Goal: Task Accomplishment & Management: Manage account settings

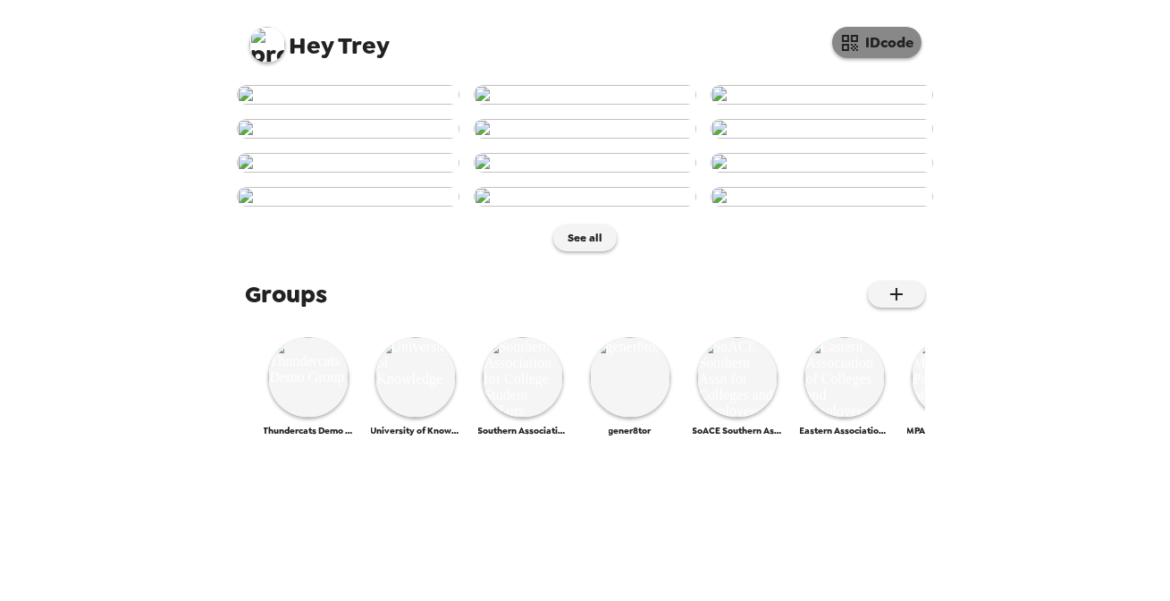
click at [866, 41] on button "IDcode" at bounding box center [876, 42] width 89 height 31
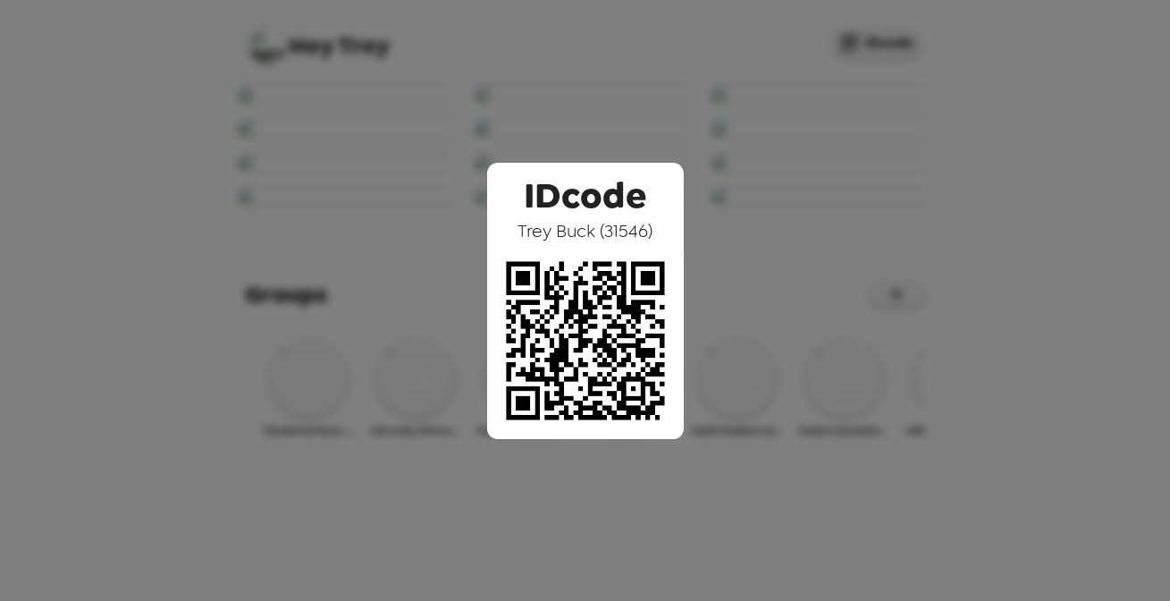
drag, startPoint x: 701, startPoint y: 126, endPoint x: 722, endPoint y: 136, distance: 22.8
click at [701, 125] on div "IDcode [PERSON_NAME] ( 31546 )" at bounding box center [585, 300] width 1170 height 601
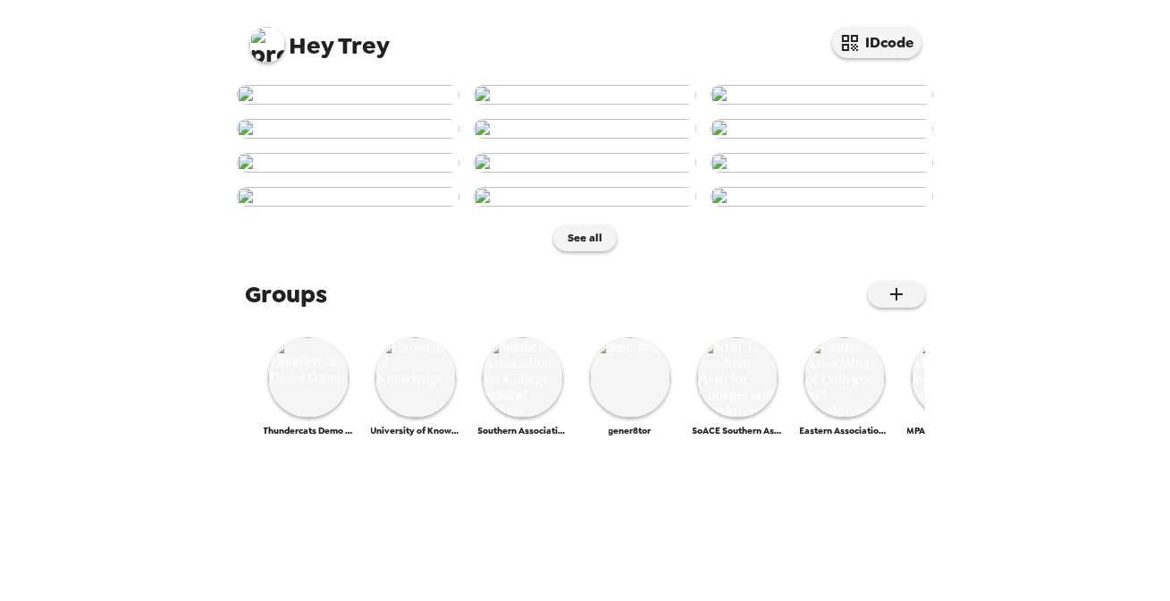
scroll to position [406, 0]
click at [599, 173] on img at bounding box center [585, 163] width 223 height 20
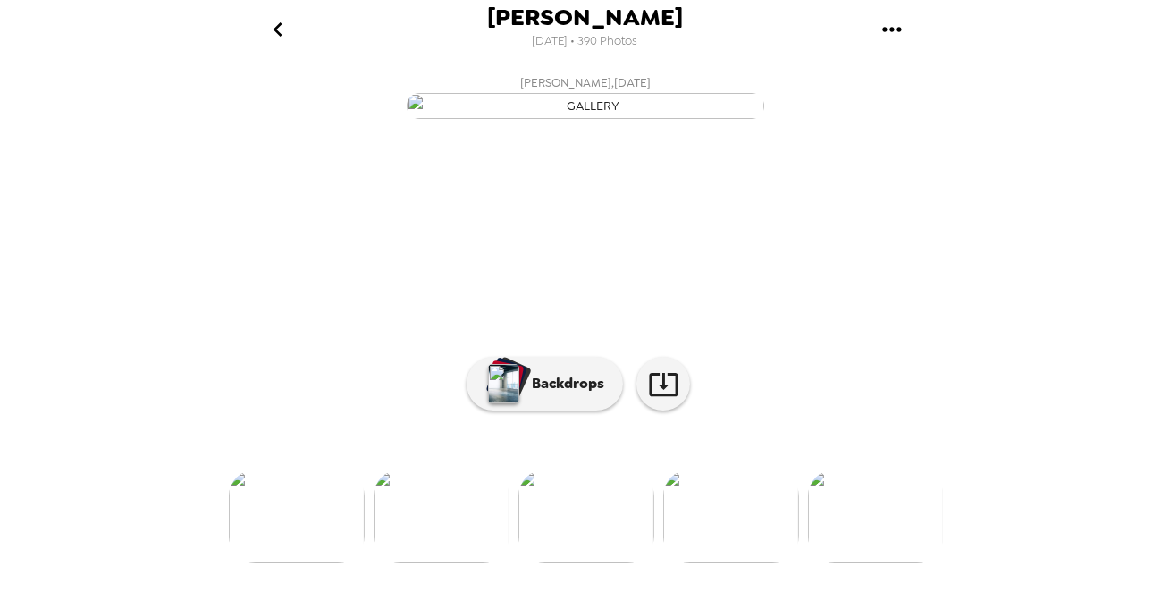
scroll to position [80, 0]
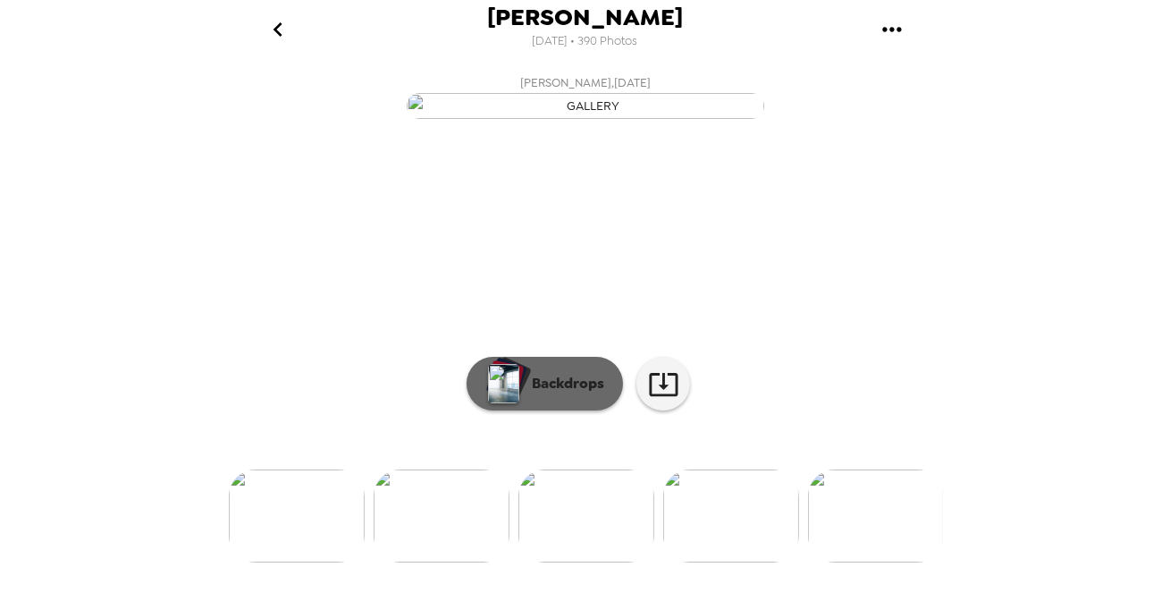
click at [523, 394] on p "Backdrops" at bounding box center [563, 383] width 81 height 21
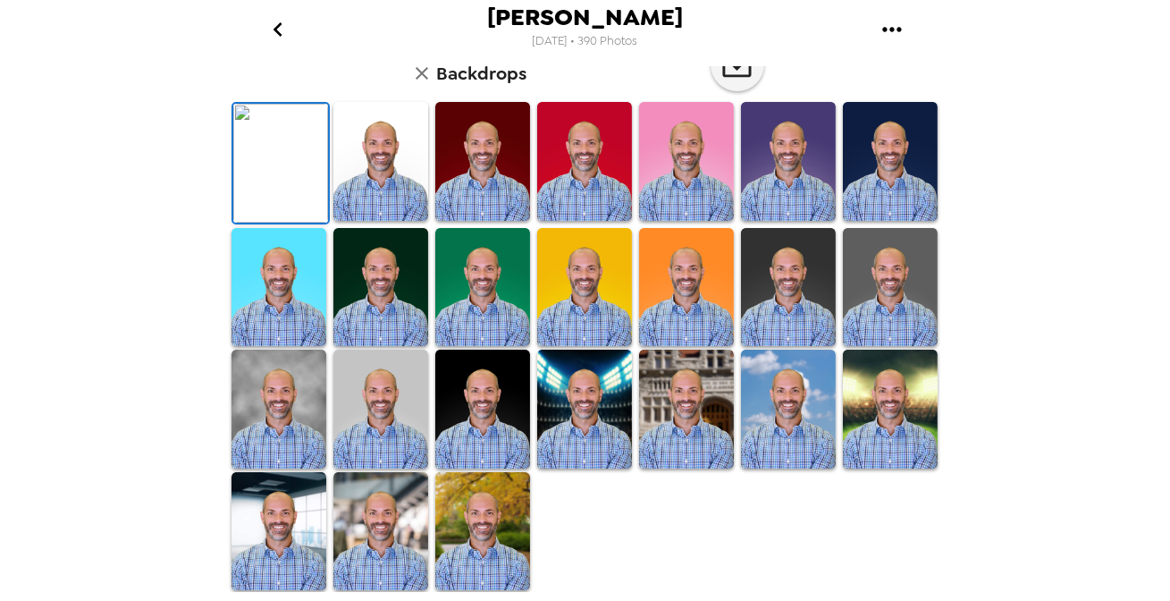
scroll to position [325, 0]
click at [697, 347] on img at bounding box center [686, 287] width 95 height 119
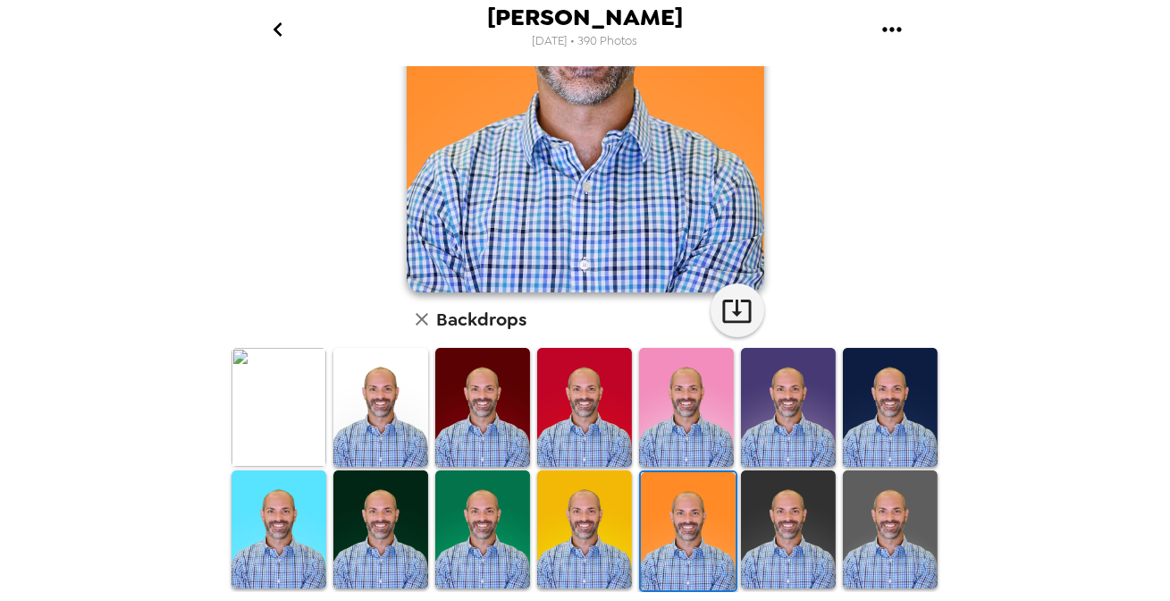
scroll to position [162, 0]
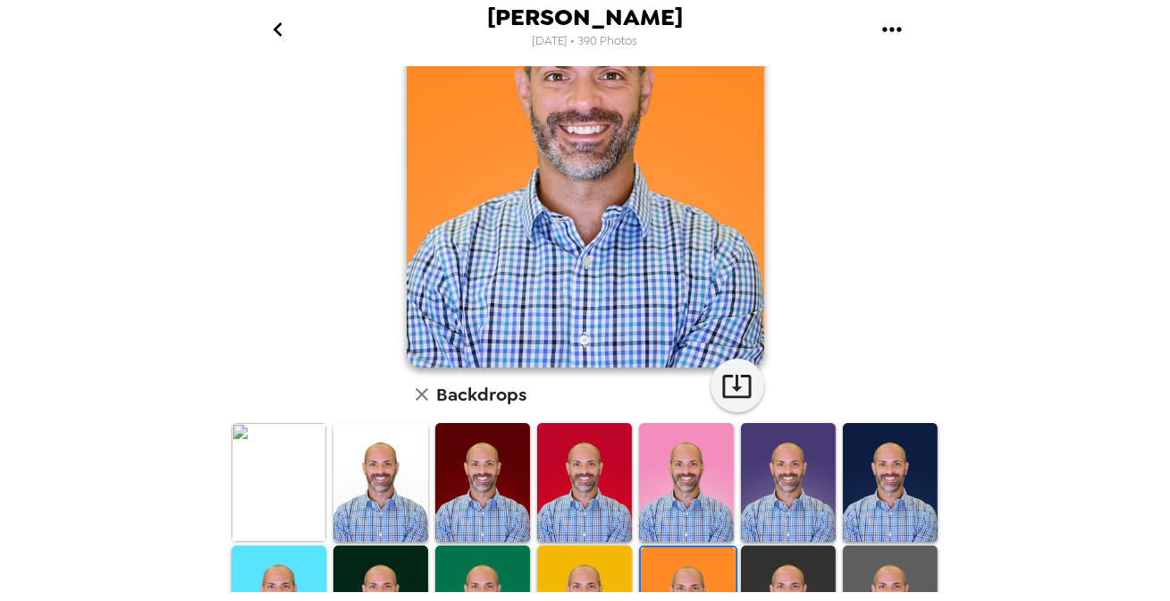
click at [699, 470] on img at bounding box center [686, 482] width 95 height 119
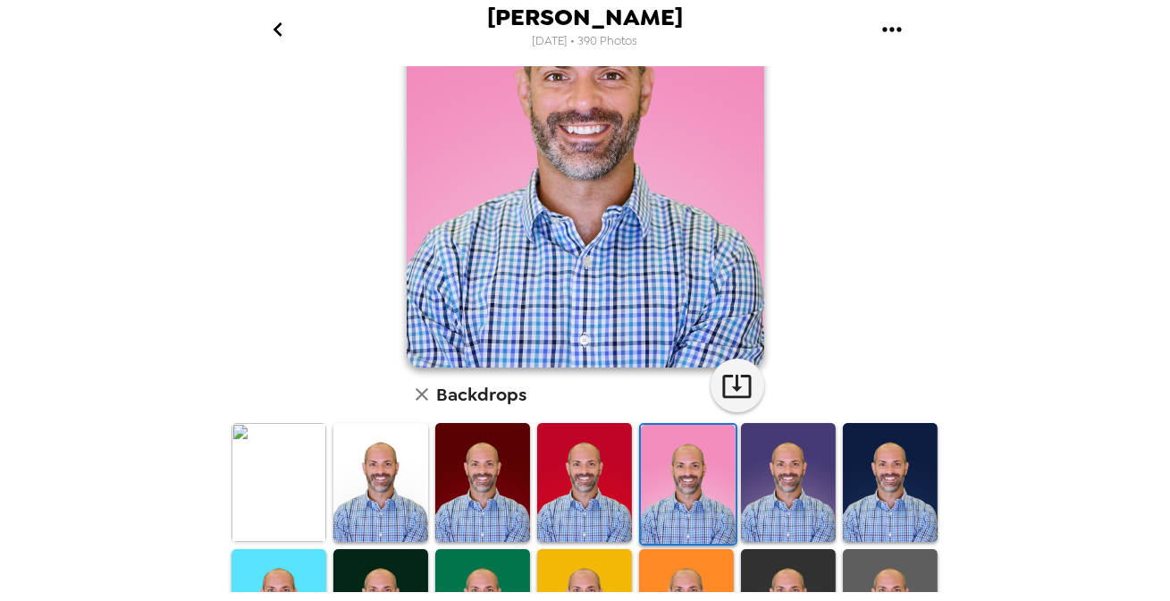
click at [286, 38] on icon "go back" at bounding box center [278, 29] width 29 height 29
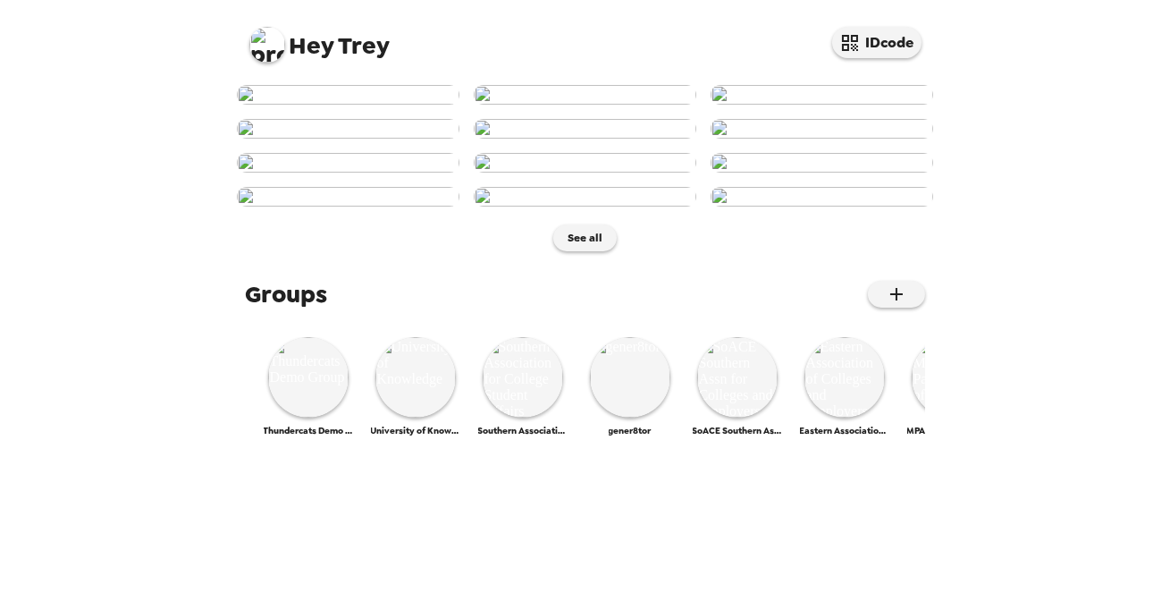
scroll to position [815, 0]
click at [269, 38] on img at bounding box center [267, 45] width 36 height 36
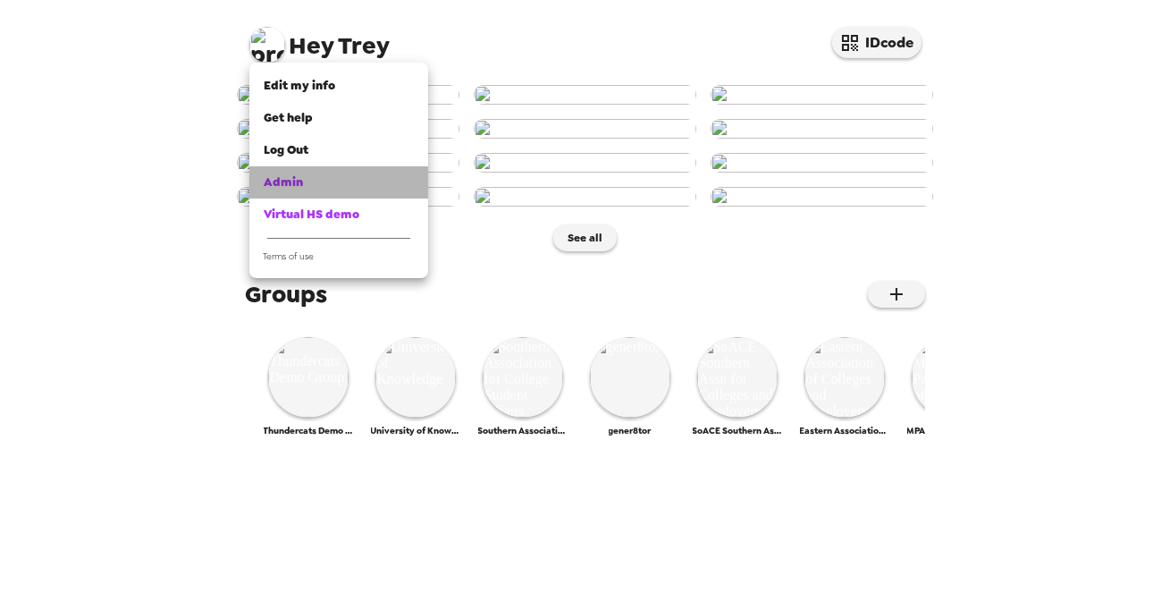
click at [313, 182] on div "Admin" at bounding box center [339, 182] width 150 height 18
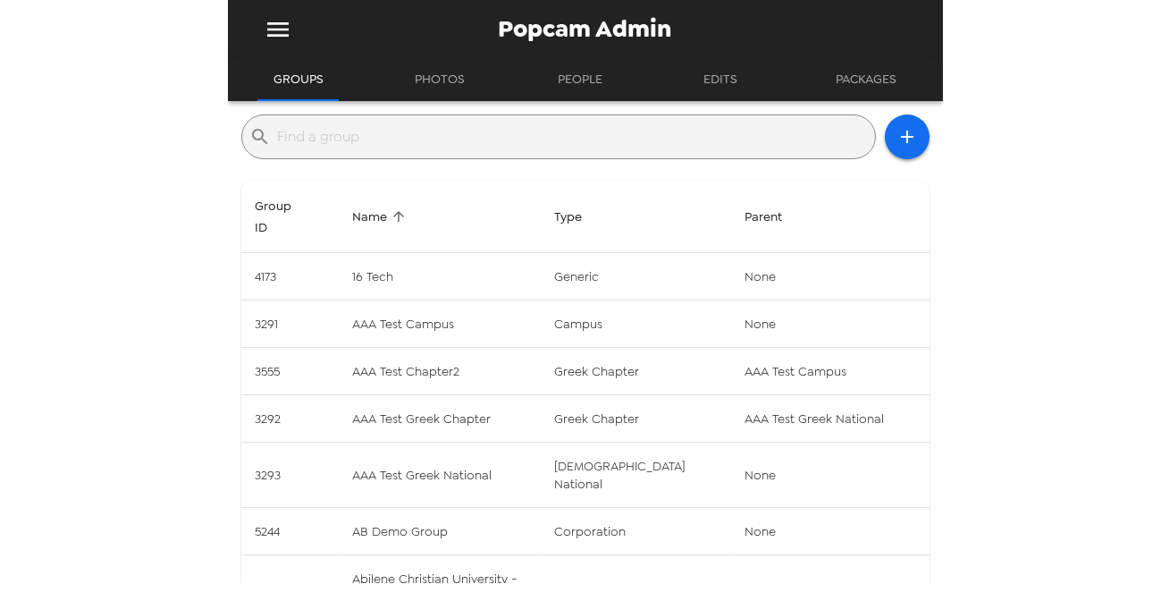
click at [472, 134] on input "text" at bounding box center [573, 136] width 590 height 29
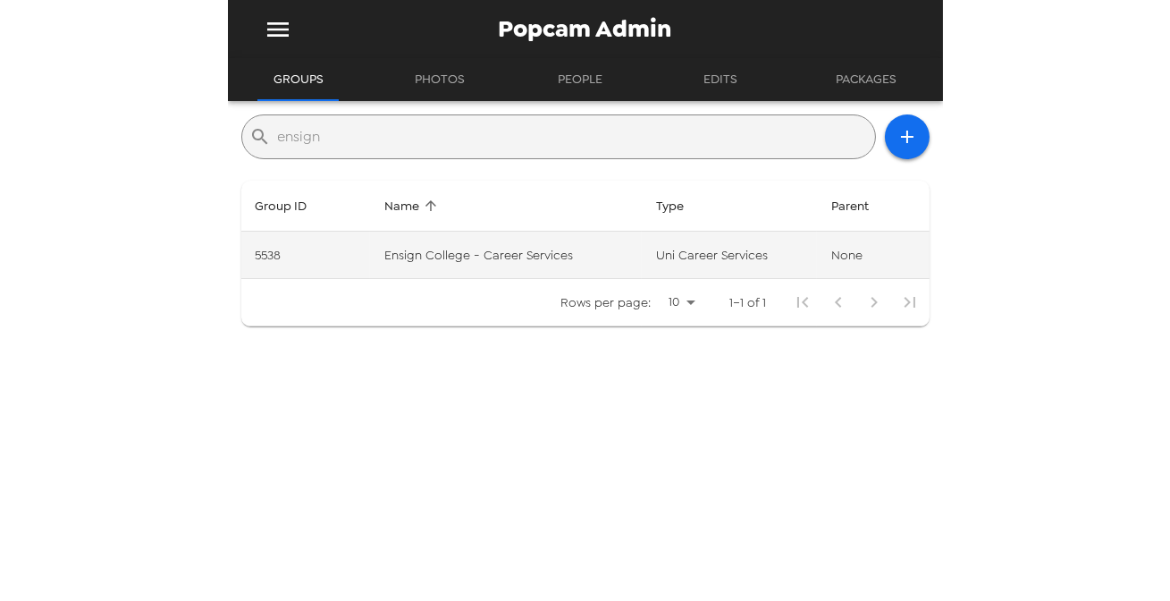
type input "ensign"
click at [524, 251] on td "Ensign College - Career Services" at bounding box center [506, 255] width 272 height 47
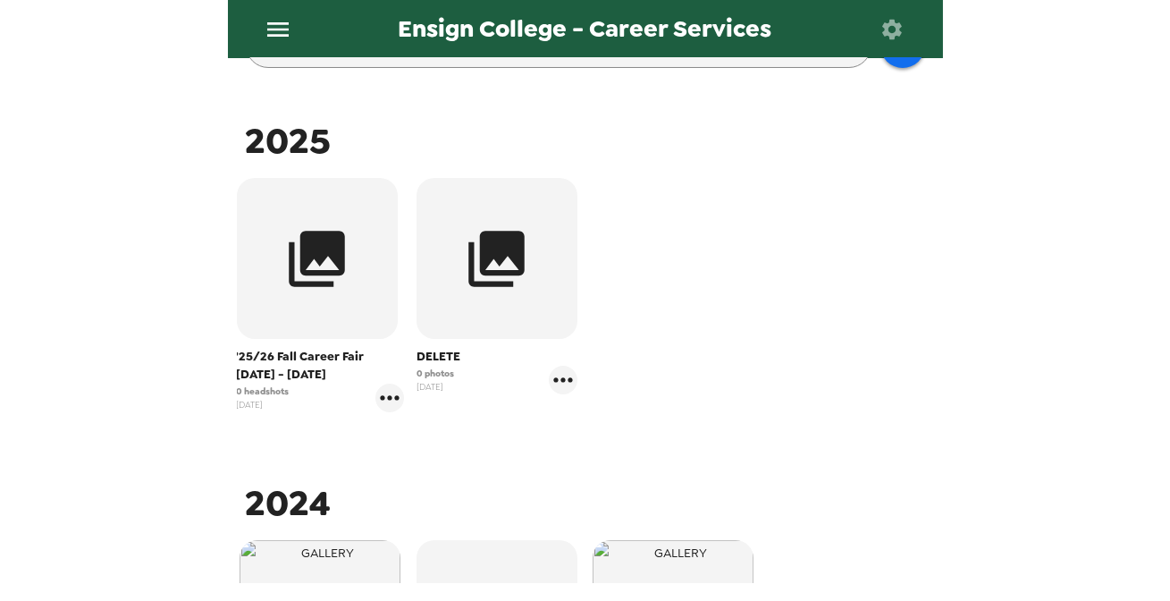
scroll to position [80, 0]
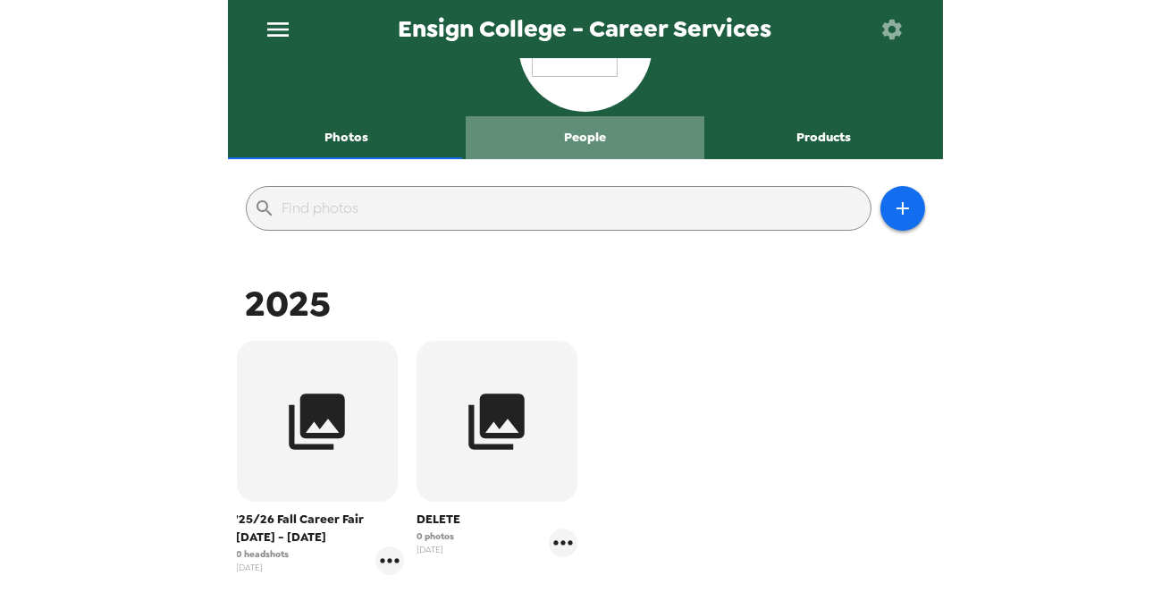
click at [593, 136] on button "People" at bounding box center [585, 137] width 239 height 43
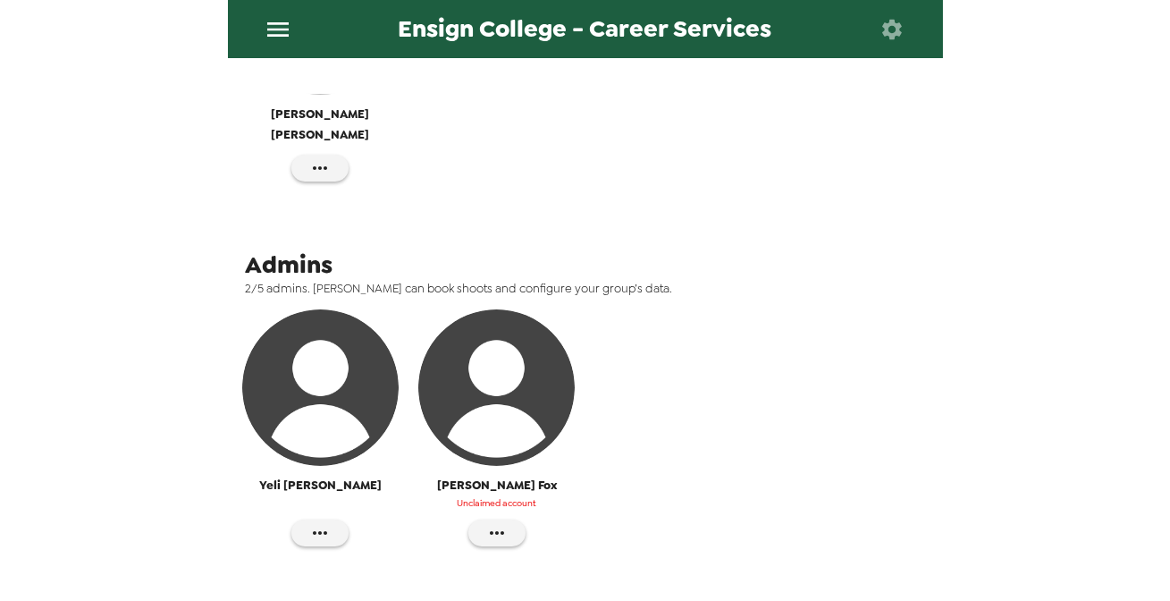
scroll to position [474, 0]
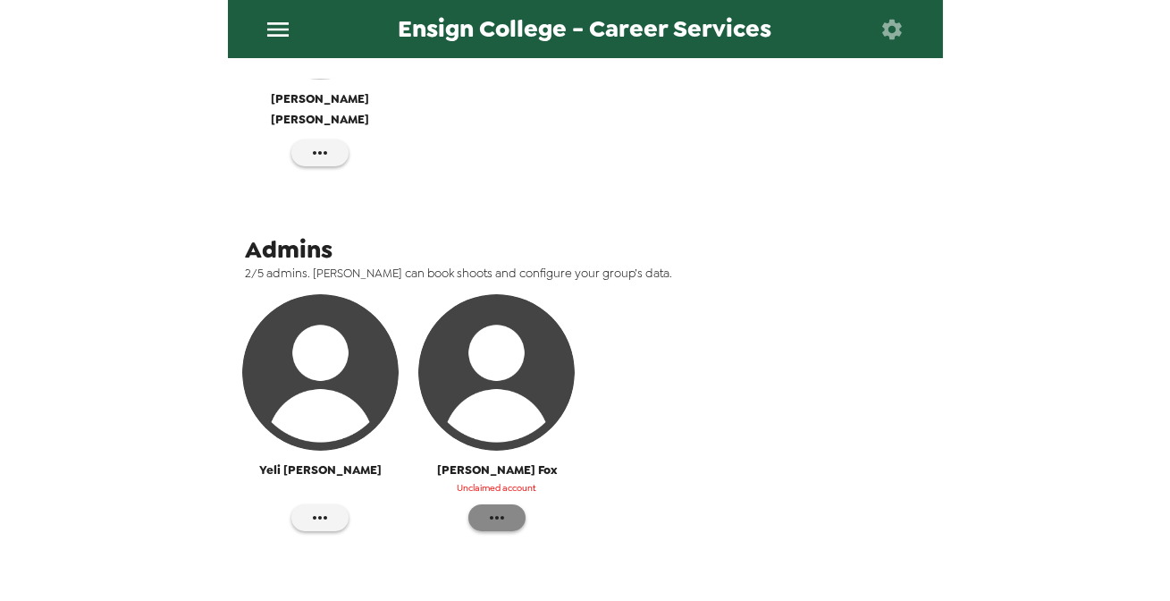
click at [503, 504] on button "button" at bounding box center [497, 517] width 57 height 27
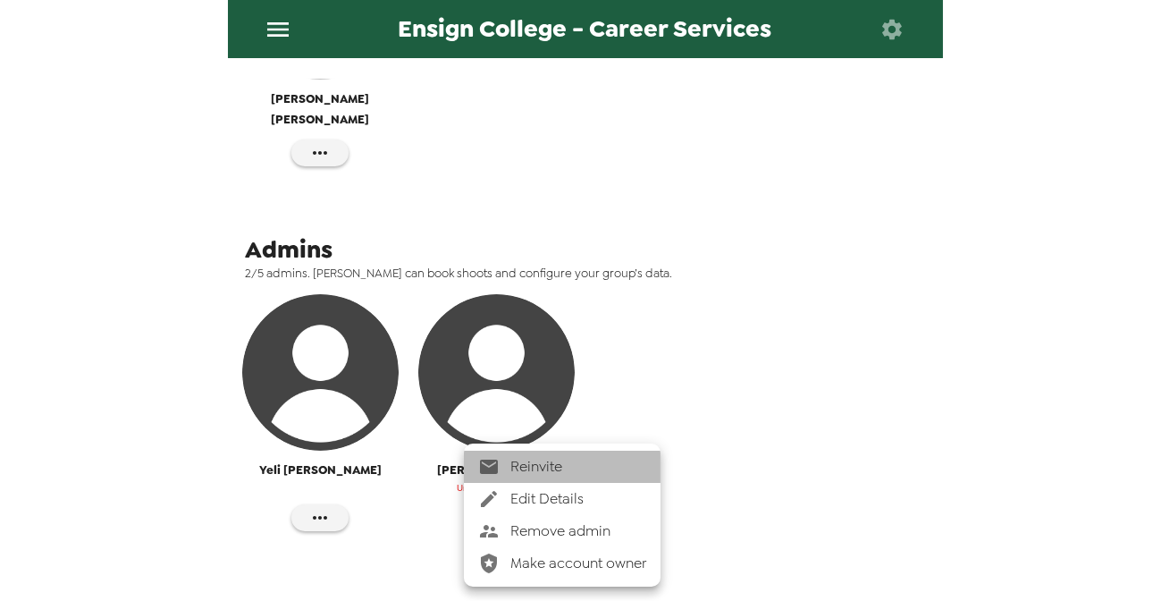
click at [572, 474] on span "Reinvite" at bounding box center [579, 466] width 136 height 21
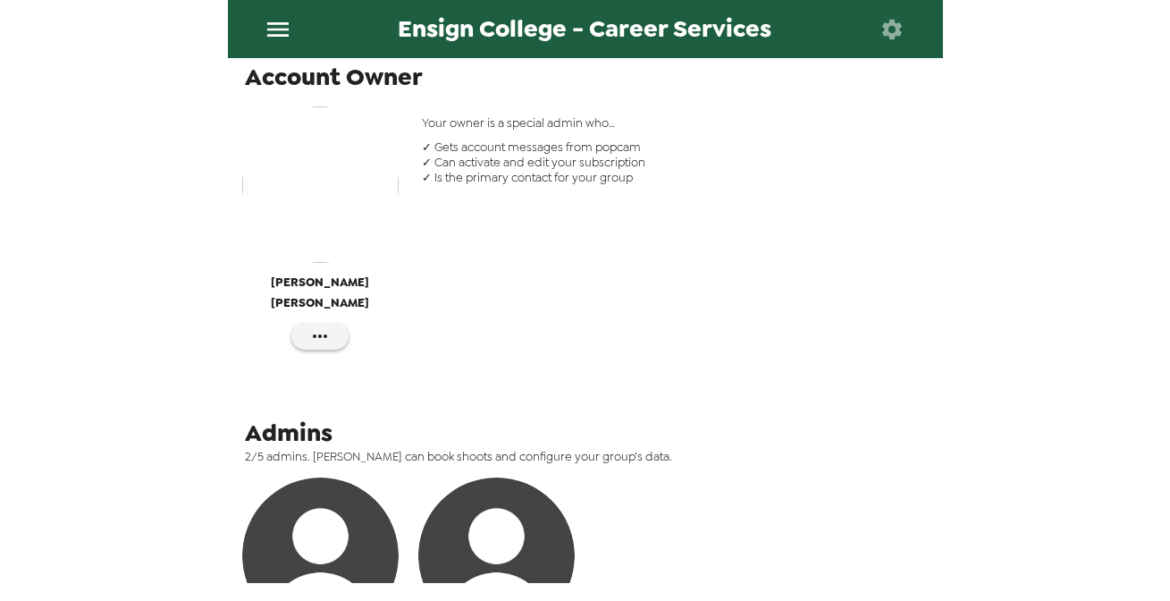
scroll to position [149, 0]
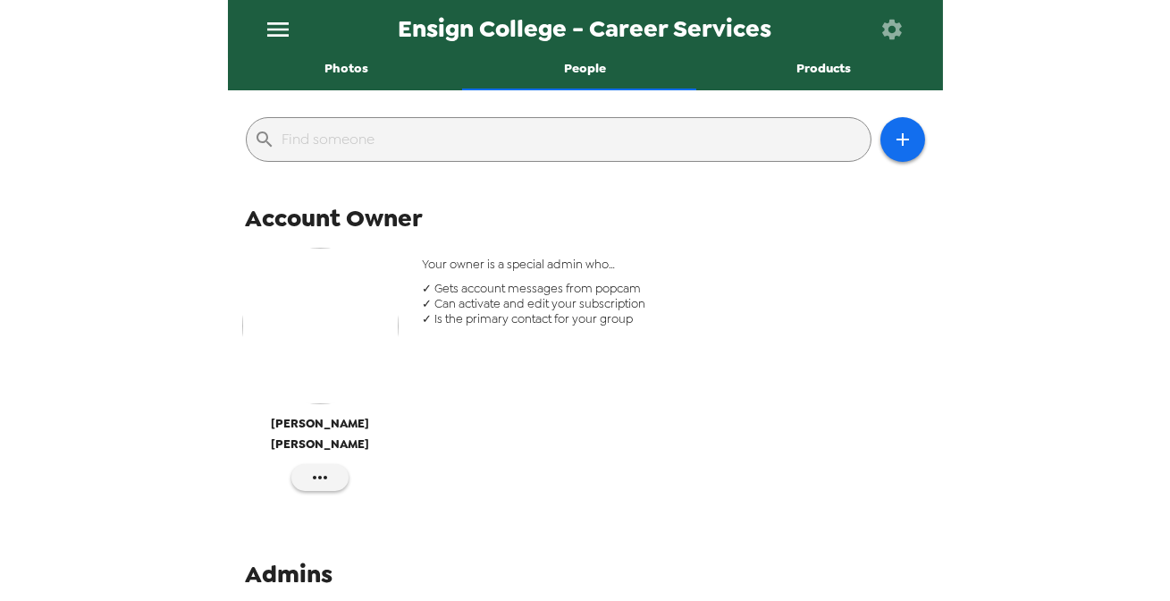
click at [331, 72] on button "Photos" at bounding box center [347, 68] width 239 height 43
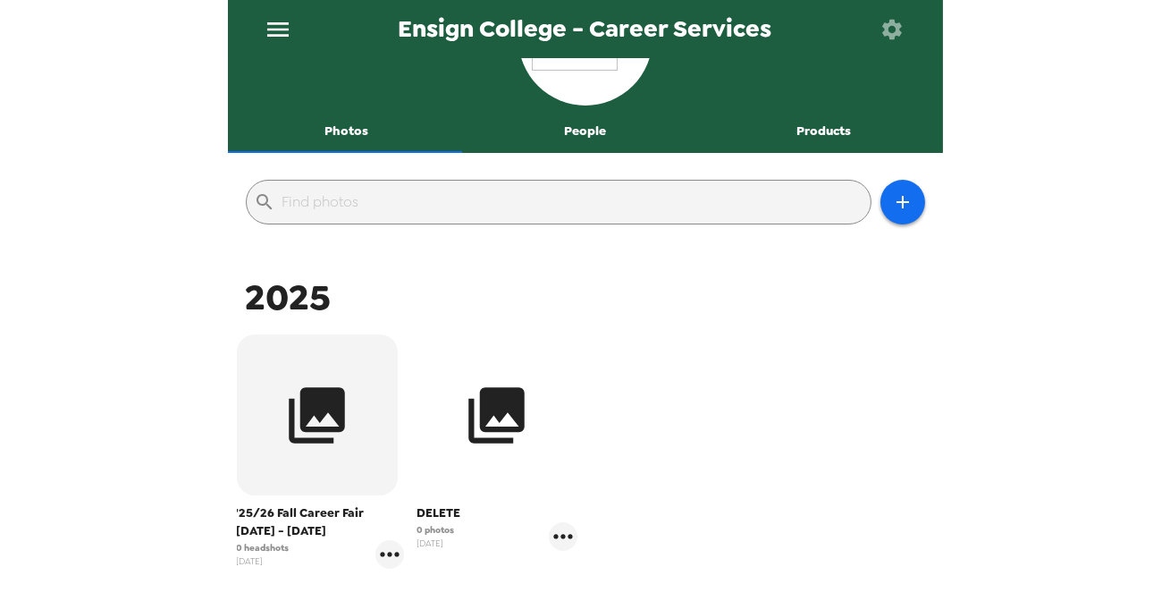
scroll to position [162, 0]
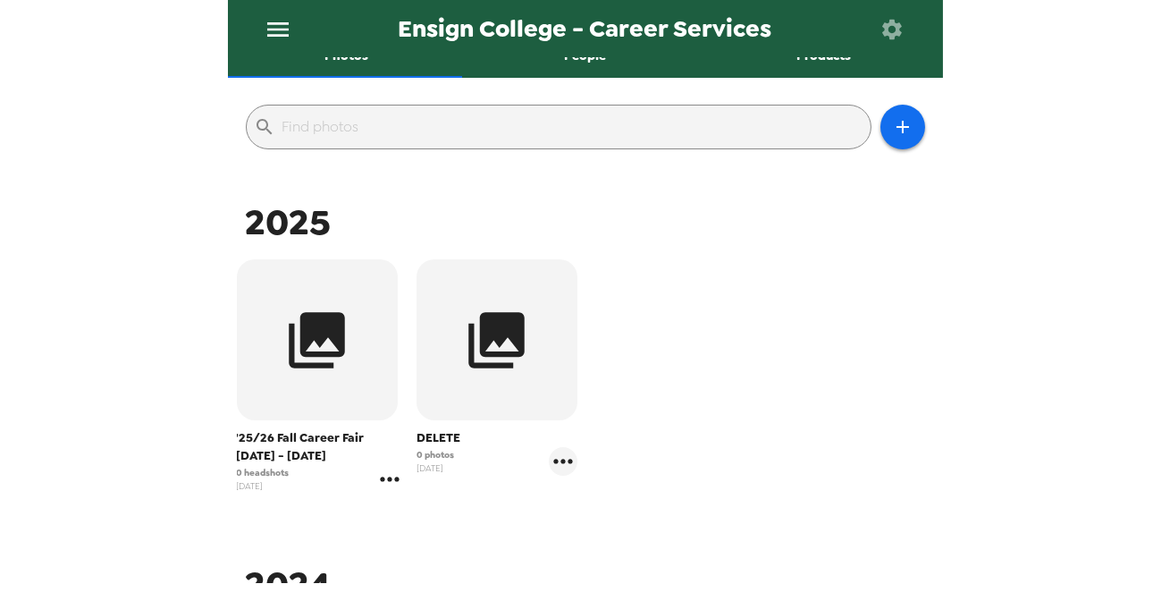
click at [388, 478] on icon "gallery menu" at bounding box center [389, 479] width 19 height 4
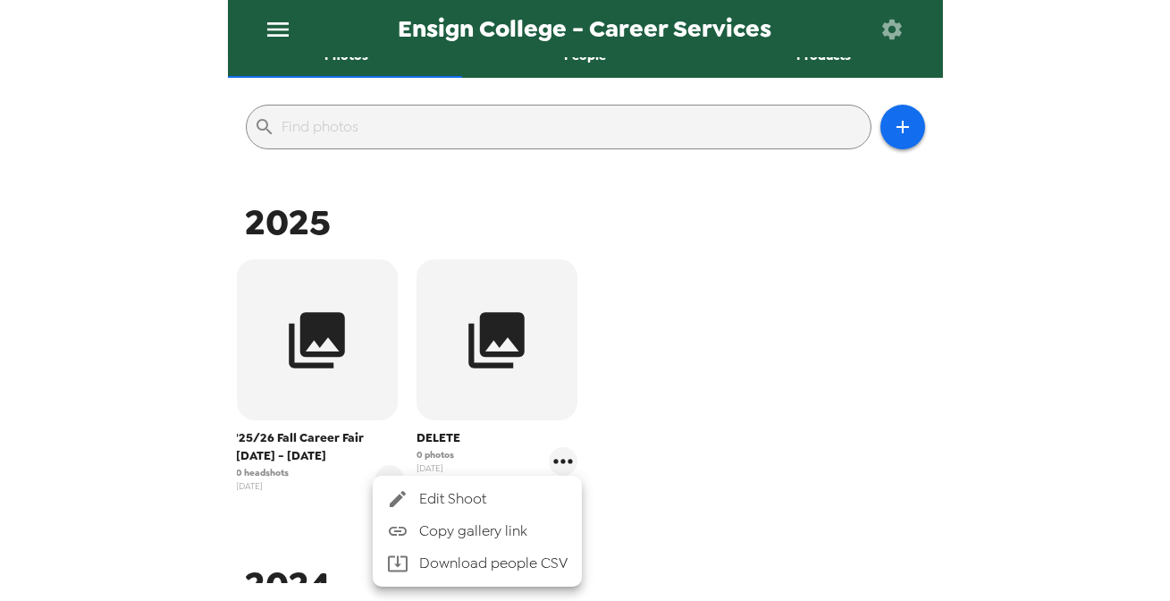
click at [431, 499] on span "Edit Shoot" at bounding box center [493, 498] width 148 height 21
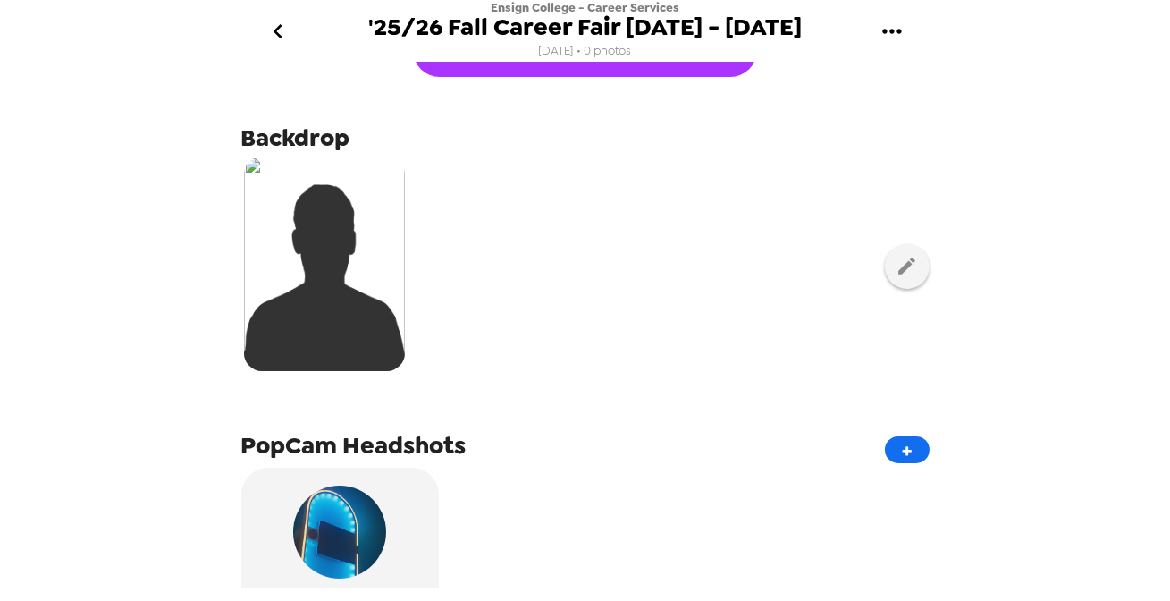
scroll to position [80, 0]
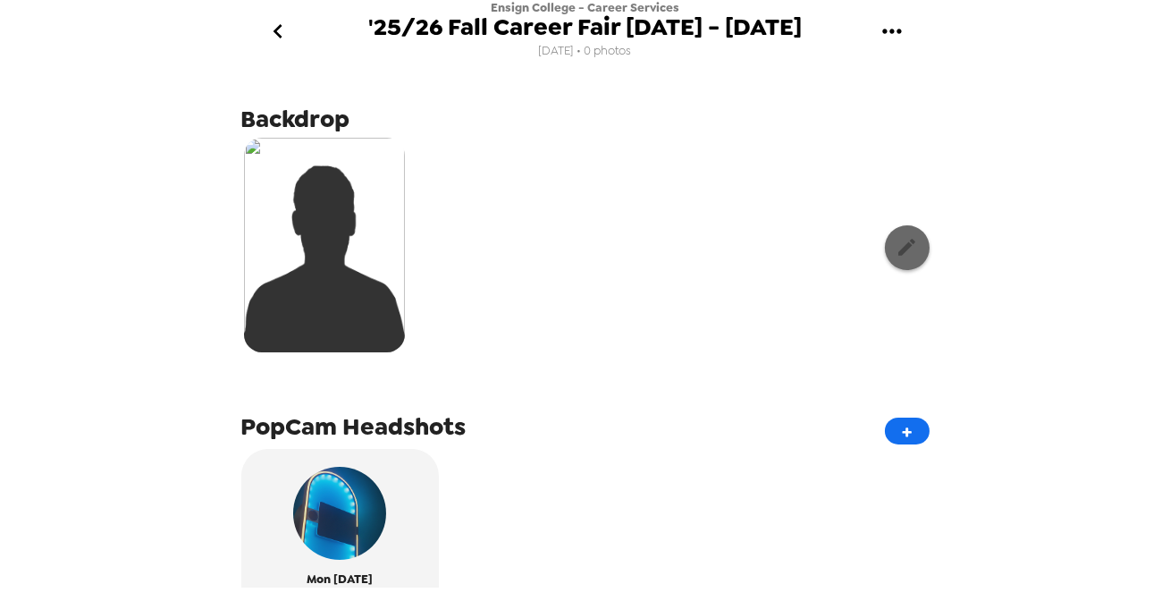
click at [899, 248] on icon "button" at bounding box center [907, 247] width 17 height 17
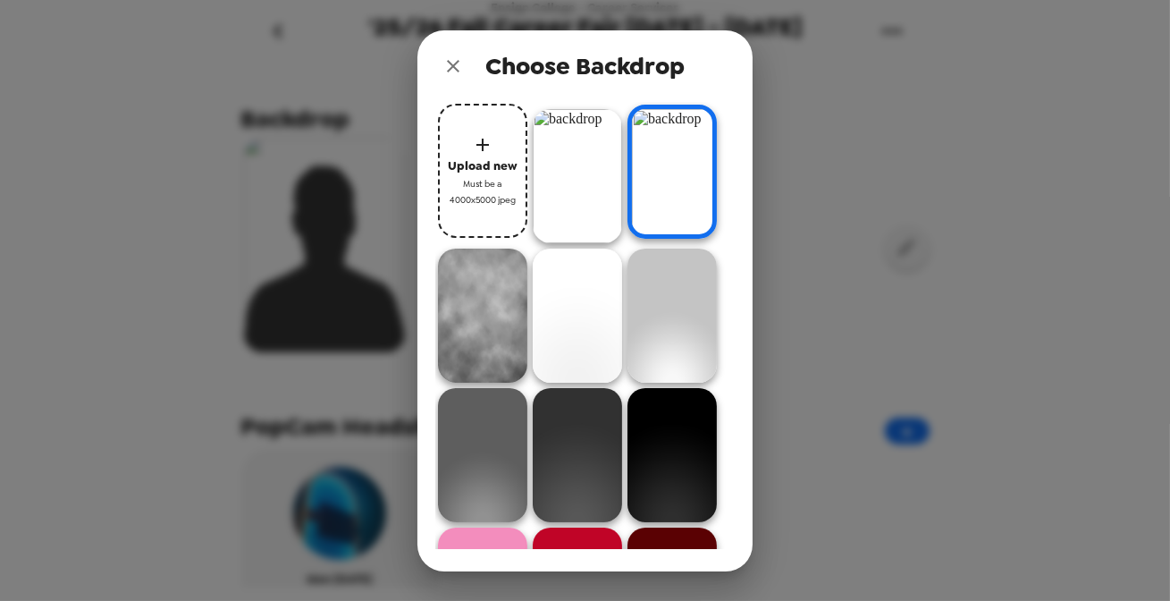
click at [454, 58] on icon "close" at bounding box center [453, 65] width 21 height 21
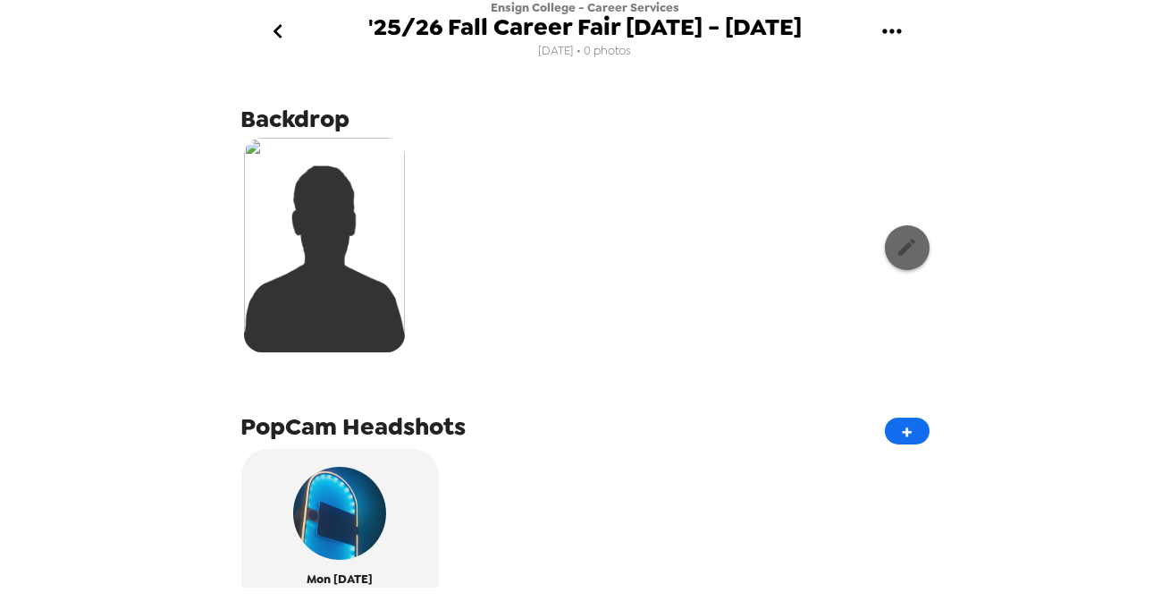
click at [888, 259] on button "button" at bounding box center [907, 247] width 45 height 45
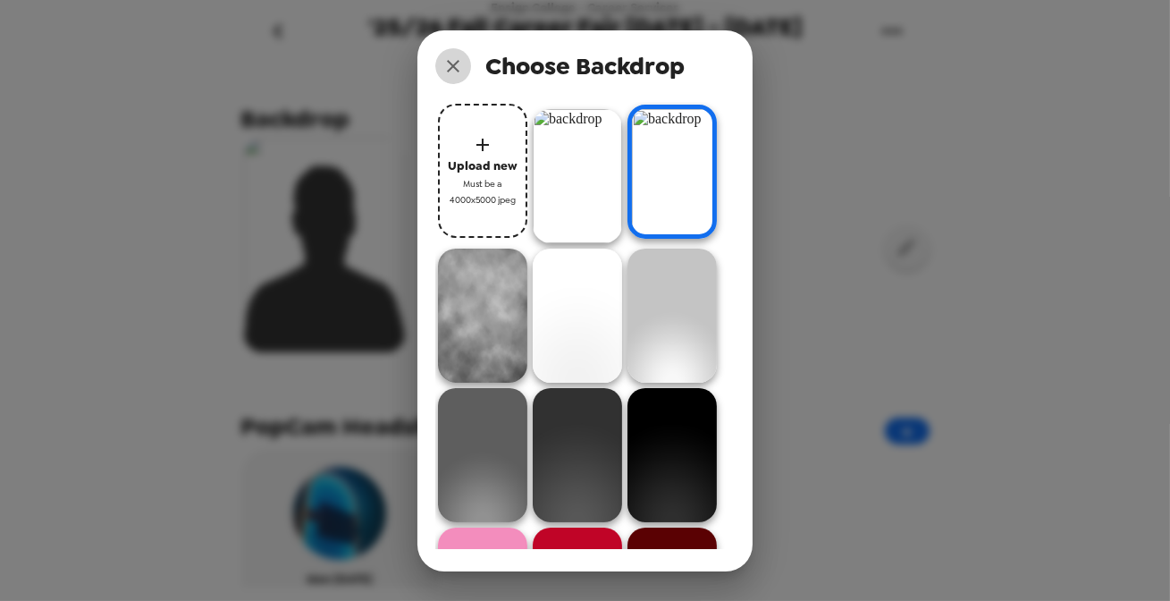
click at [457, 63] on icon "close" at bounding box center [453, 65] width 21 height 21
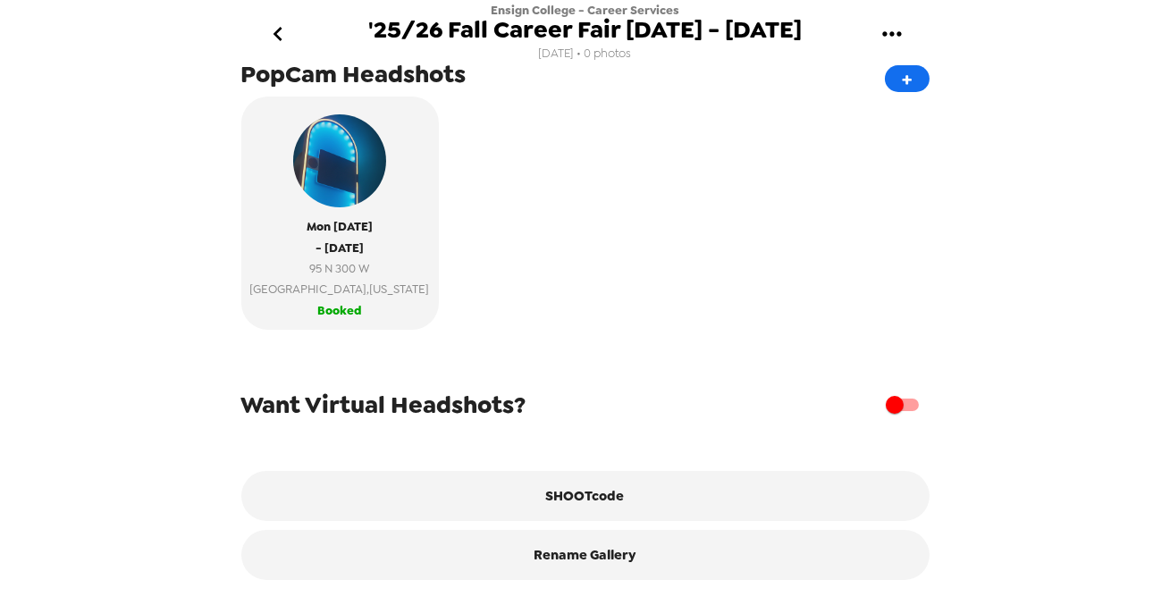
scroll to position [451, 0]
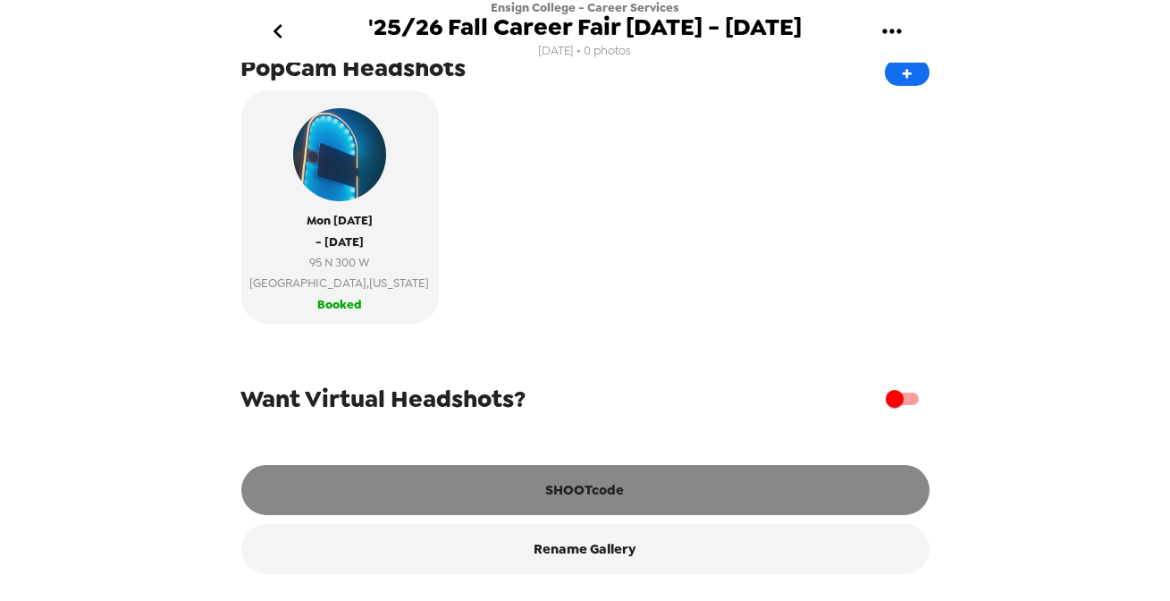
click at [597, 489] on button "SHOOTcode" at bounding box center [585, 490] width 688 height 50
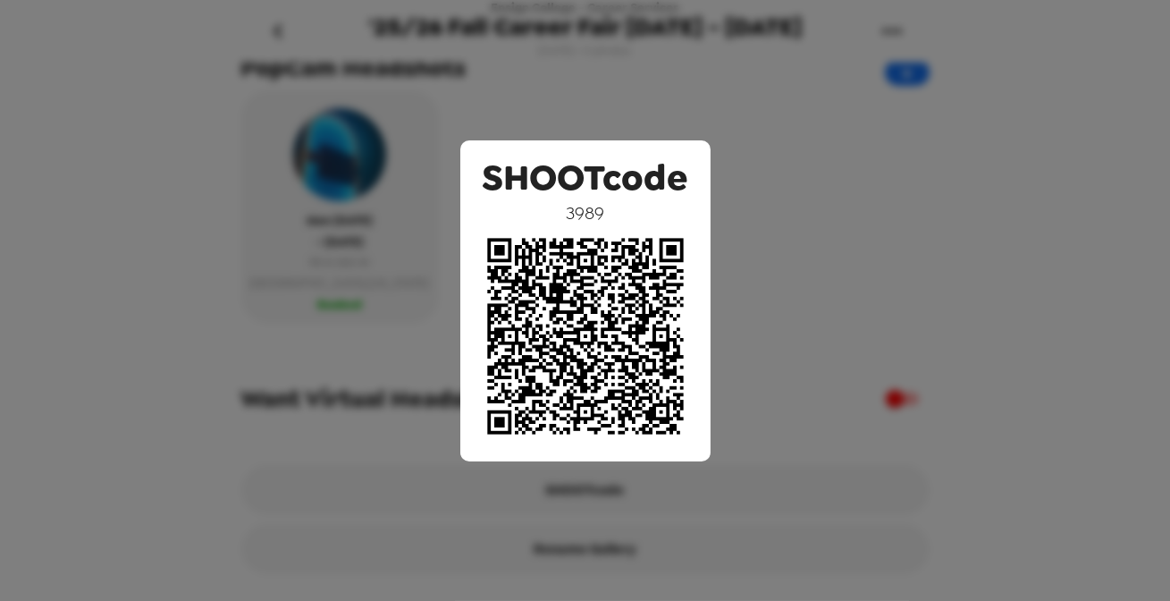
click at [545, 80] on div "SHOOTcode 3989" at bounding box center [585, 300] width 1170 height 601
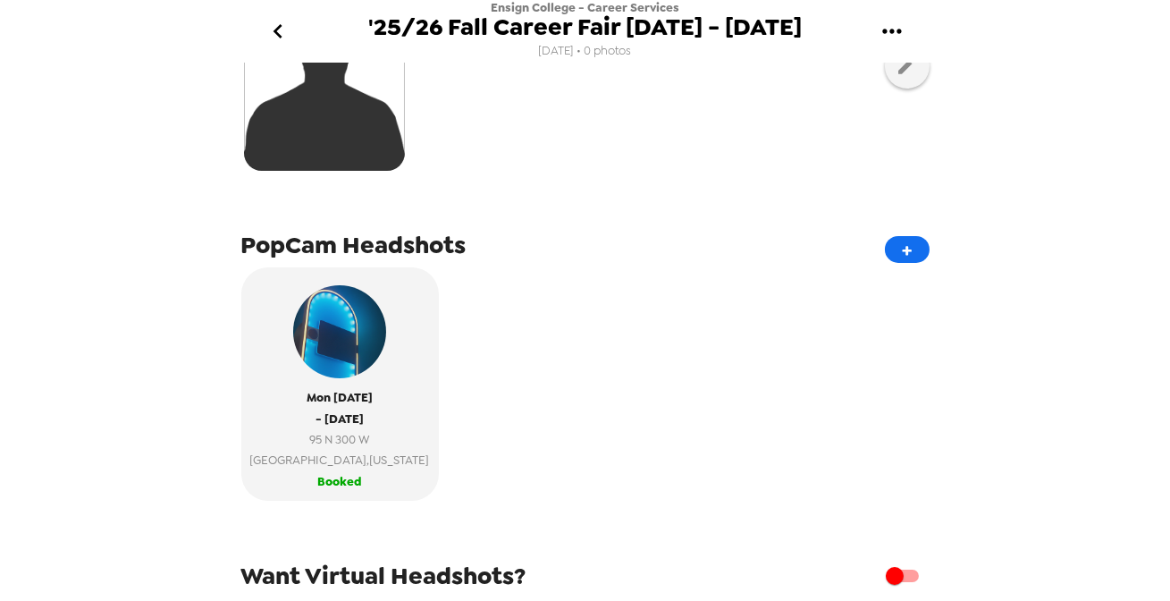
scroll to position [0, 0]
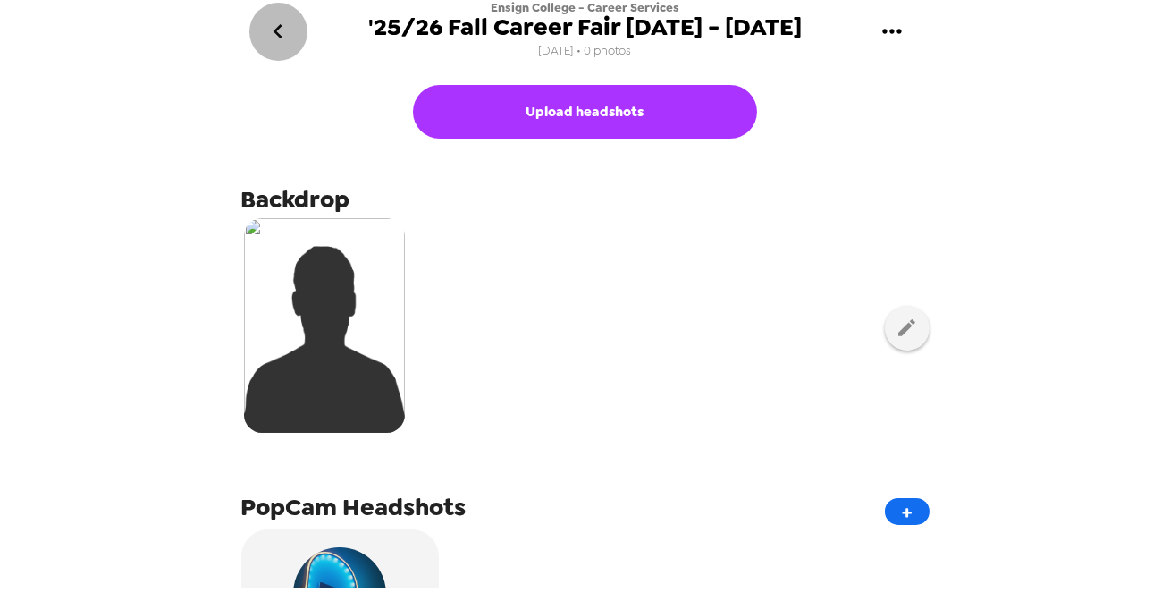
click at [273, 25] on icon "go back" at bounding box center [278, 31] width 29 height 29
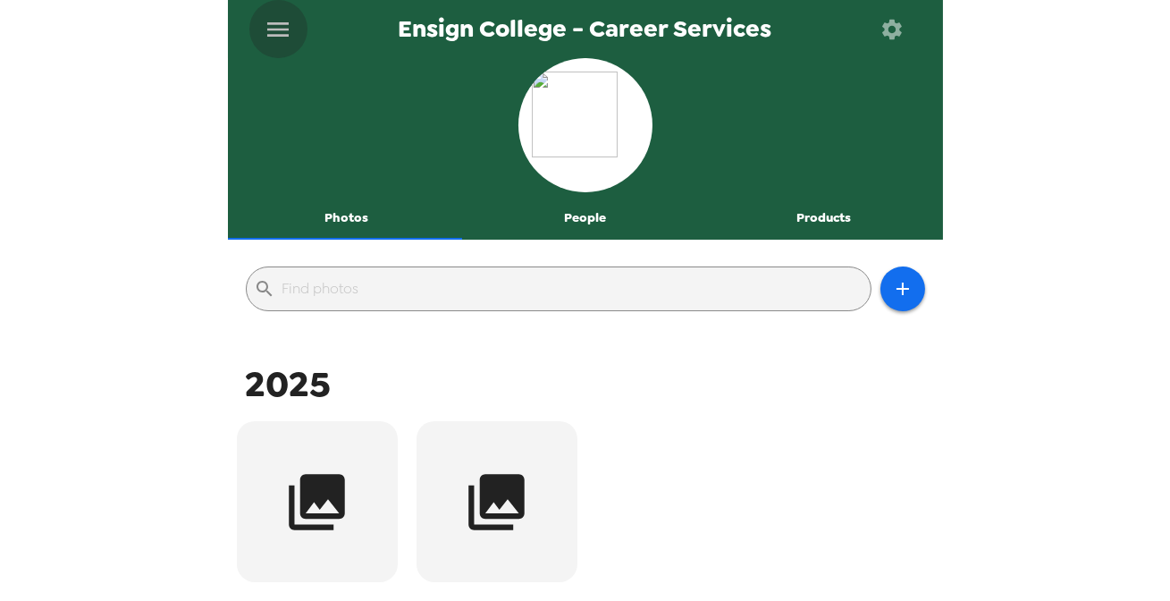
click at [291, 31] on icon "menu" at bounding box center [278, 29] width 29 height 29
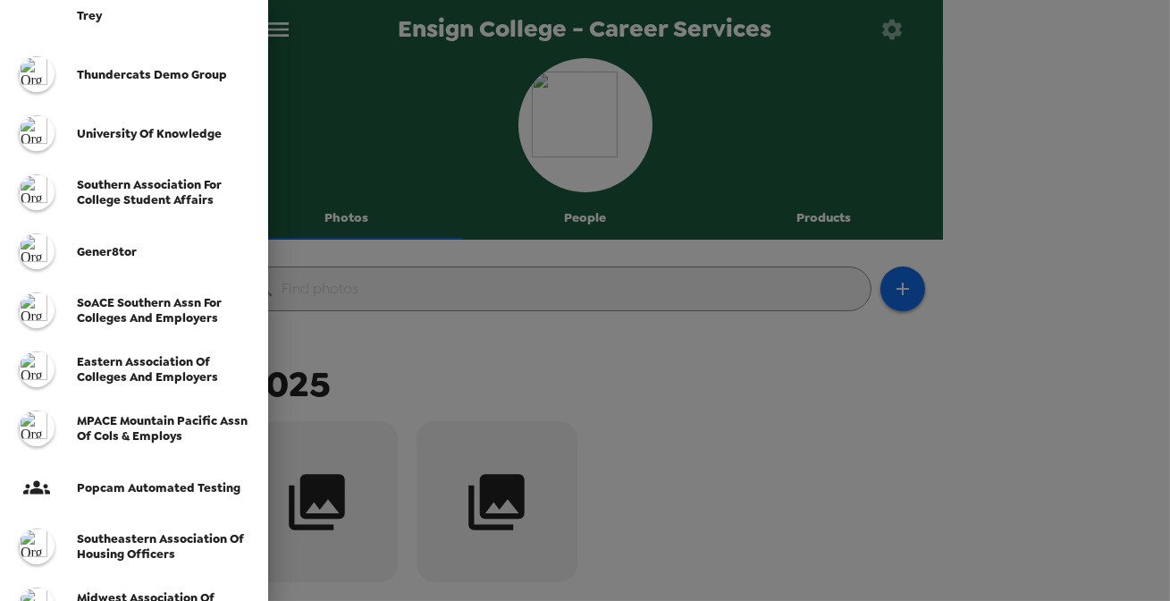
scroll to position [80, 0]
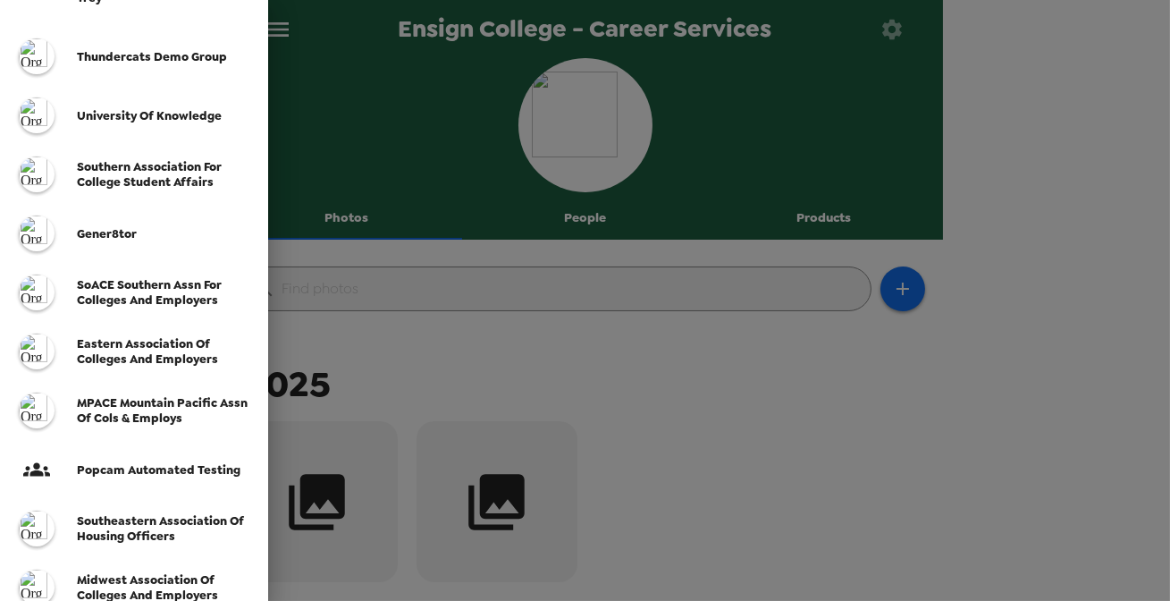
drag, startPoint x: 137, startPoint y: 291, endPoint x: 134, endPoint y: 282, distance: 9.3
click at [138, 291] on span "SoACE Southern Assn for Colleges and Employers" at bounding box center [149, 292] width 145 height 30
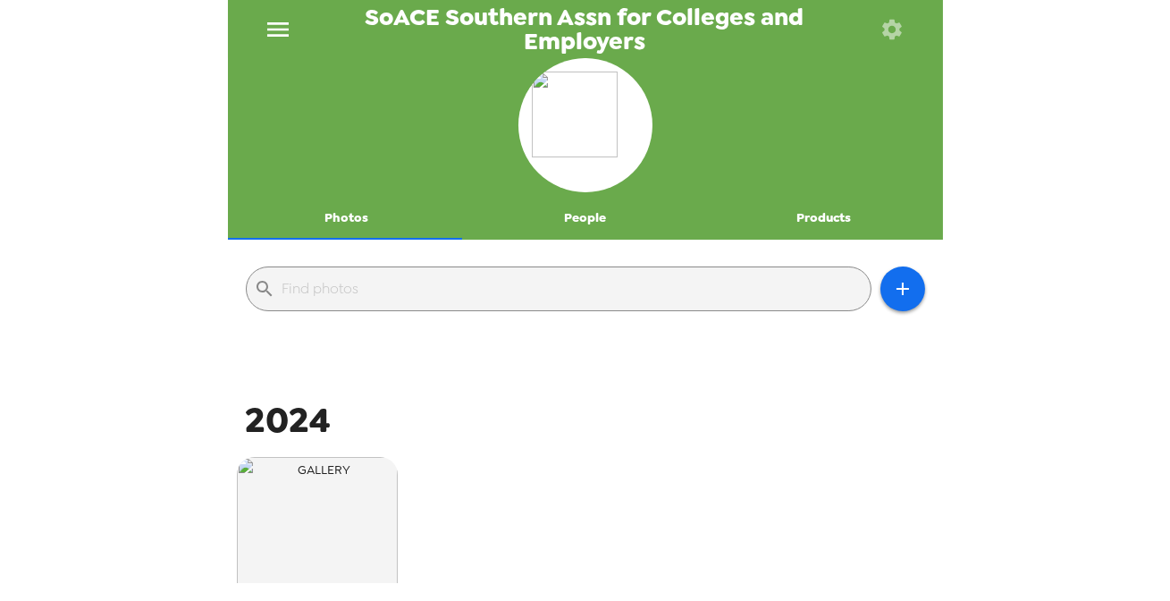
scroll to position [162, 0]
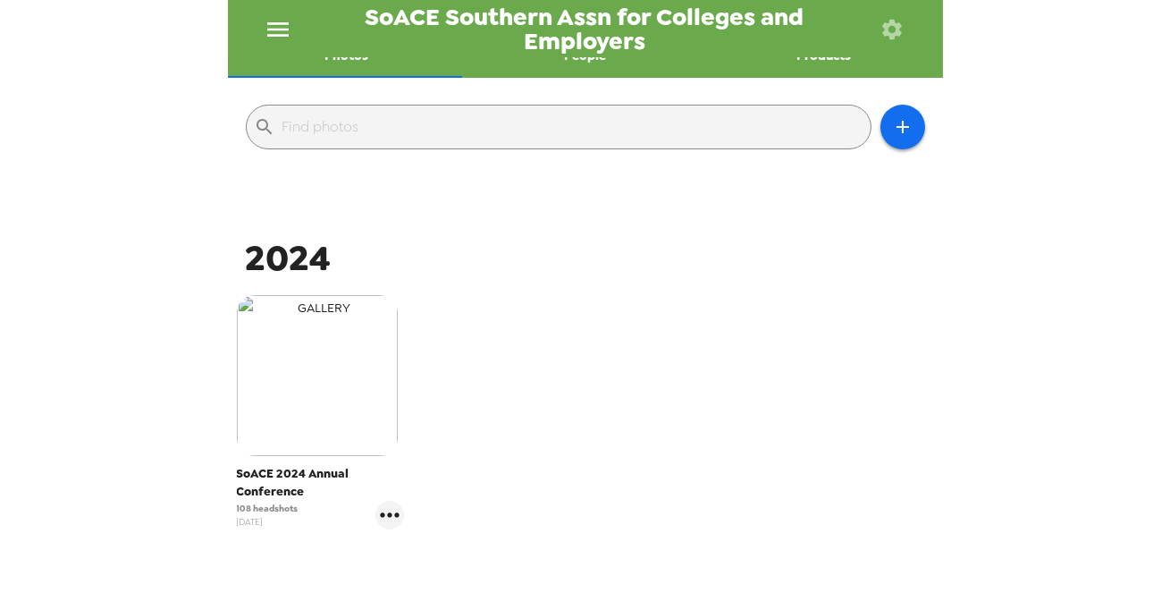
click at [282, 394] on img "button" at bounding box center [317, 375] width 161 height 161
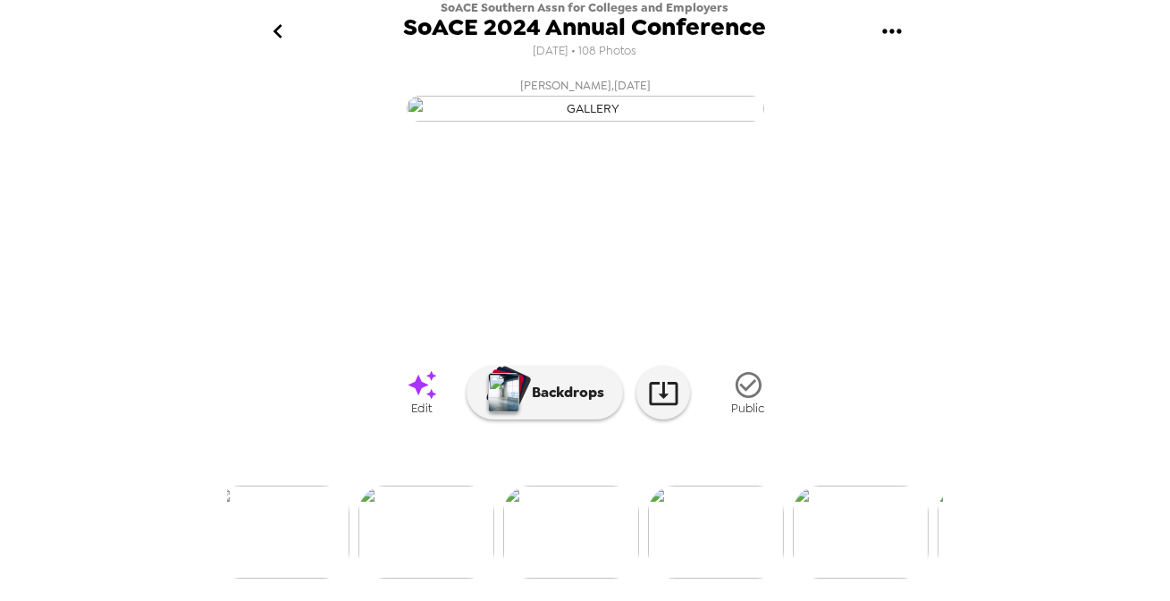
click at [443, 532] on img at bounding box center [427, 532] width 136 height 93
click at [309, 530] on img at bounding box center [297, 532] width 136 height 93
click at [861, 519] on img at bounding box center [876, 532] width 136 height 93
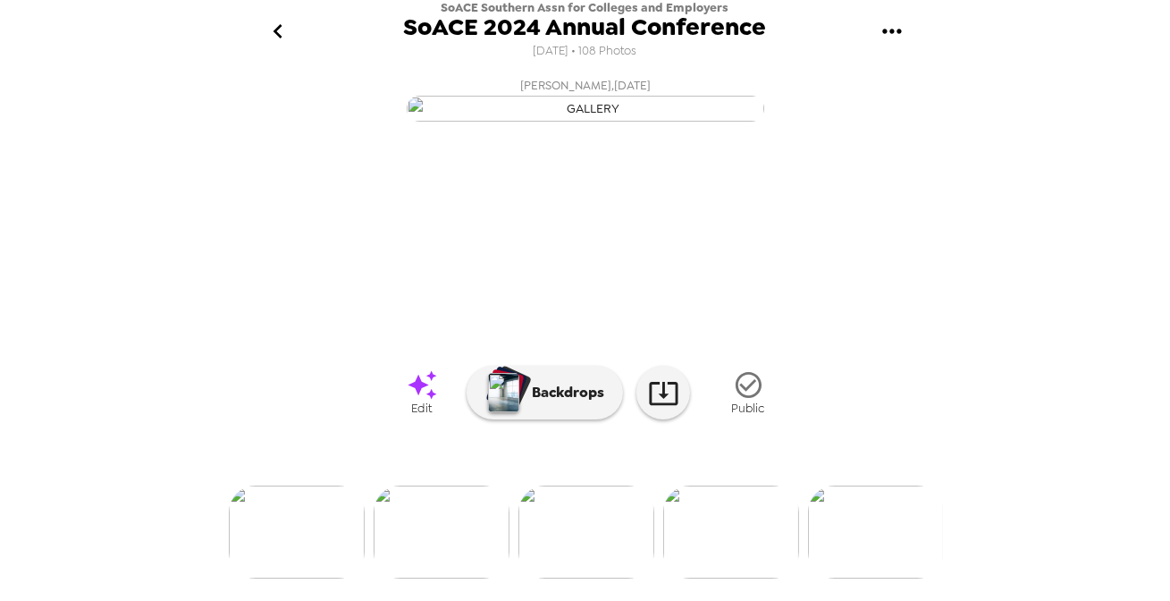
scroll to position [0, 0]
drag, startPoint x: 756, startPoint y: 528, endPoint x: 739, endPoint y: 507, distance: 26.1
click at [756, 528] on img at bounding box center [731, 532] width 136 height 93
click at [434, 510] on img at bounding box center [442, 532] width 136 height 93
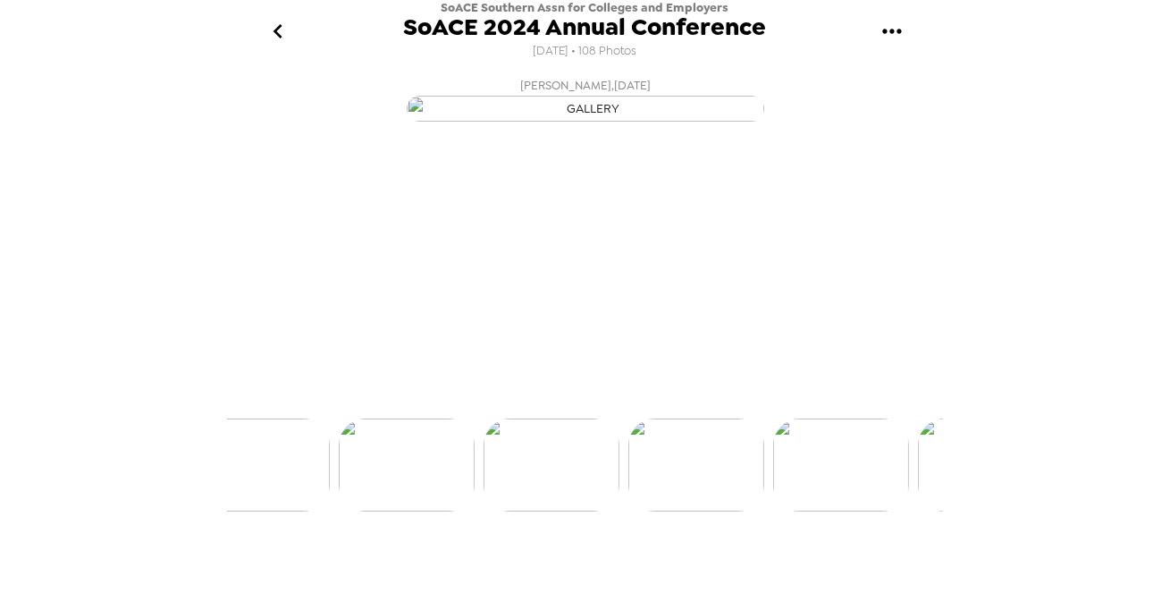
scroll to position [0, 579]
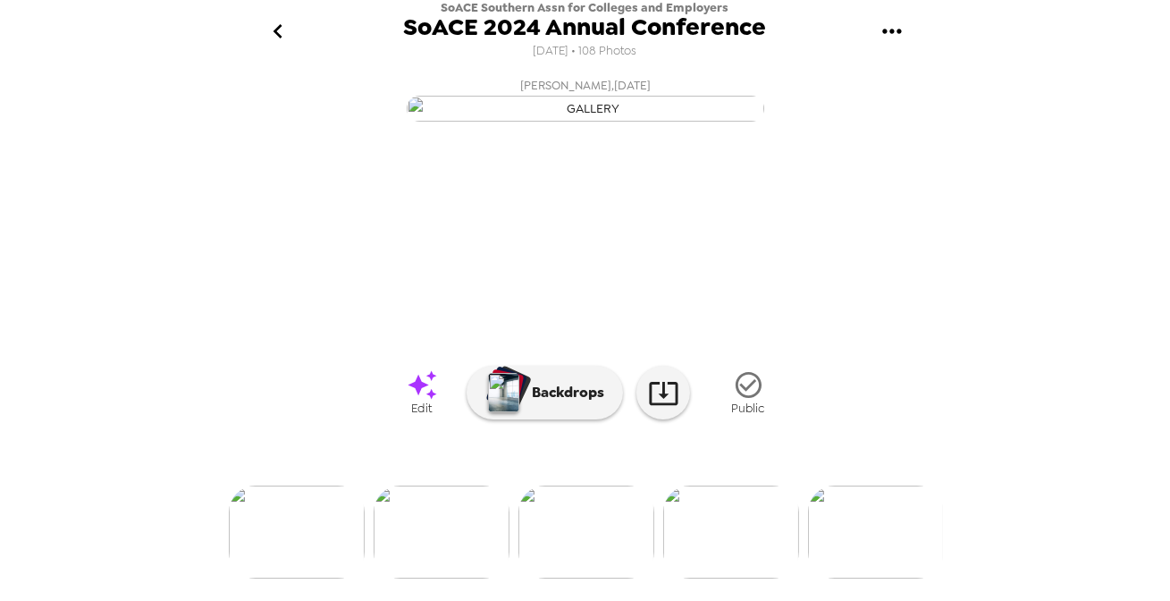
click at [300, 515] on img at bounding box center [297, 532] width 136 height 93
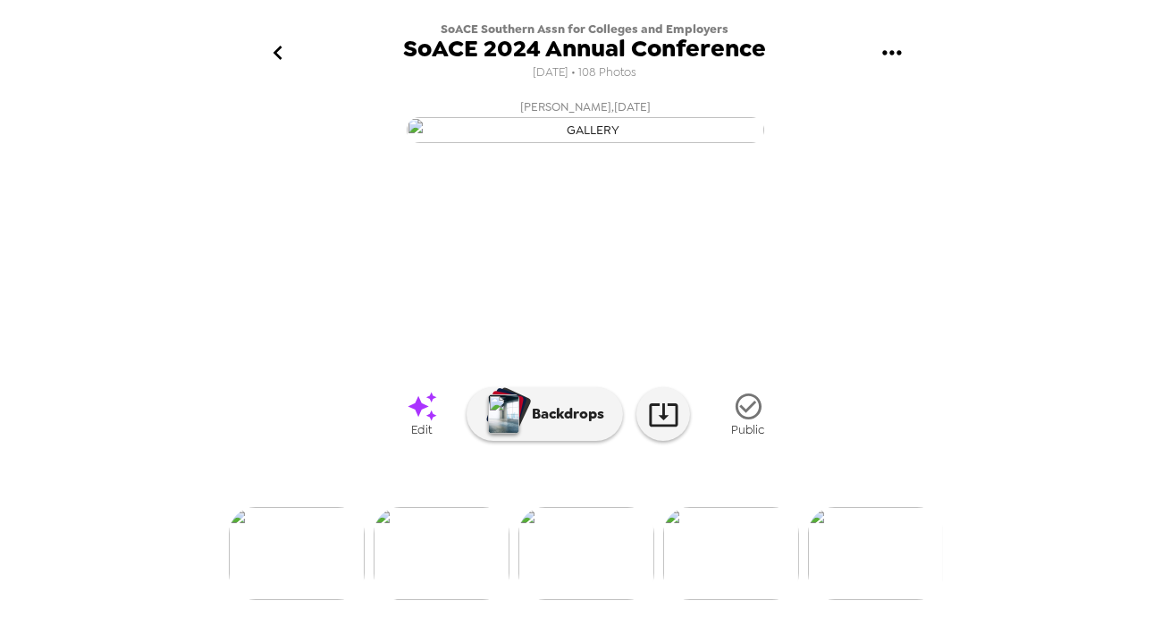
scroll to position [0, 0]
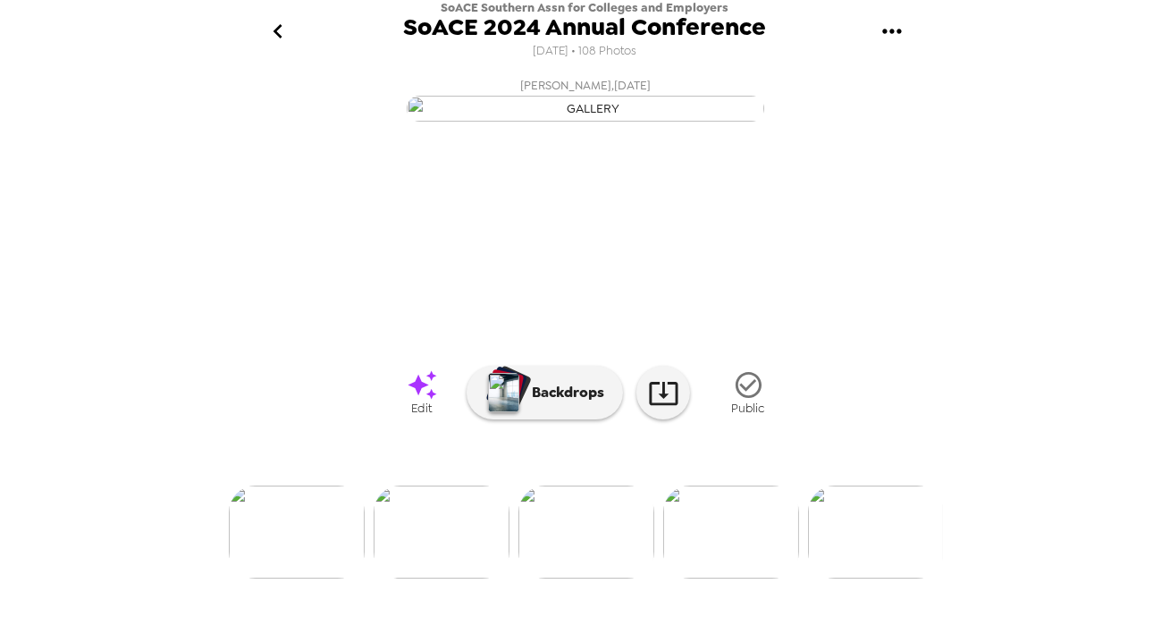
click at [264, 32] on icon "go back" at bounding box center [278, 31] width 29 height 29
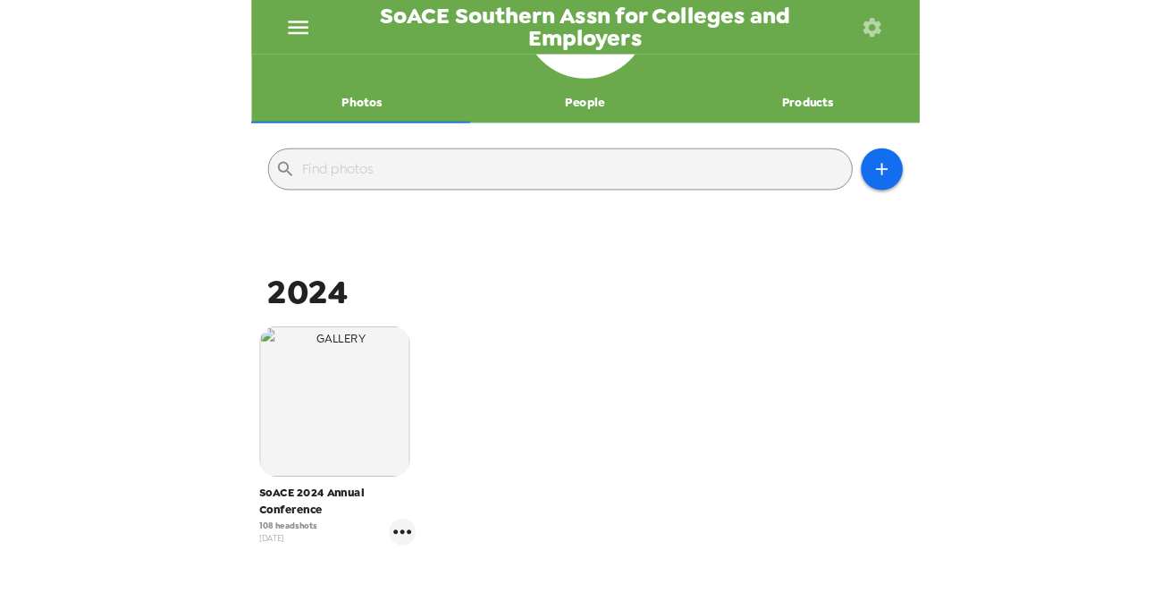
scroll to position [80, 0]
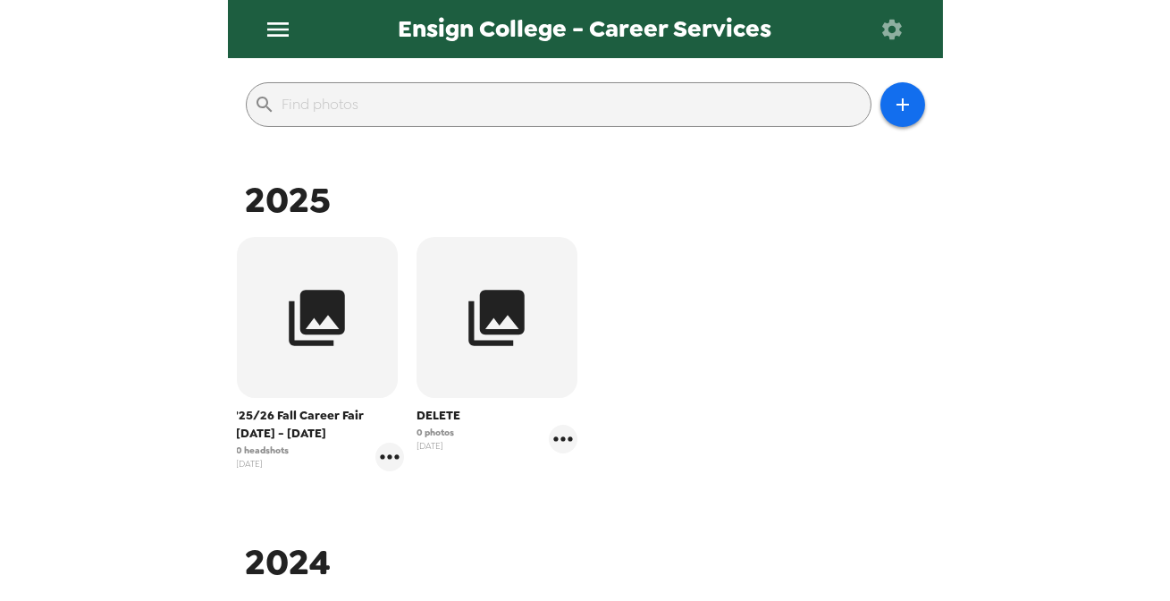
scroll to position [243, 0]
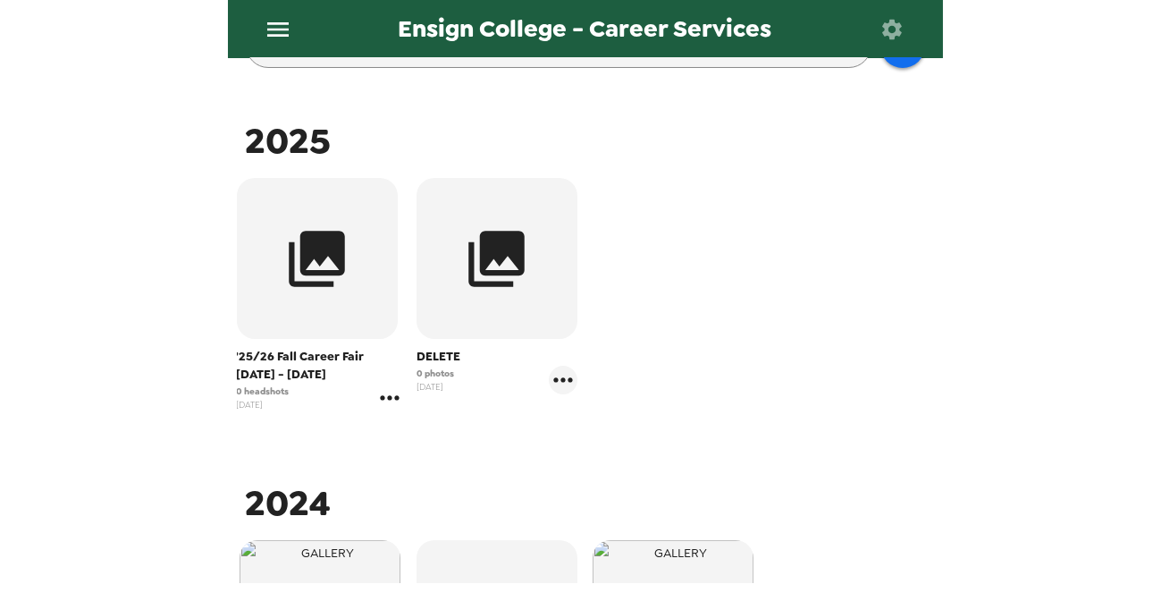
click at [381, 396] on icon "gallery menu" at bounding box center [390, 398] width 29 height 29
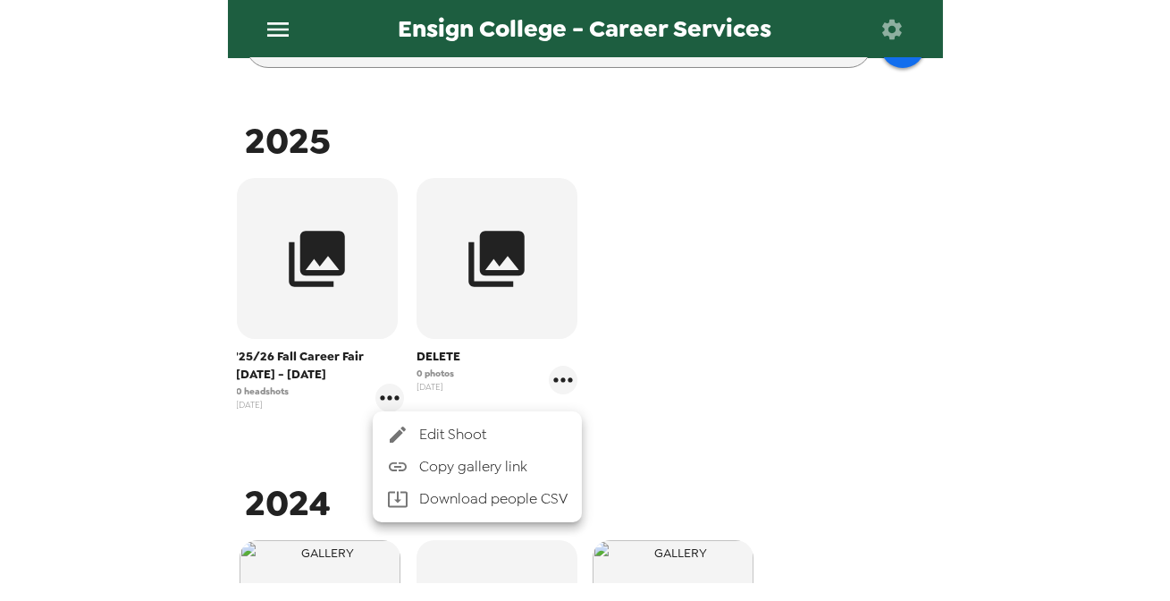
click at [463, 429] on span "Edit Shoot" at bounding box center [493, 434] width 148 height 21
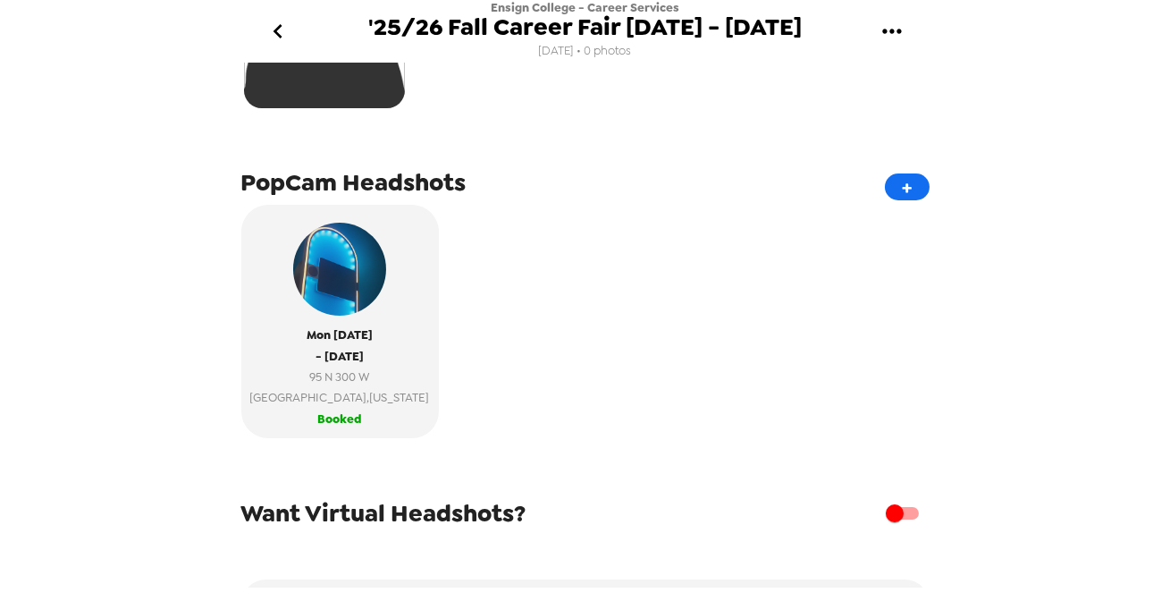
scroll to position [451, 0]
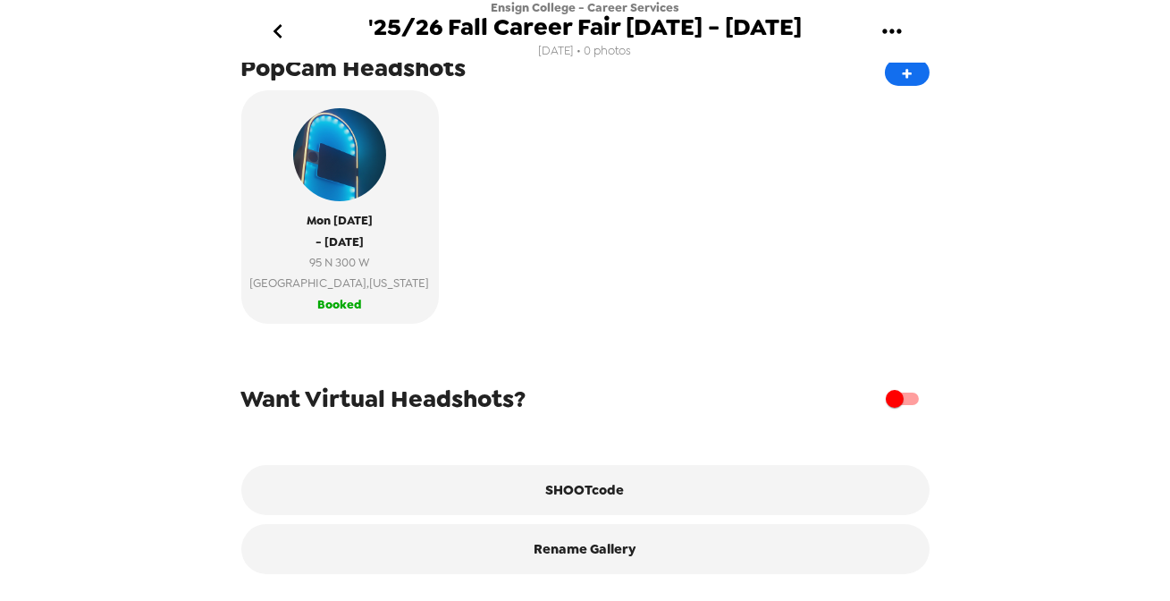
click at [891, 407] on input "checkbox" at bounding box center [895, 399] width 102 height 34
checkbox input "true"
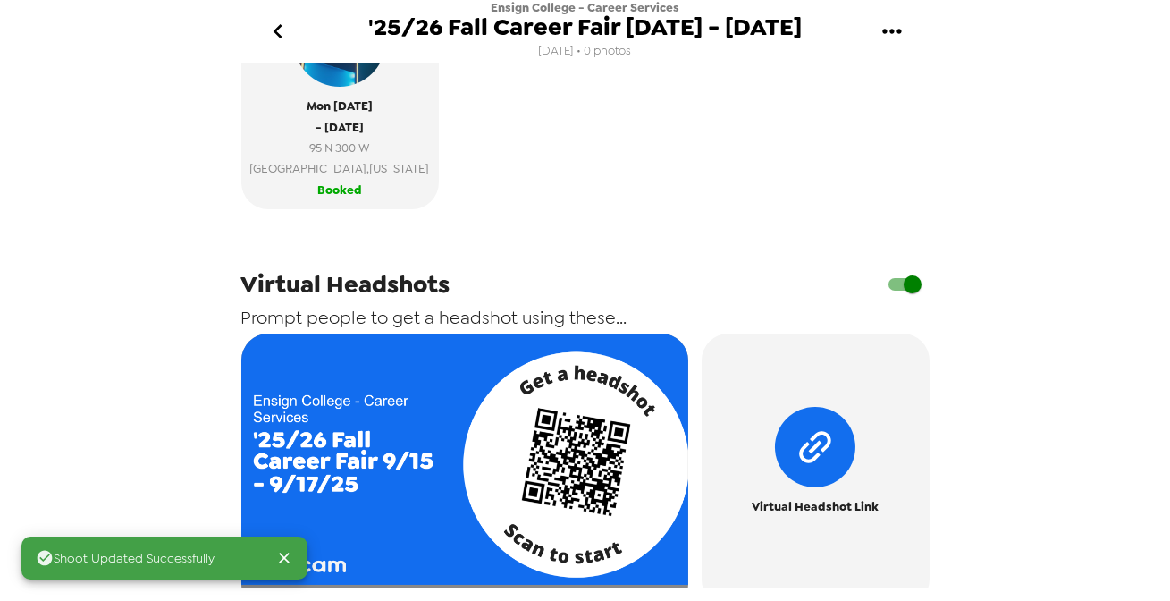
scroll to position [613, 0]
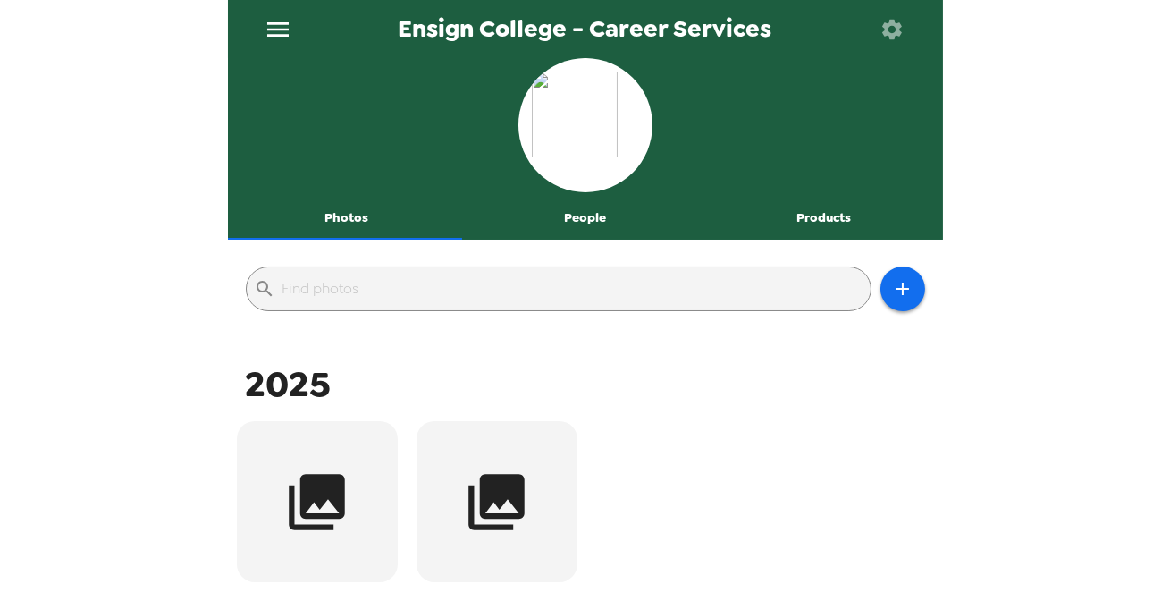
click at [283, 32] on icon "menu" at bounding box center [278, 29] width 29 height 29
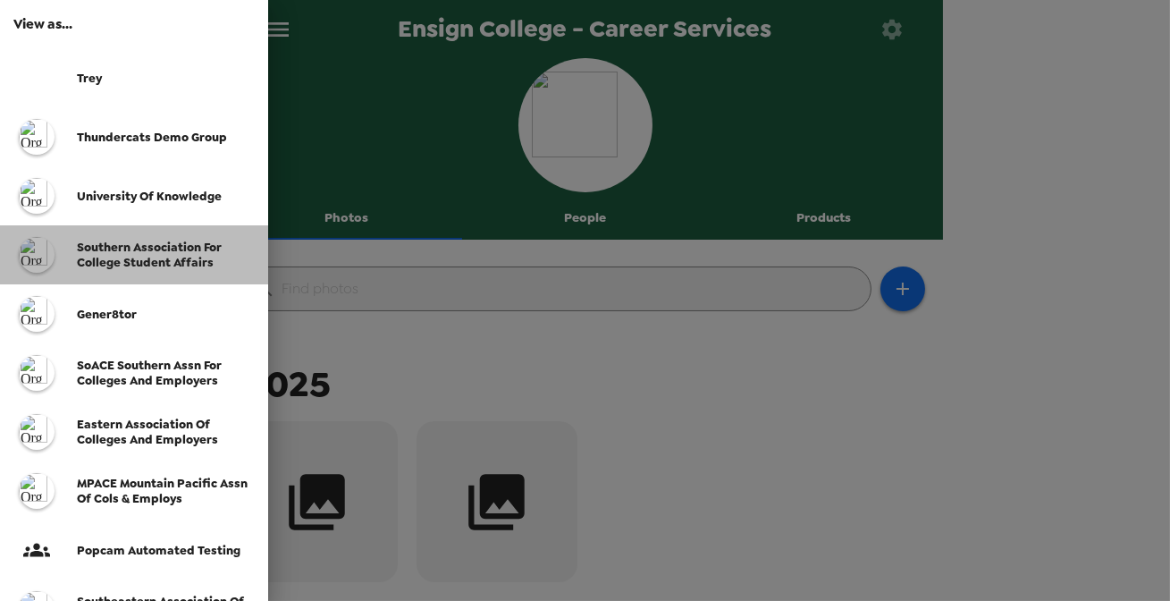
click at [130, 255] on span "Southern Association for College Student Affairs" at bounding box center [149, 255] width 145 height 30
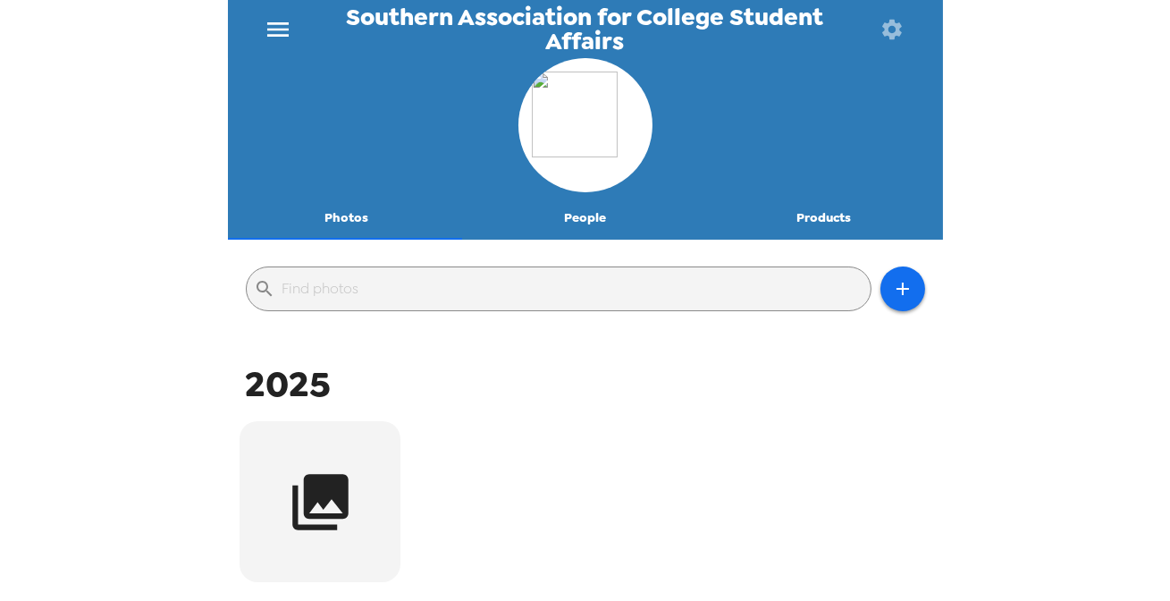
click at [277, 38] on icon "menu" at bounding box center [278, 29] width 29 height 29
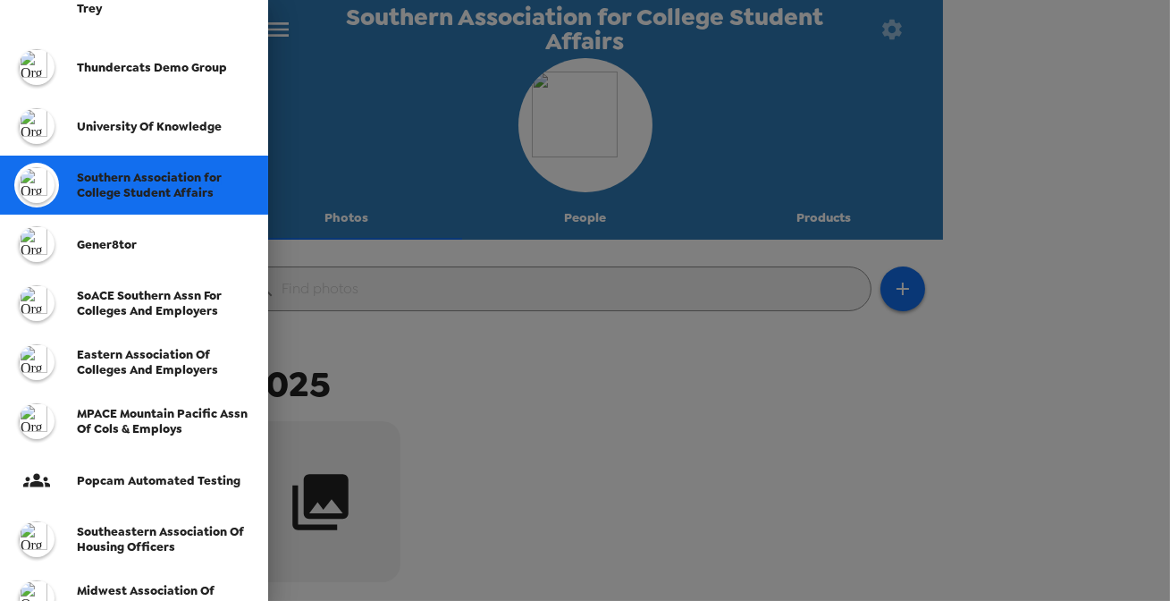
scroll to position [162, 0]
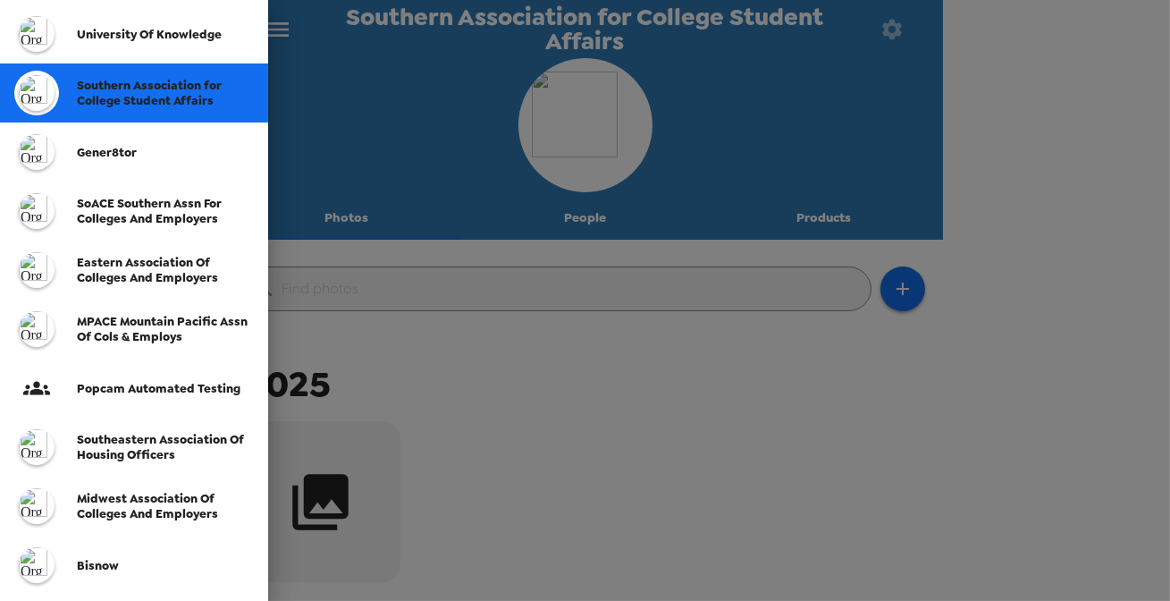
click at [167, 209] on span "SoACE Southern Assn for Colleges and Employers" at bounding box center [149, 211] width 145 height 30
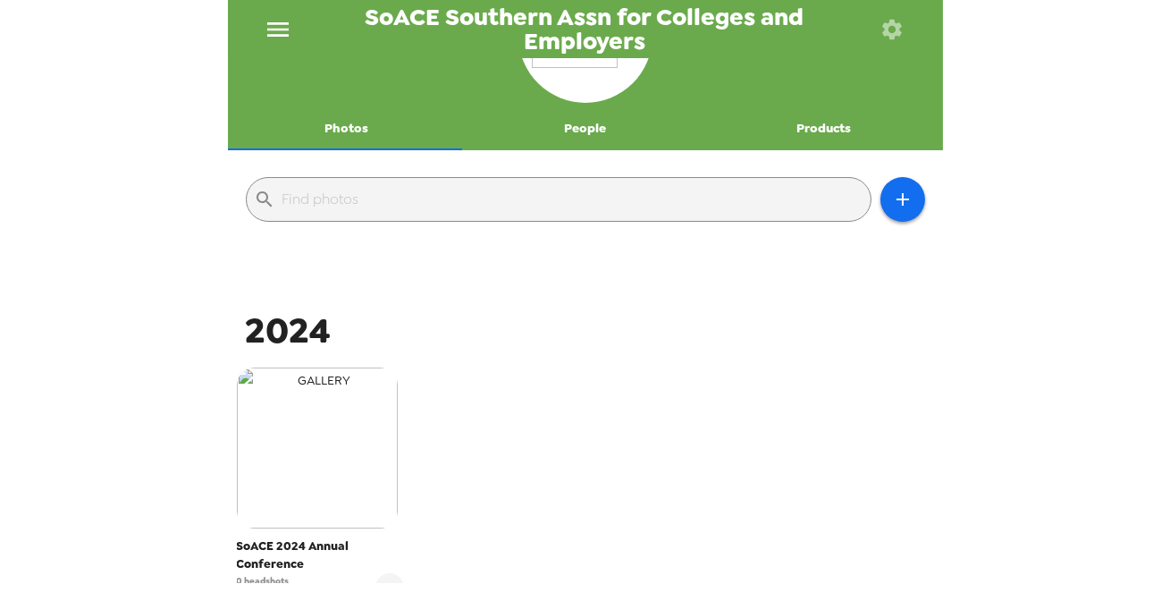
scroll to position [162, 0]
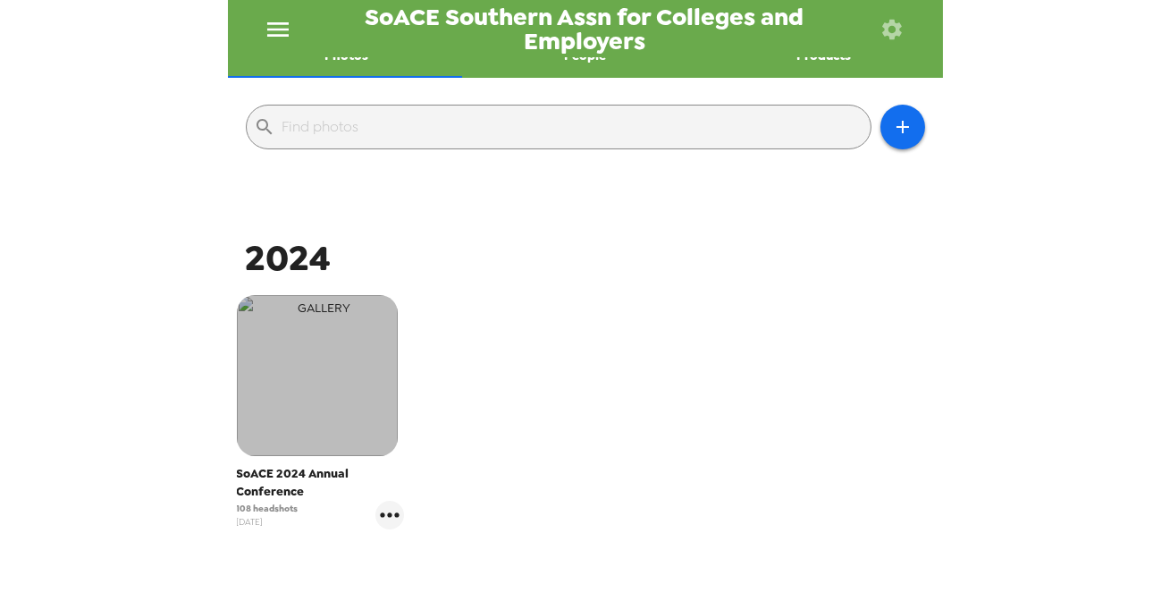
click at [379, 367] on img "button" at bounding box center [317, 375] width 161 height 161
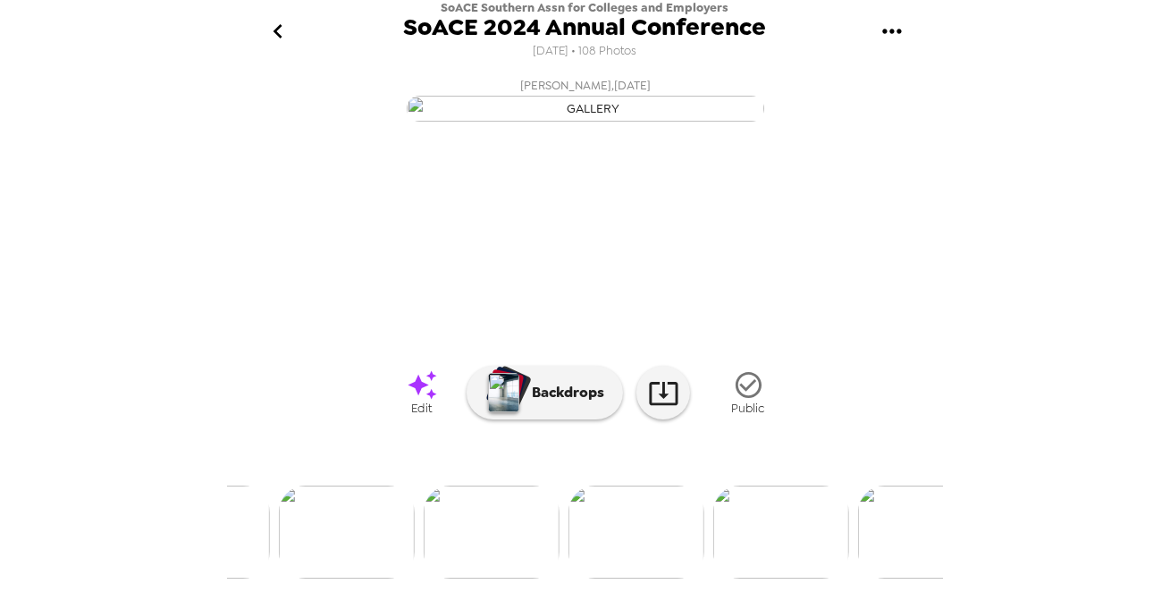
scroll to position [184, 0]
click at [510, 532] on img at bounding box center [492, 532] width 136 height 93
click at [747, 518] on img at bounding box center [732, 532] width 136 height 93
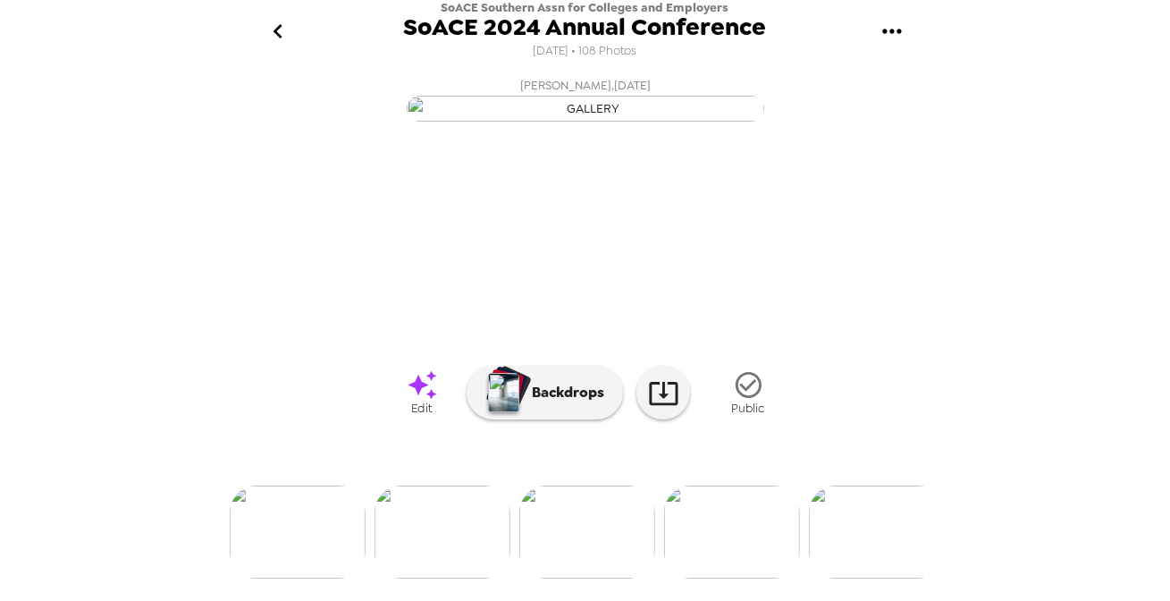
click at [478, 543] on img at bounding box center [443, 532] width 136 height 93
click at [884, 35] on icon "gallery menu" at bounding box center [892, 31] width 29 height 29
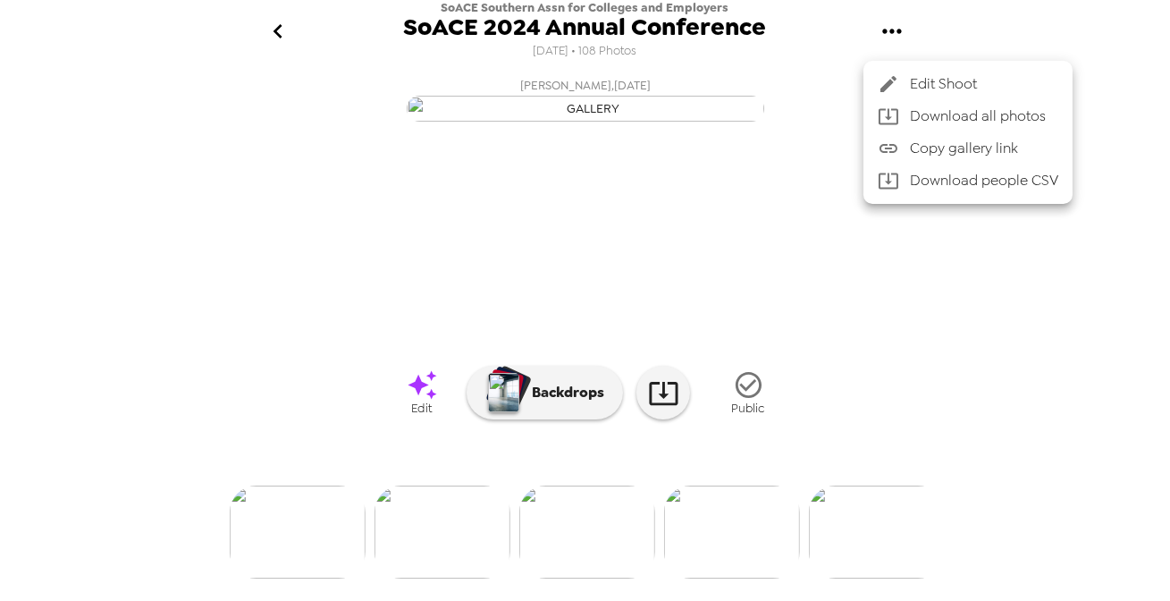
click at [912, 80] on span "Edit Shoot" at bounding box center [984, 83] width 148 height 21
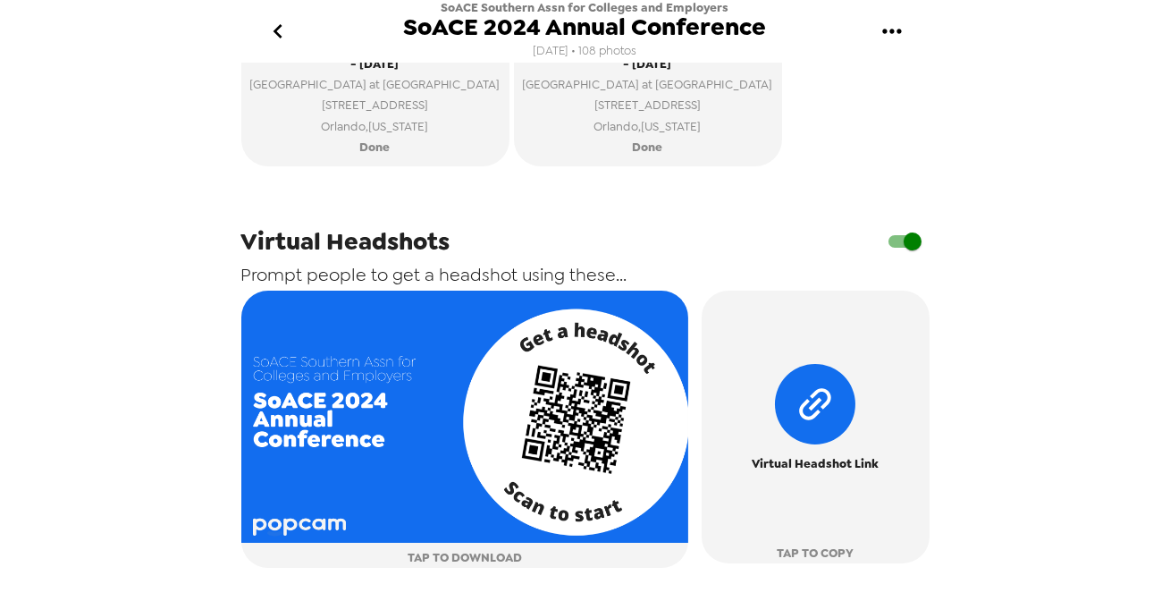
scroll to position [813, 0]
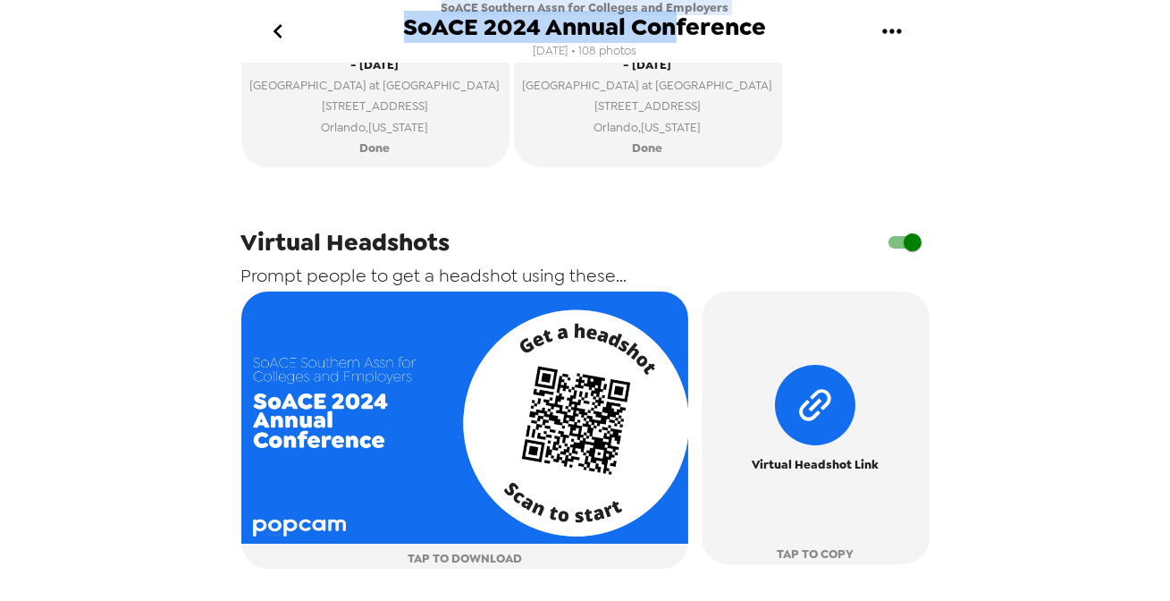
drag, startPoint x: 493, startPoint y: 13, endPoint x: 678, endPoint y: 19, distance: 185.2
click at [678, 19] on div "SoACE Southern Assn for Colleges and Employers SoACE 2024 Annual Conference 11/…" at bounding box center [585, 31] width 363 height 63
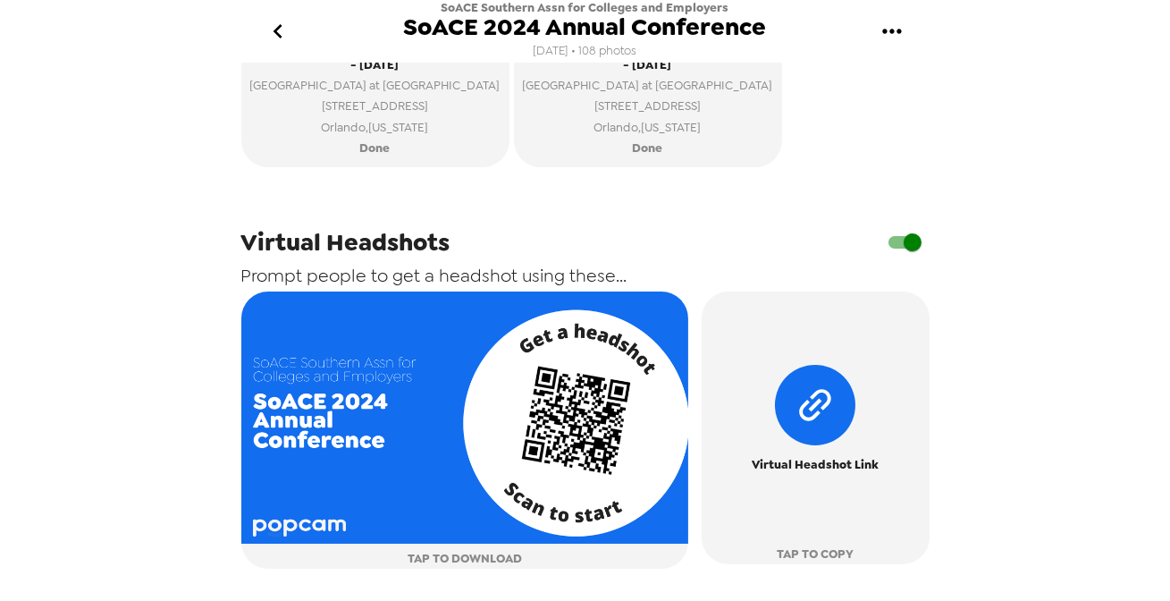
click at [178, 405] on div "SoACE Southern Assn for Colleges and Employers SoACE 2024 Annual Conference 11/…" at bounding box center [585, 300] width 1170 height 601
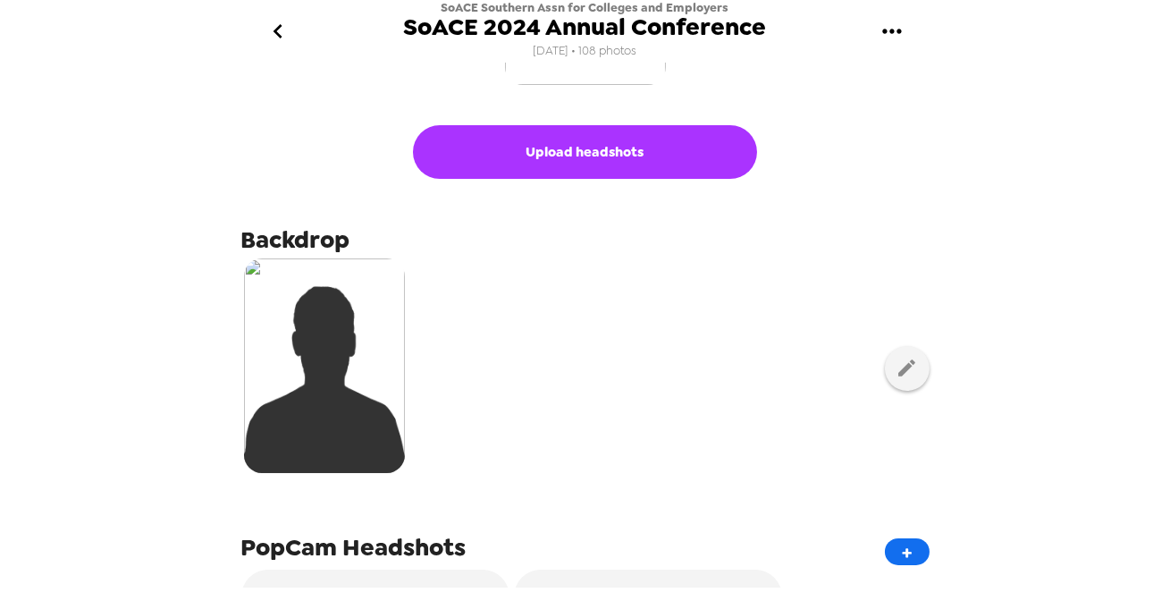
scroll to position [0, 0]
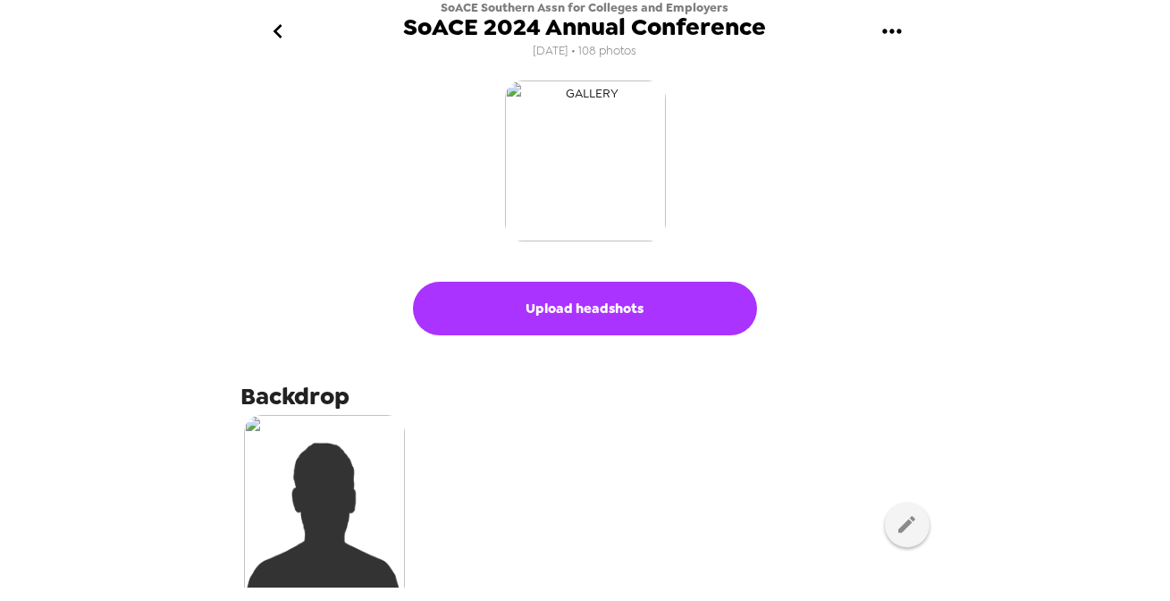
click at [613, 143] on img "button" at bounding box center [585, 160] width 161 height 161
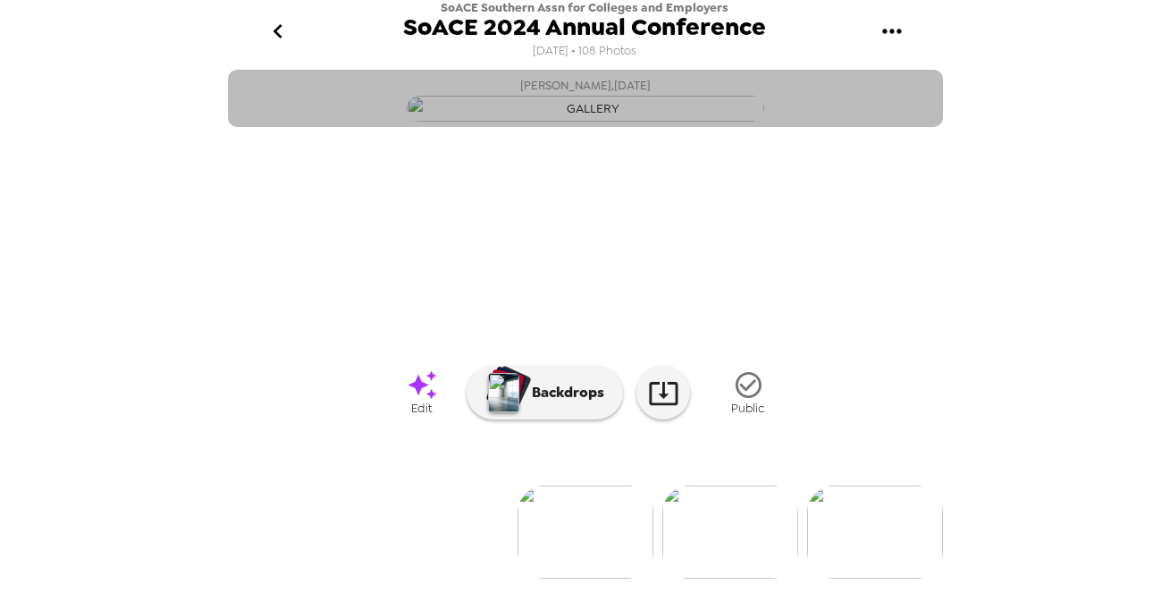
drag, startPoint x: 233, startPoint y: 165, endPoint x: 237, endPoint y: 156, distance: 9.6
click at [236, 127] on button "Deborah Castleman , 12-12-2024" at bounding box center [585, 98] width 715 height 57
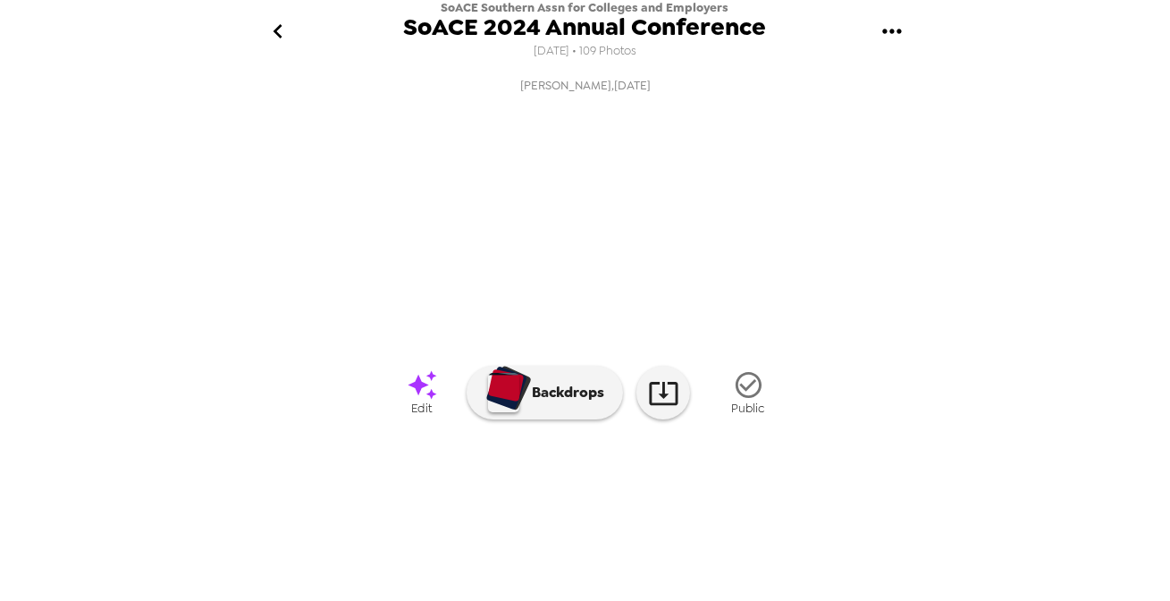
scroll to position [80, 0]
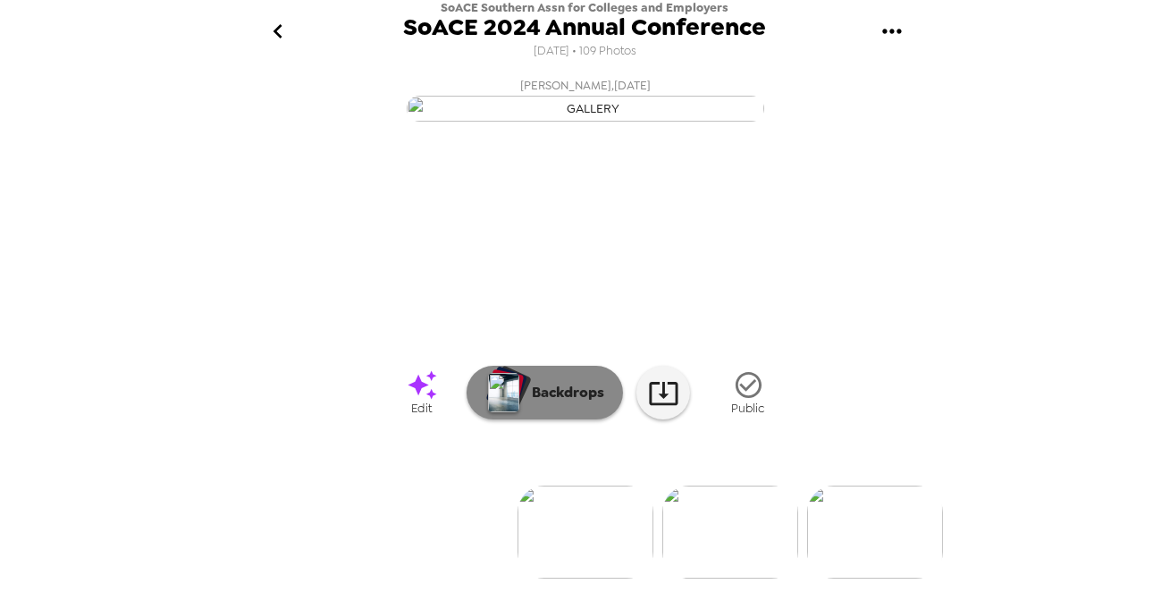
click at [549, 393] on p "Backdrops" at bounding box center [563, 392] width 81 height 21
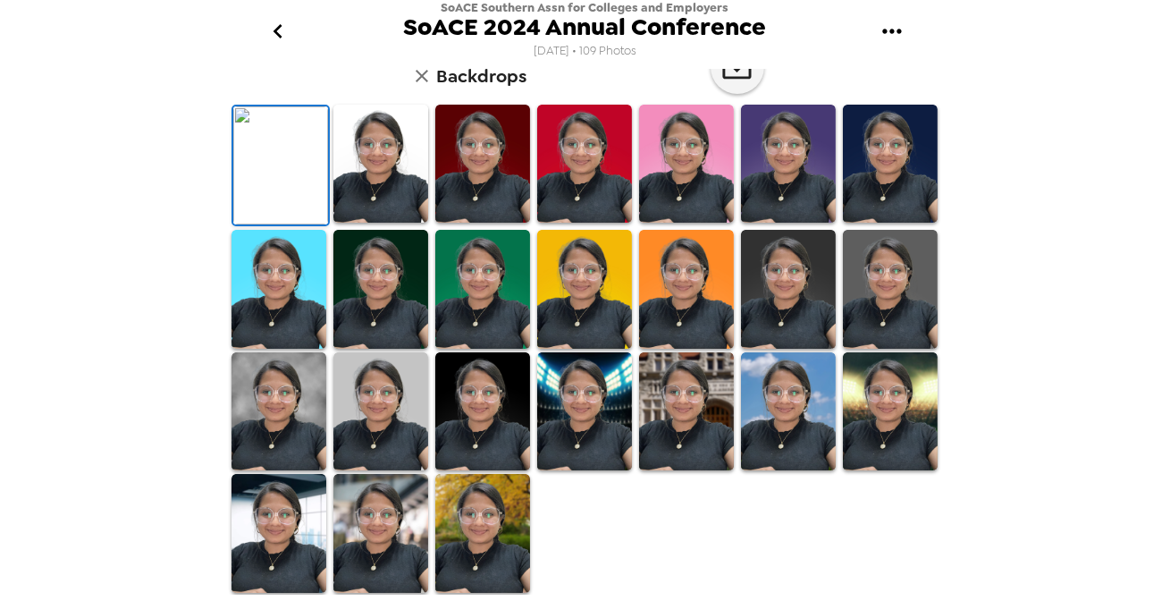
scroll to position [0, 0]
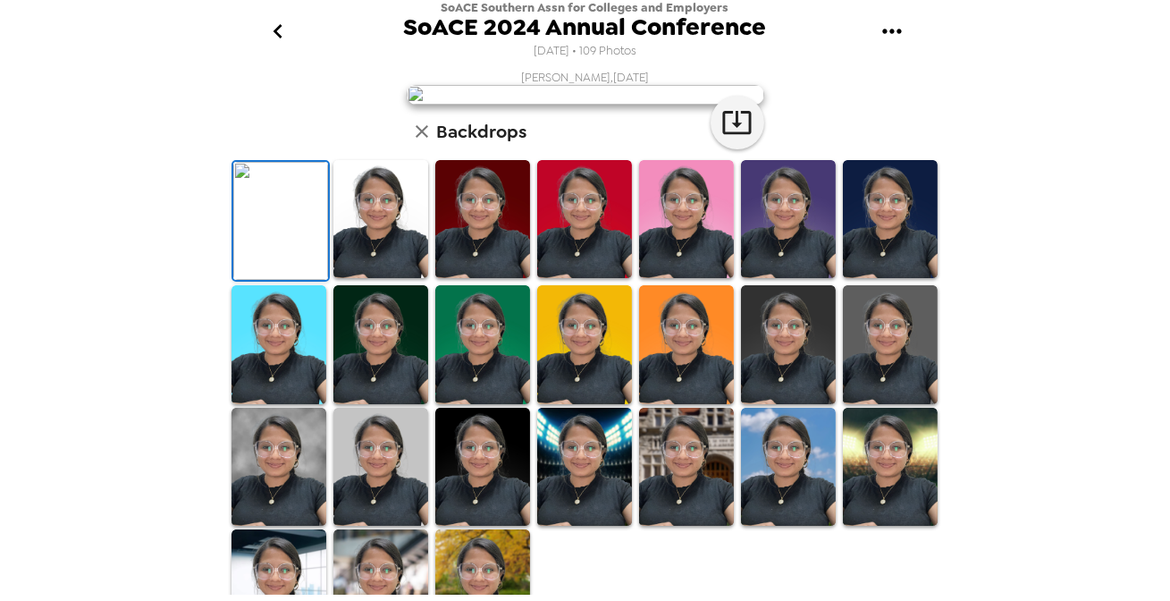
click at [279, 43] on icon "go back" at bounding box center [278, 31] width 29 height 29
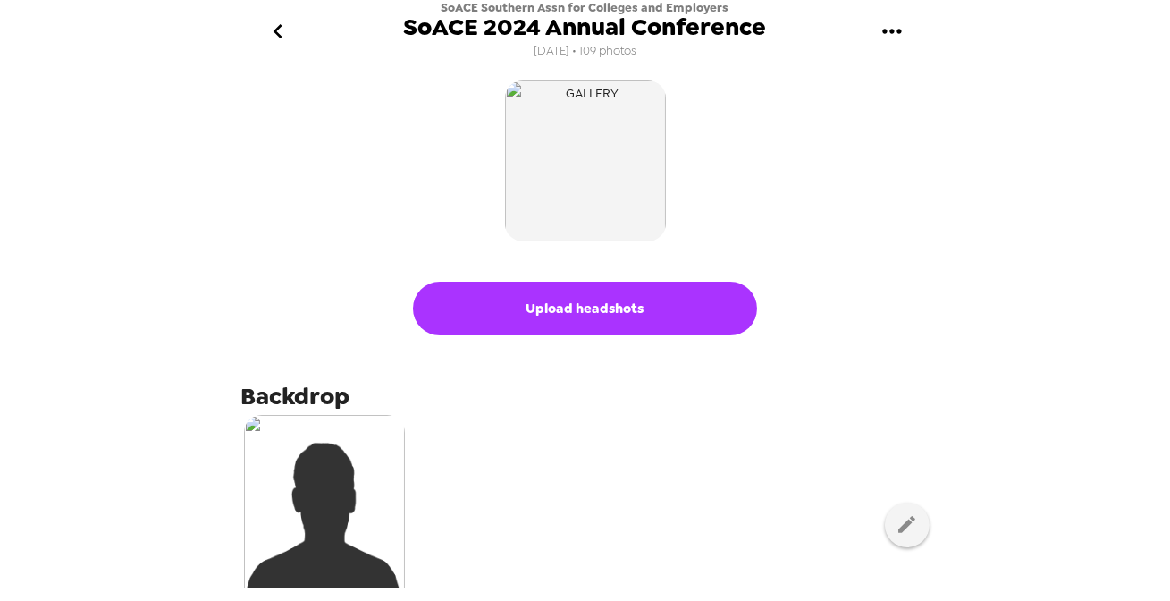
click at [285, 31] on icon "go back" at bounding box center [278, 31] width 29 height 29
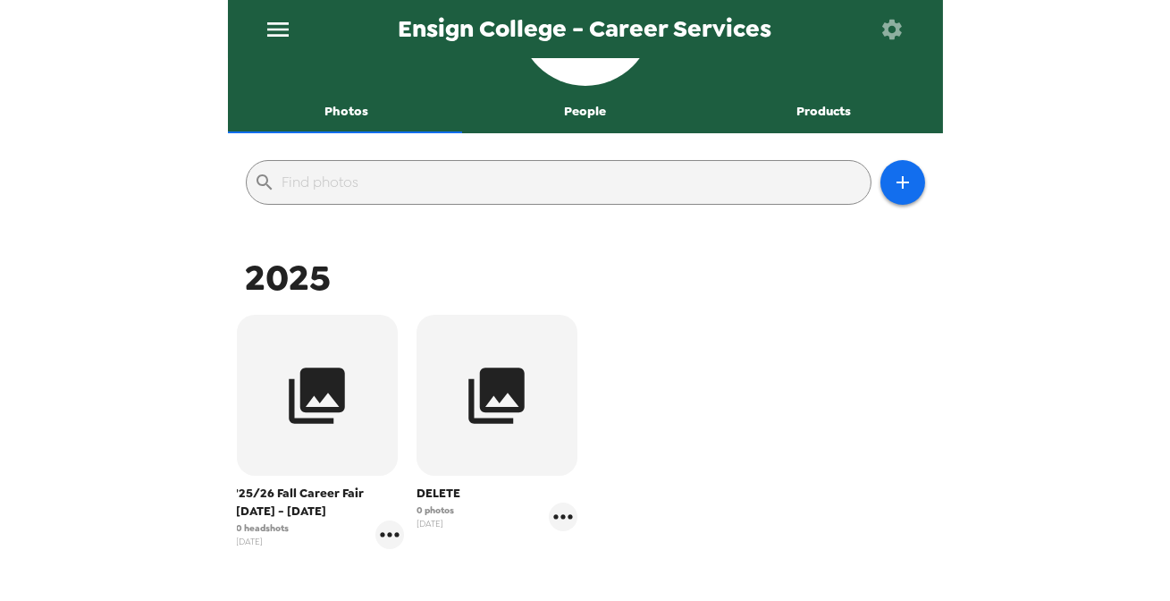
scroll to position [162, 0]
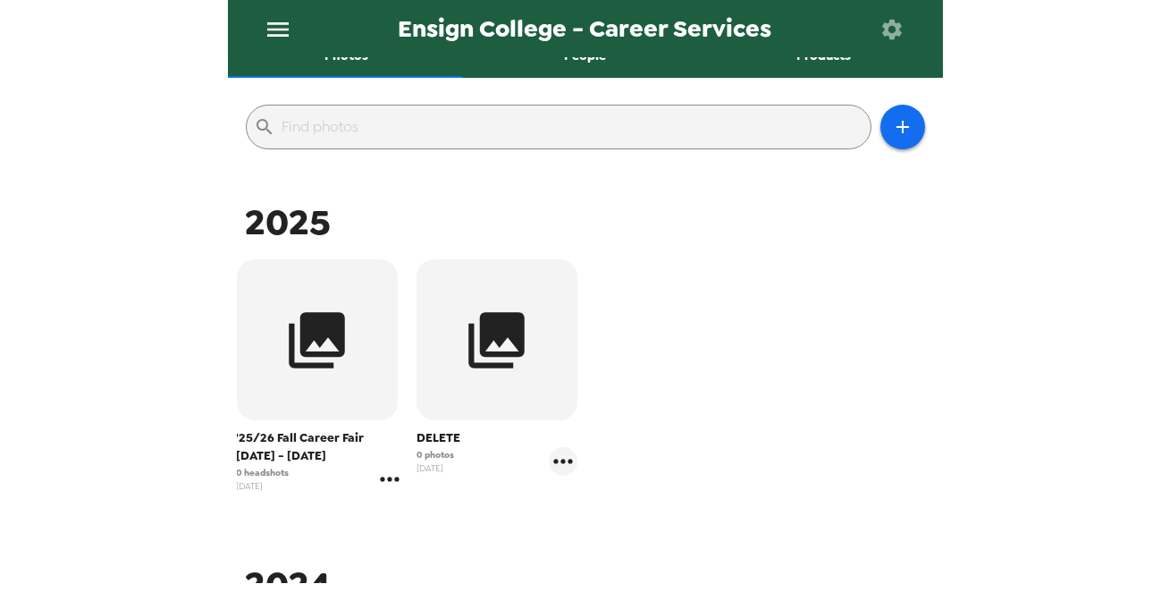
click at [390, 478] on icon "gallery menu" at bounding box center [390, 479] width 29 height 29
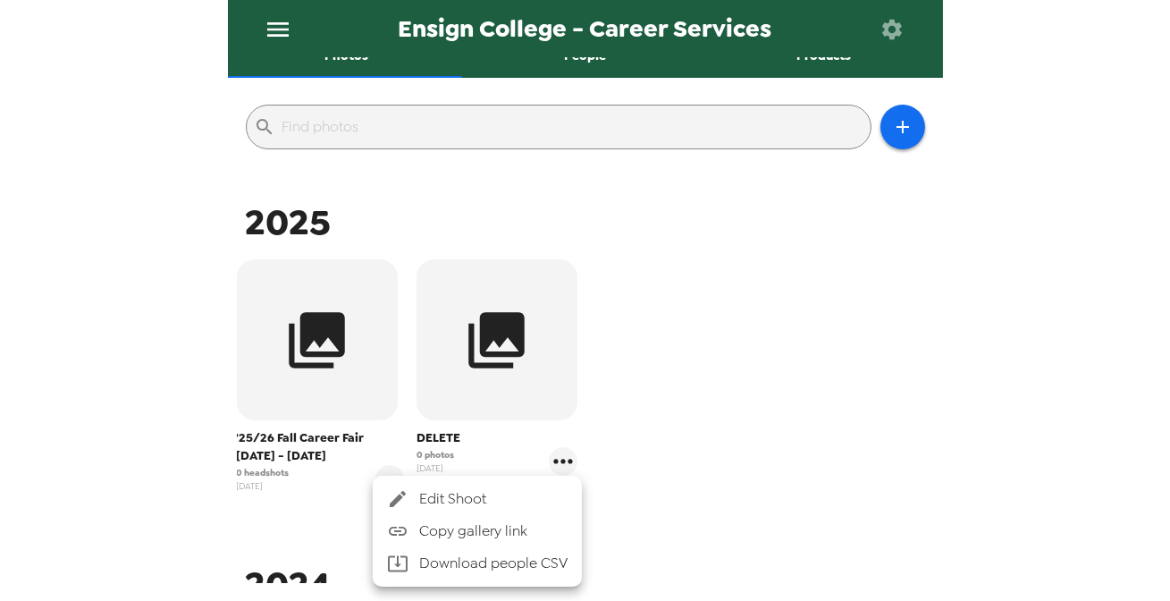
click at [463, 507] on span "Edit Shoot" at bounding box center [493, 498] width 148 height 21
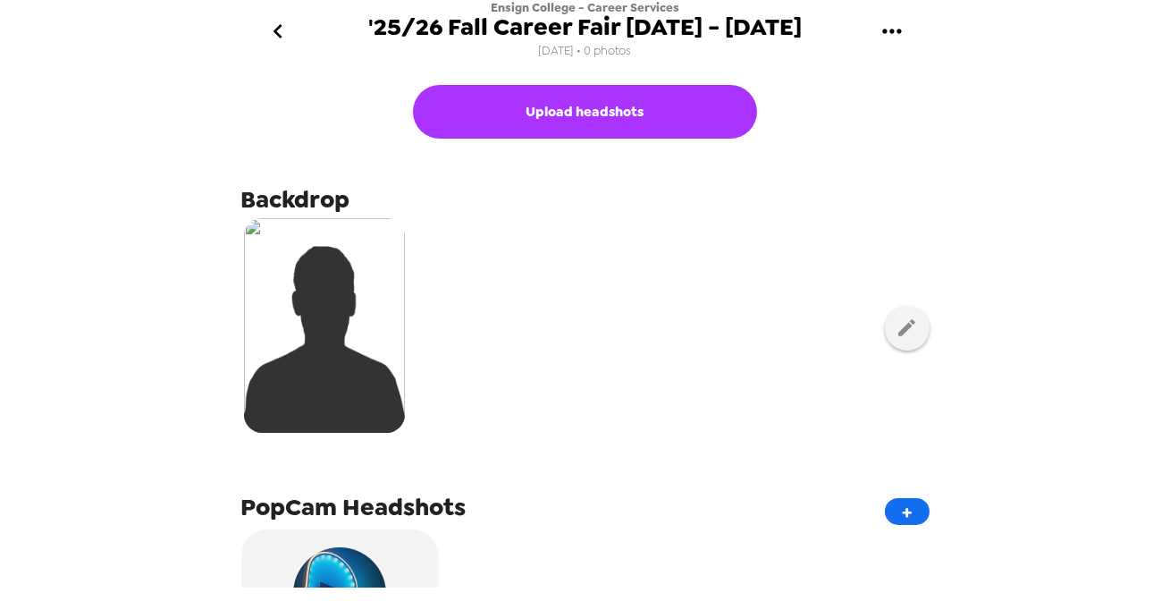
scroll to position [751, 0]
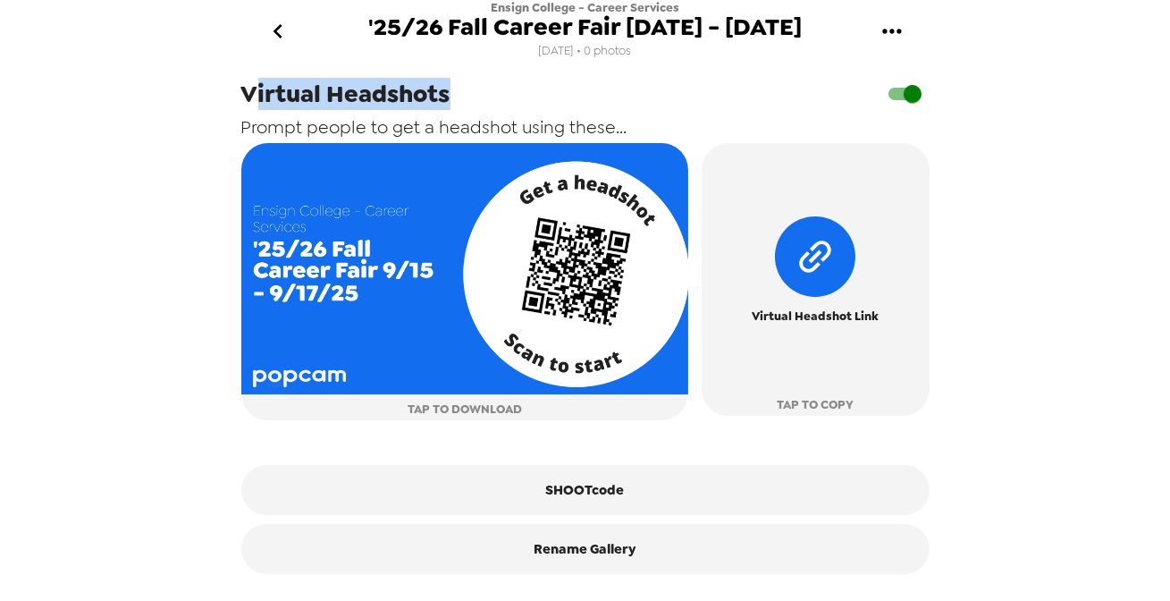
drag, startPoint x: 256, startPoint y: 97, endPoint x: 460, endPoint y: 112, distance: 204.4
click at [460, 111] on div "Virtual Headshots" at bounding box center [585, 94] width 688 height 34
click at [390, 131] on span "Prompt people to get a headshot using these..." at bounding box center [434, 126] width 386 height 23
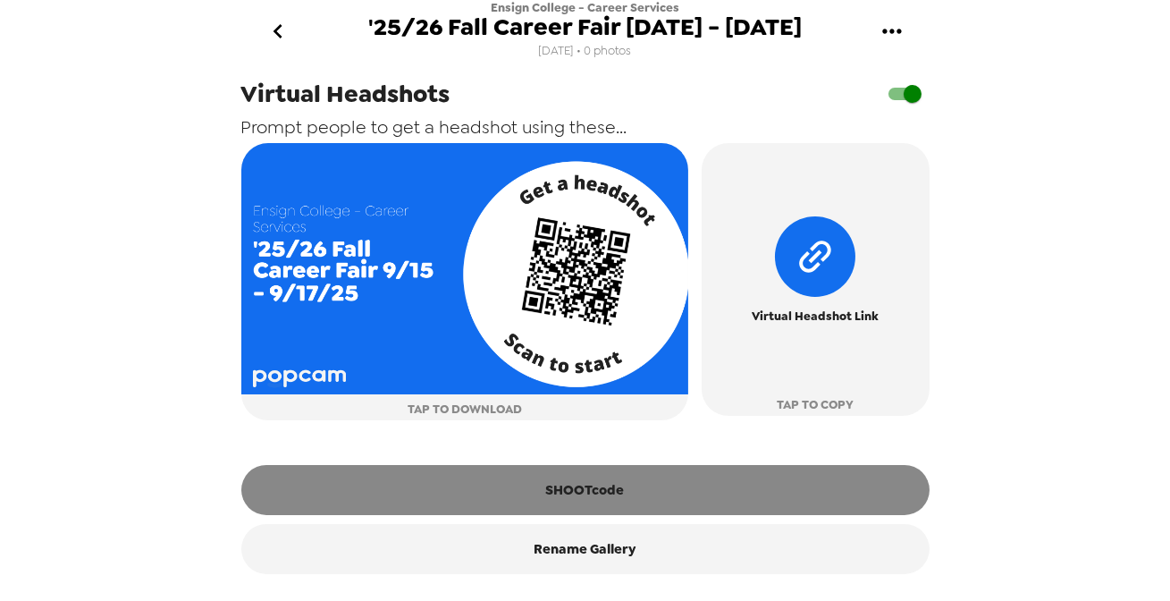
click at [633, 485] on button "SHOOTcode" at bounding box center [585, 490] width 688 height 50
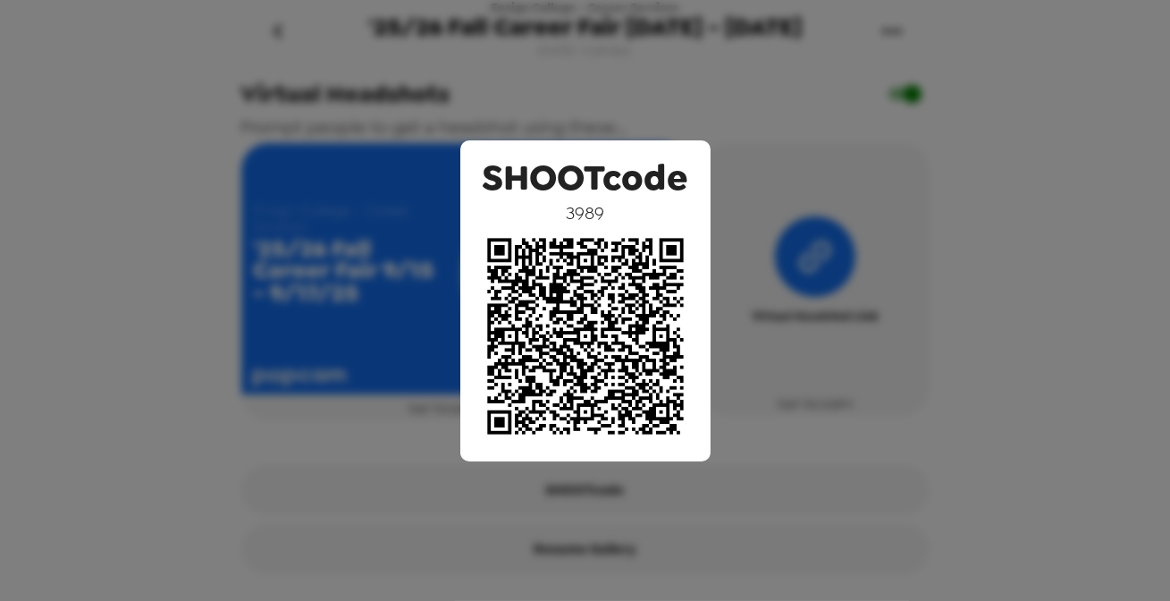
click at [91, 196] on div "SHOOTcode 3989" at bounding box center [585, 300] width 1170 height 601
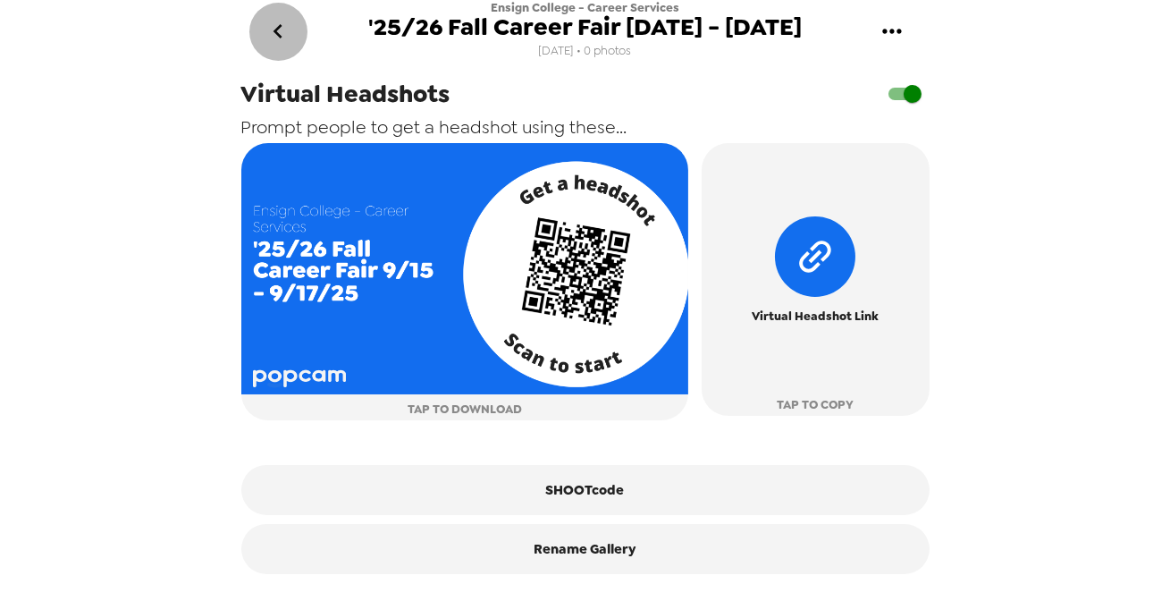
click at [290, 24] on icon "go back" at bounding box center [278, 31] width 29 height 29
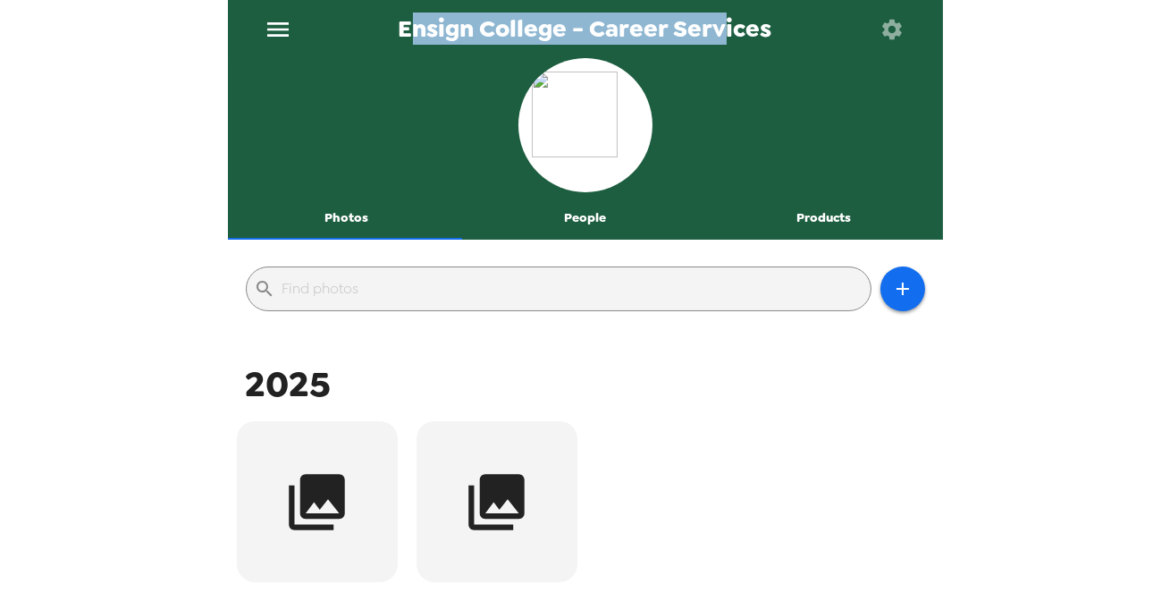
drag, startPoint x: 408, startPoint y: 33, endPoint x: 728, endPoint y: 28, distance: 320.1
click at [728, 28] on span "Ensign College - Career Services" at bounding box center [586, 29] width 374 height 24
click at [631, 30] on span "Ensign College - Career Services" at bounding box center [586, 29] width 374 height 24
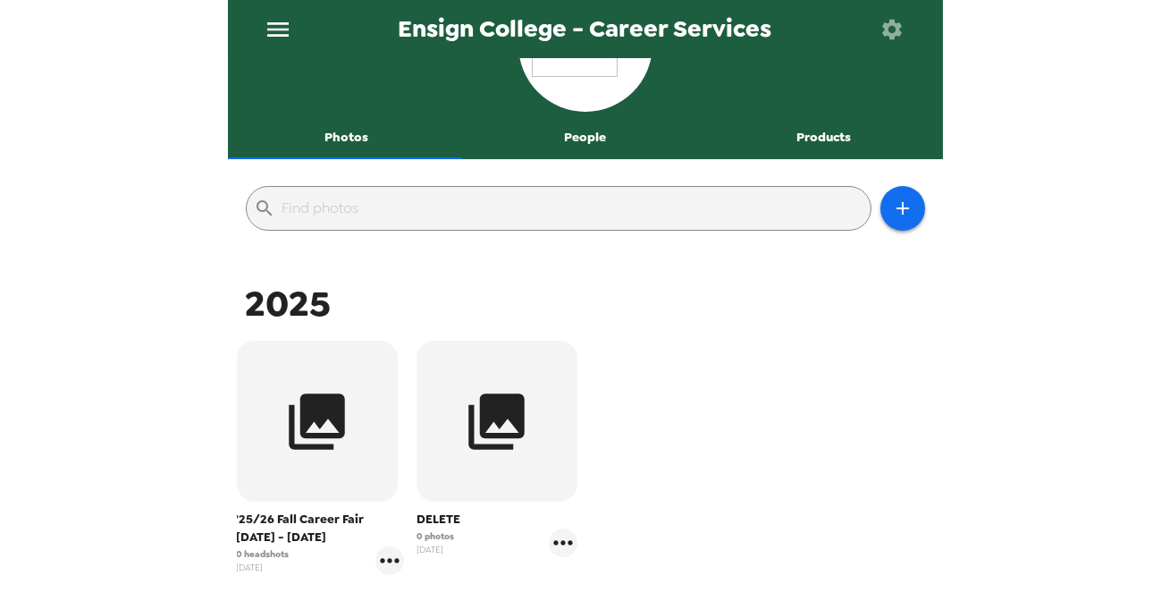
scroll to position [243, 0]
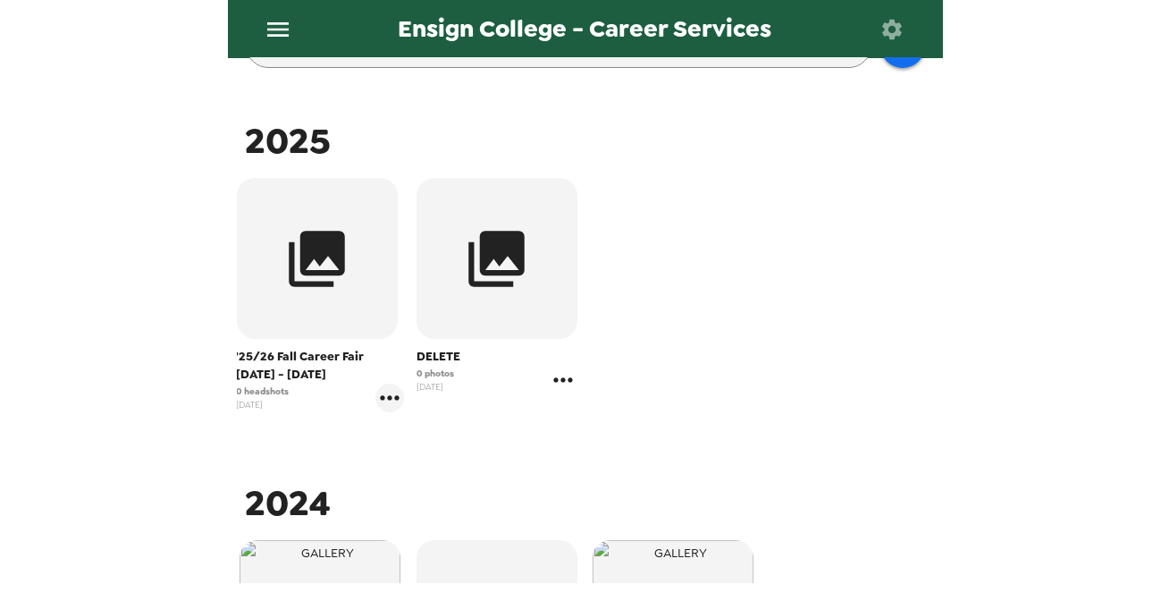
click at [565, 379] on icon "gallery menu" at bounding box center [562, 379] width 19 height 4
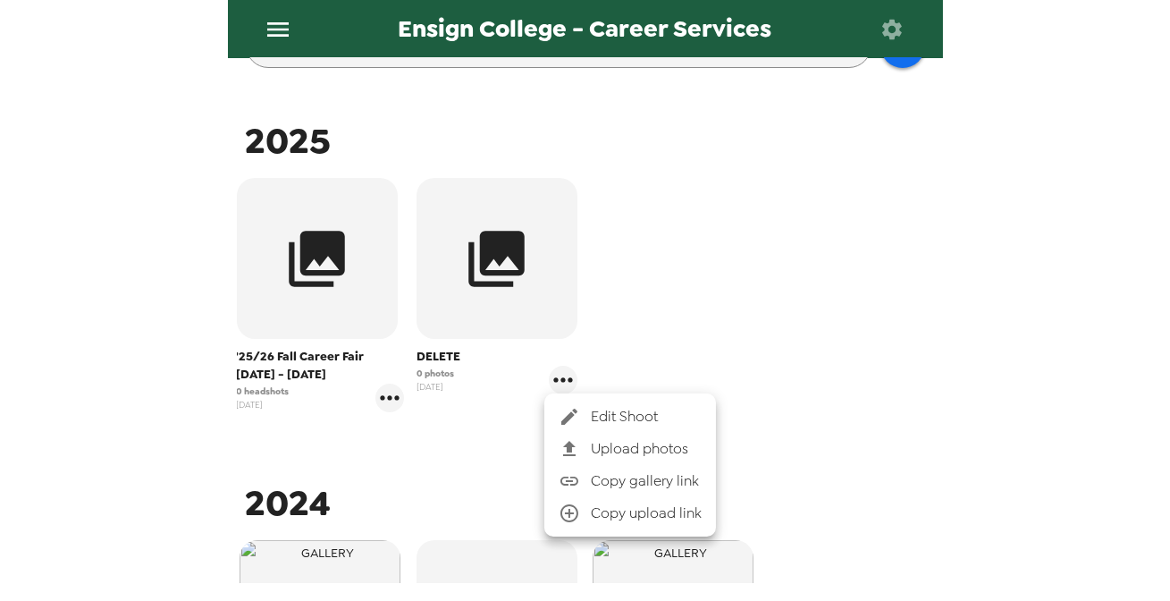
click at [597, 409] on span "Edit Shoot" at bounding box center [646, 416] width 111 height 21
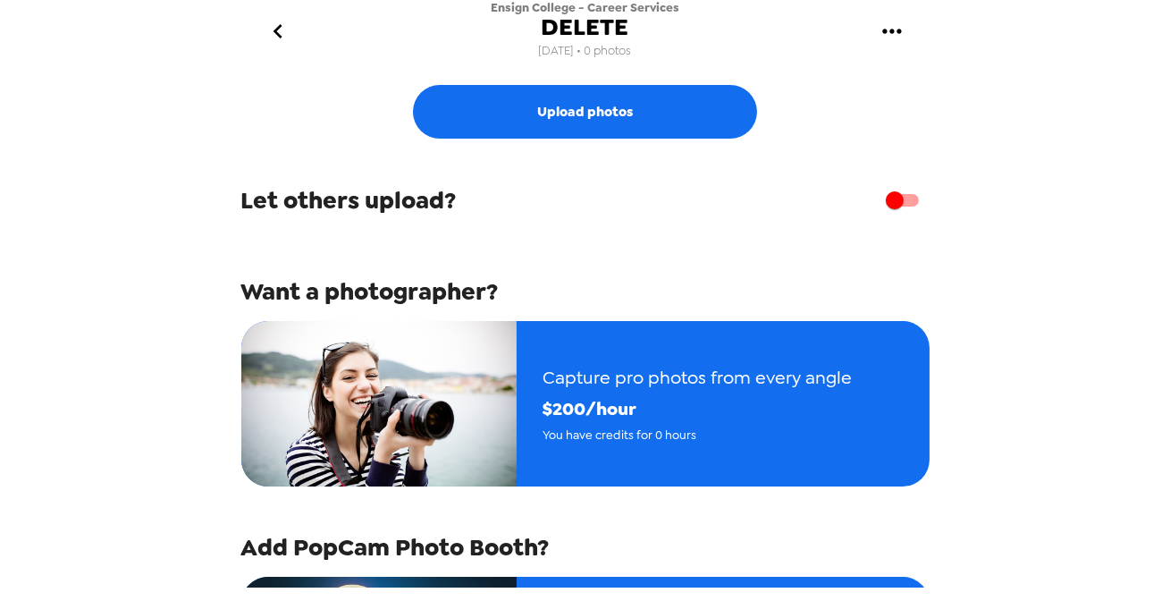
click at [273, 42] on icon "go back" at bounding box center [278, 31] width 29 height 29
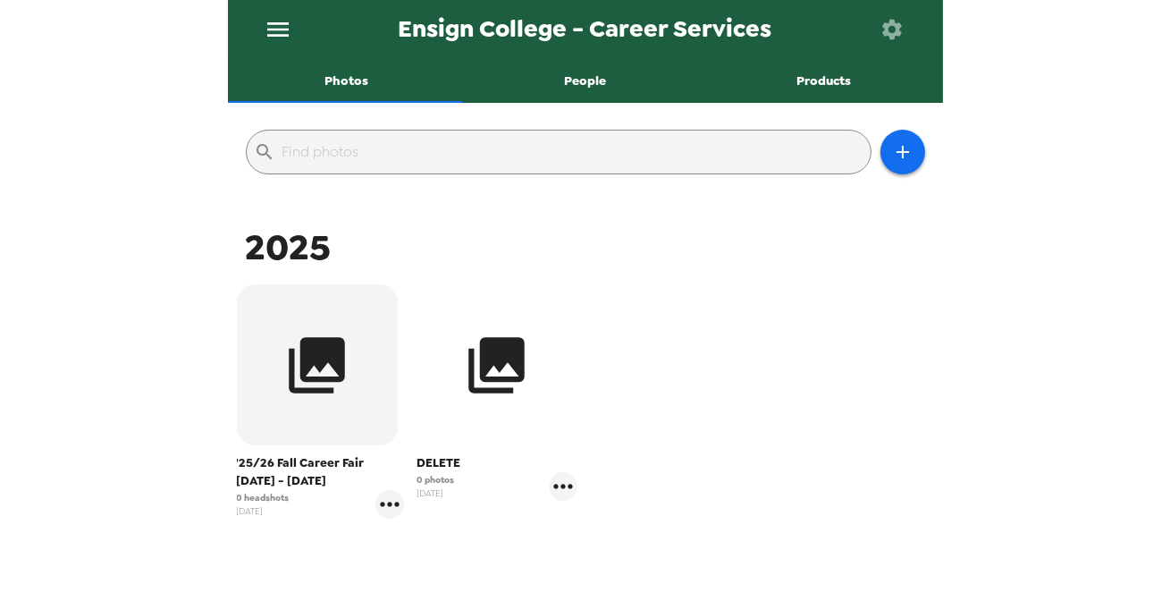
scroll to position [162, 0]
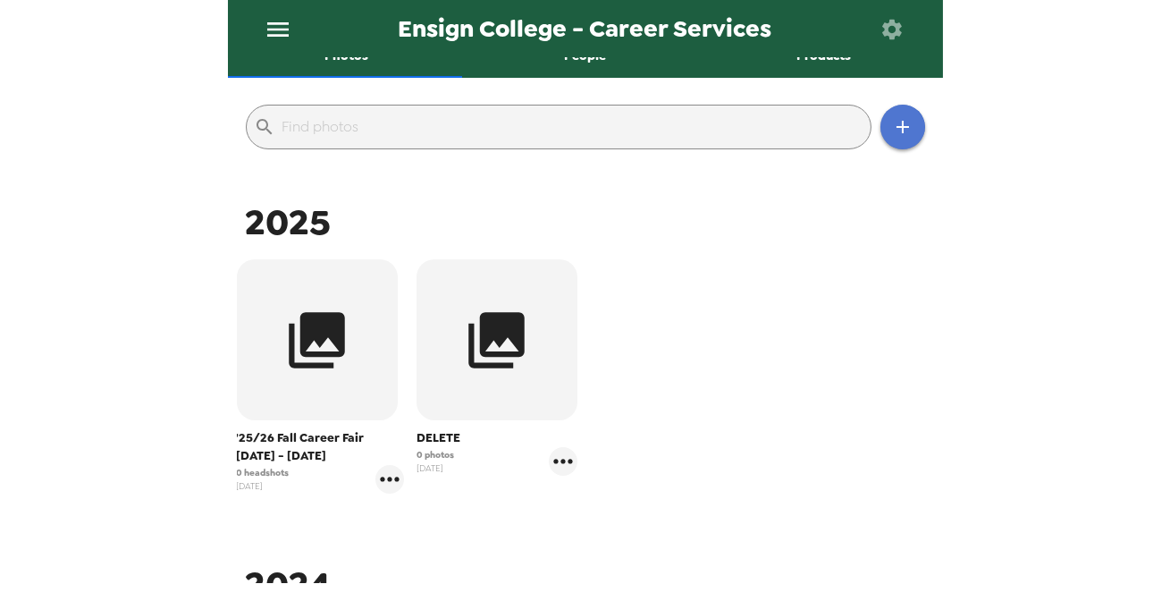
click at [897, 126] on icon "button" at bounding box center [903, 127] width 13 height 13
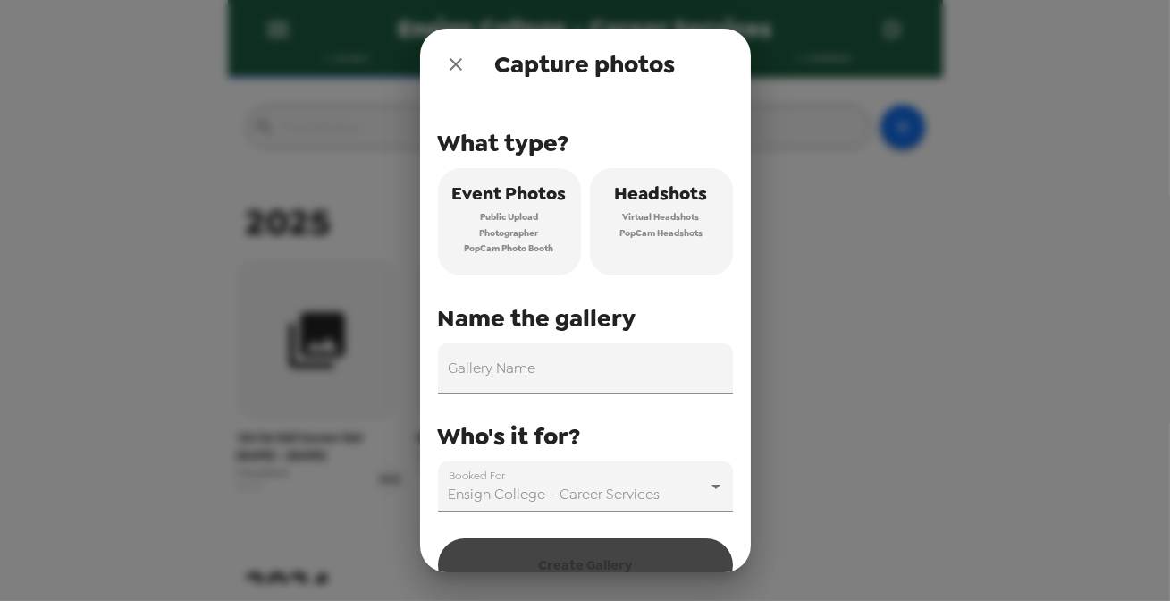
click at [446, 60] on icon "close" at bounding box center [455, 64] width 21 height 21
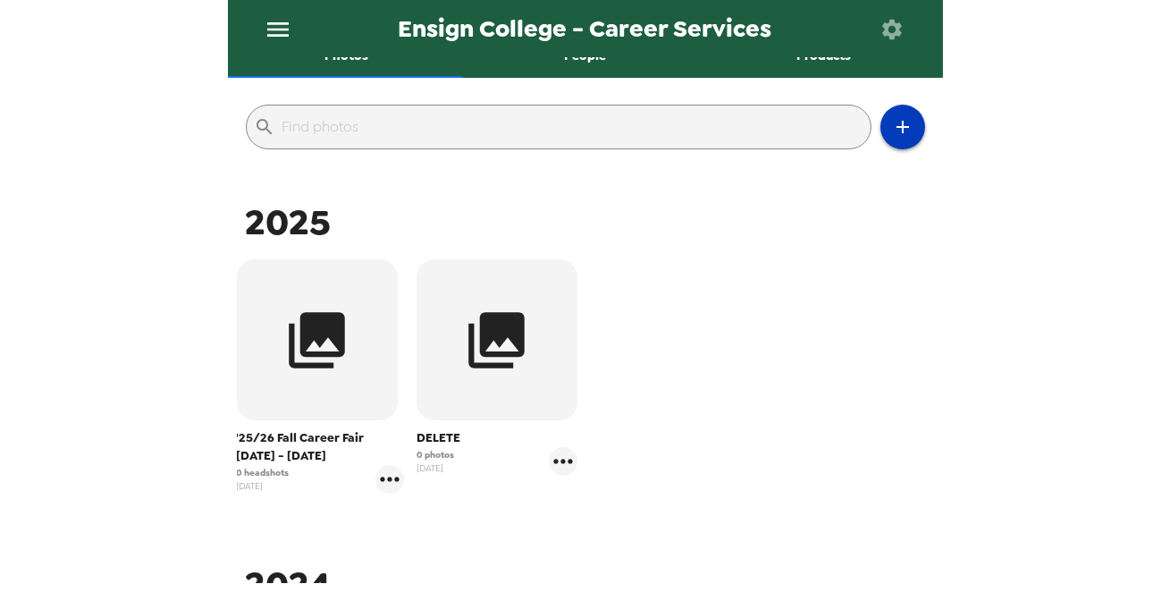
click at [899, 125] on icon "button" at bounding box center [902, 126] width 21 height 21
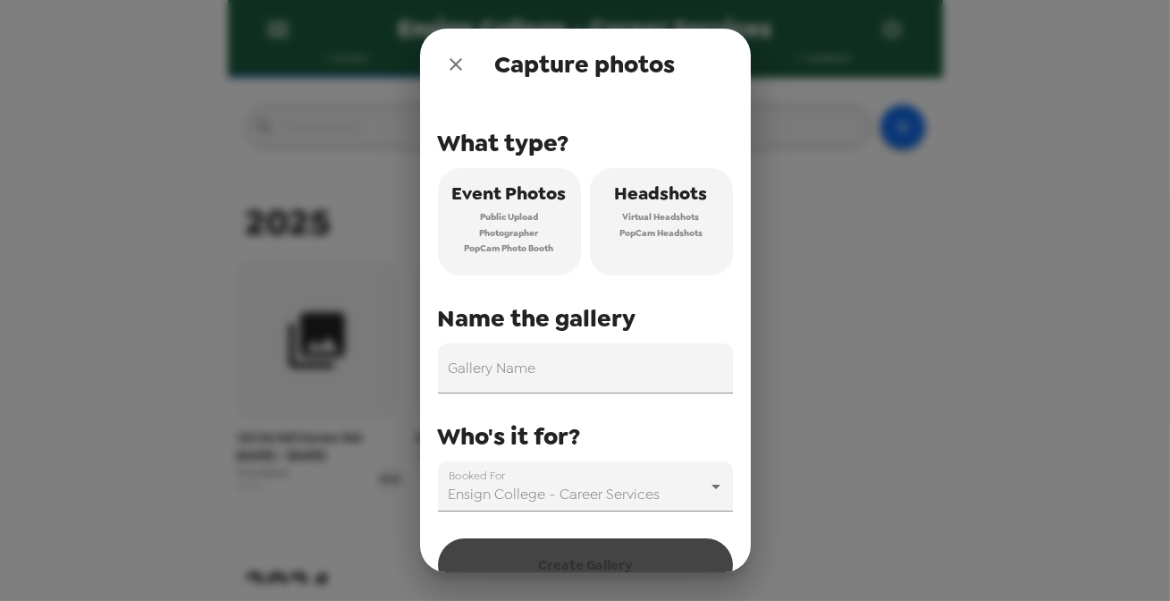
click at [455, 65] on icon "close" at bounding box center [456, 64] width 13 height 13
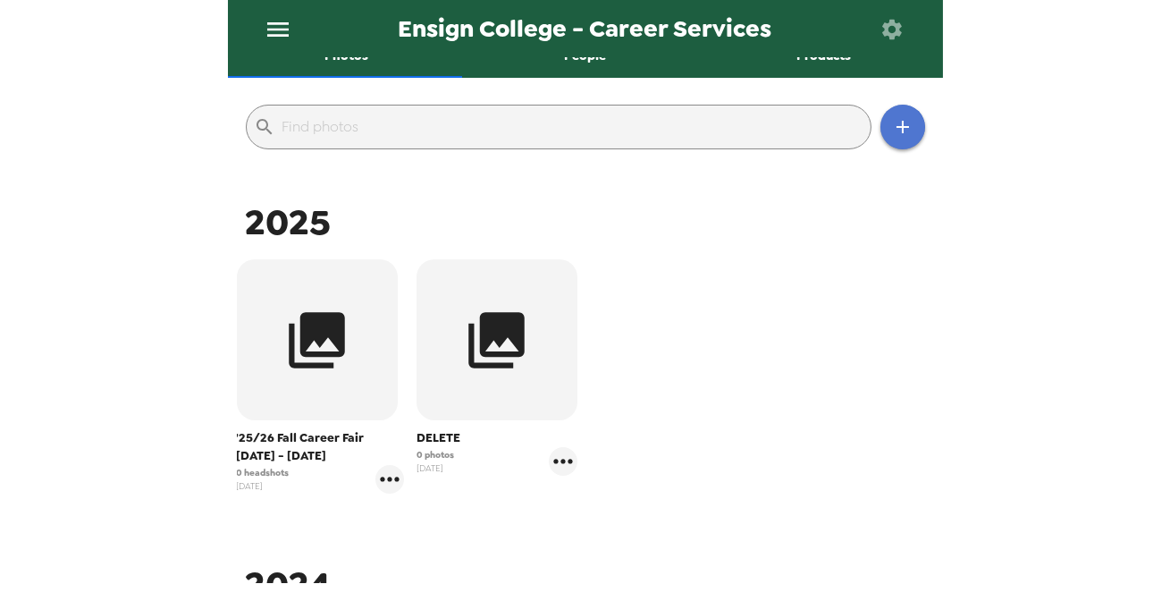
click at [892, 133] on icon "button" at bounding box center [902, 126] width 21 height 21
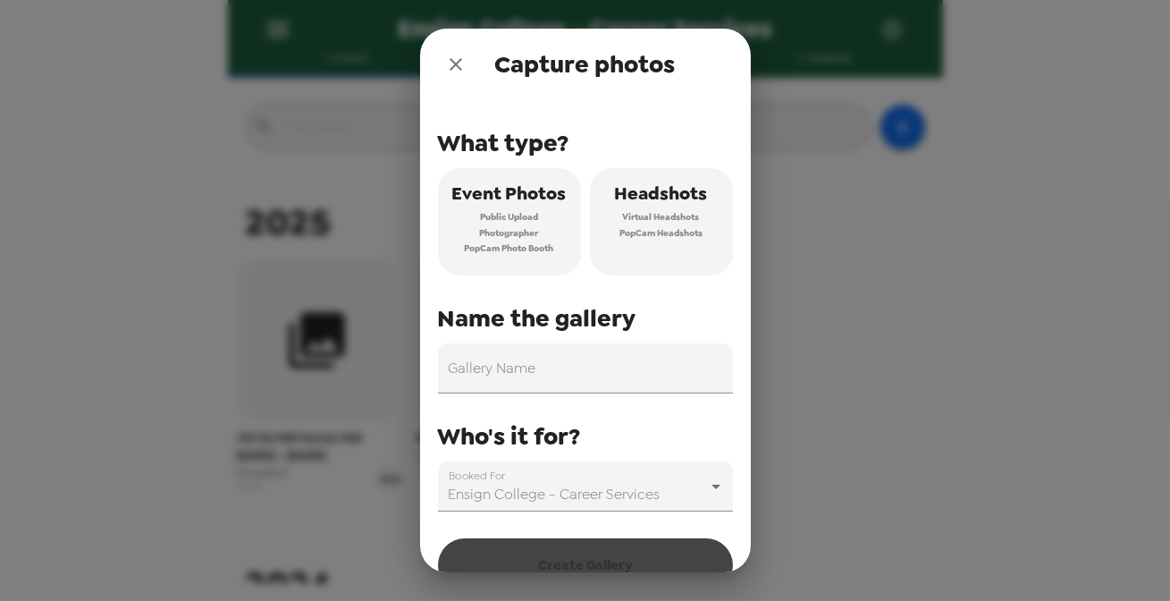
click at [699, 200] on span "Headshots" at bounding box center [661, 193] width 93 height 31
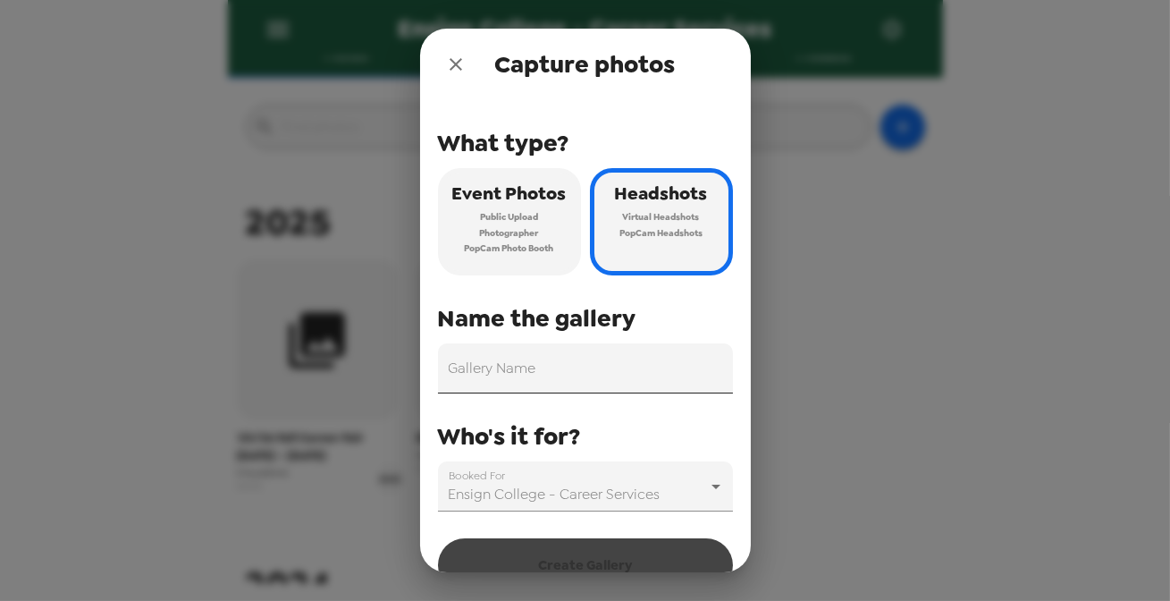
click at [600, 380] on input "Gallery Name" at bounding box center [585, 368] width 295 height 50
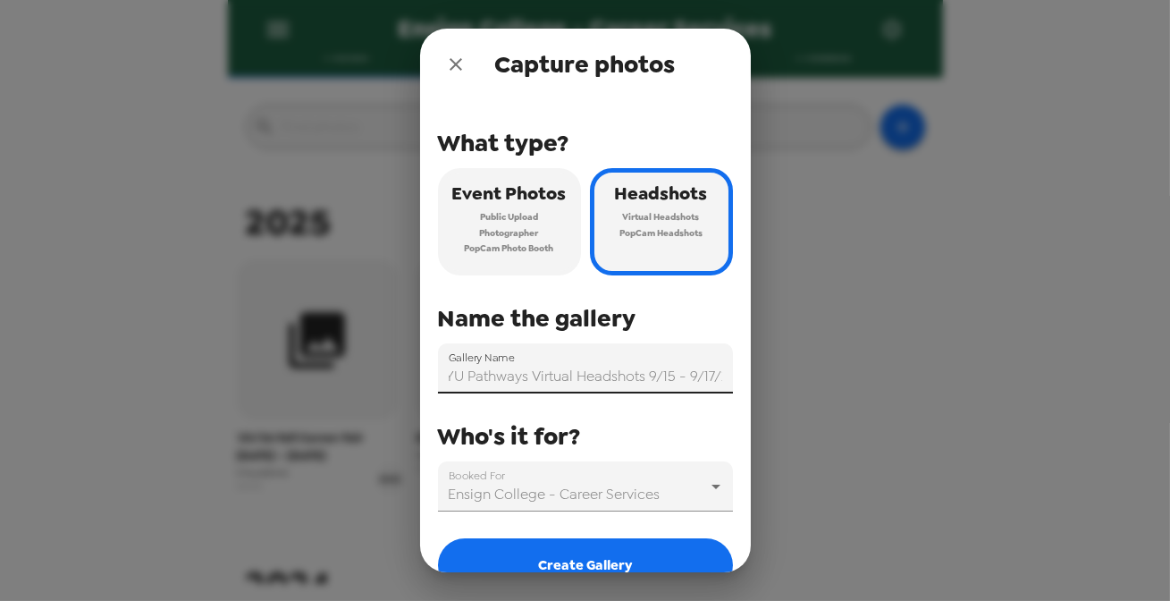
scroll to position [0, 32]
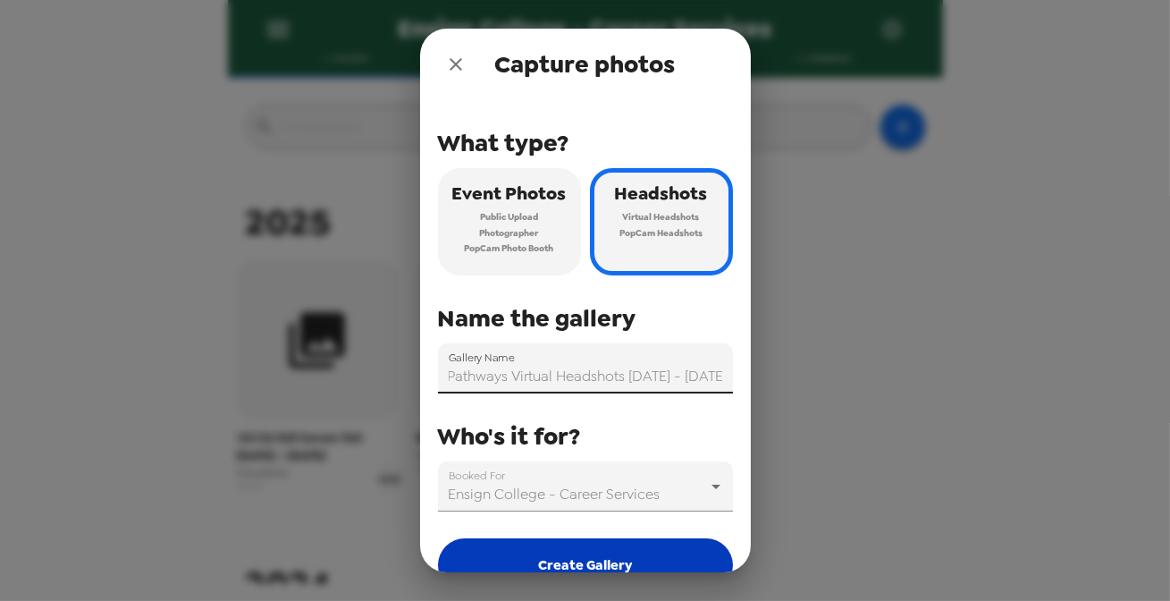
type input "BYU Pathways Virtual Headshots [DATE] - [DATE]"
click at [622, 549] on button "Create Gallery" at bounding box center [585, 565] width 295 height 54
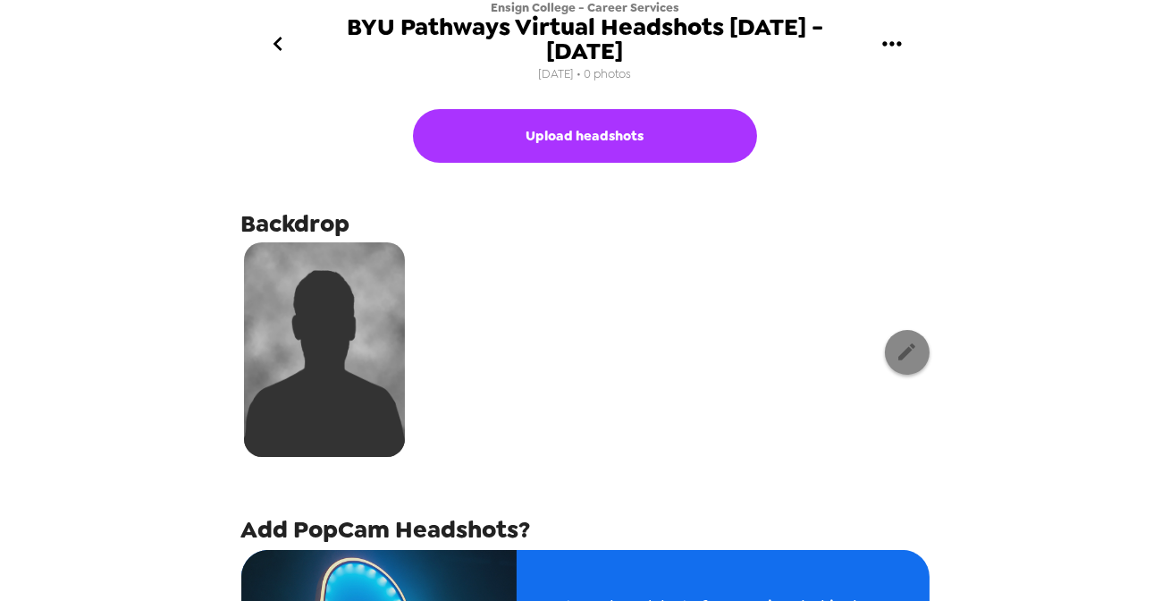
click at [896, 341] on icon "button" at bounding box center [907, 352] width 22 height 22
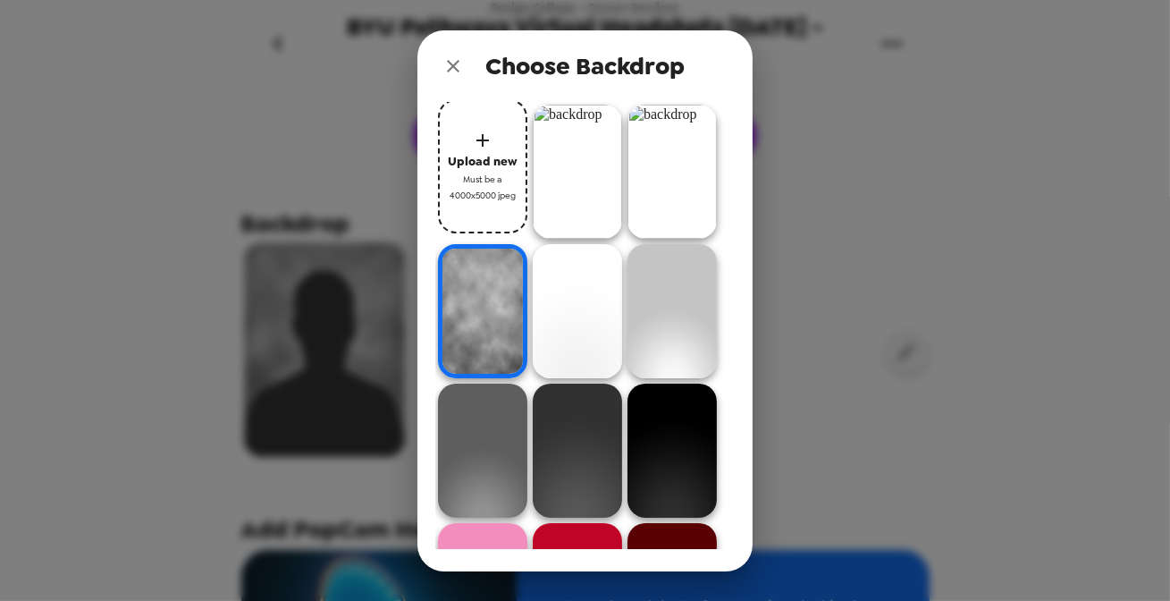
click at [591, 157] on img at bounding box center [577, 172] width 89 height 134
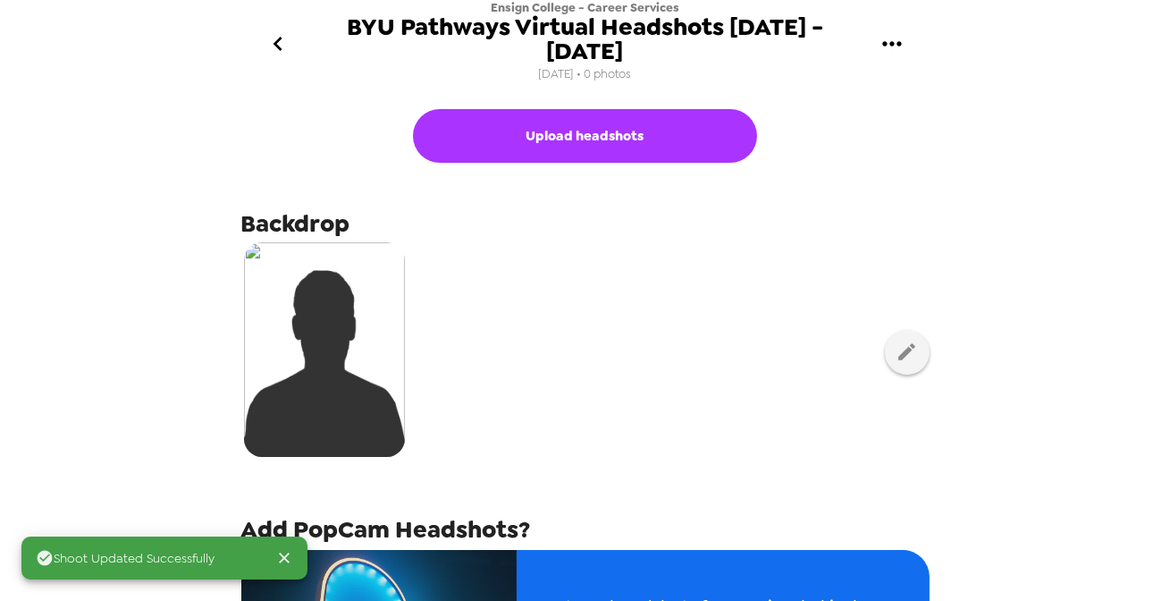
click at [550, 367] on div at bounding box center [585, 352] width 688 height 224
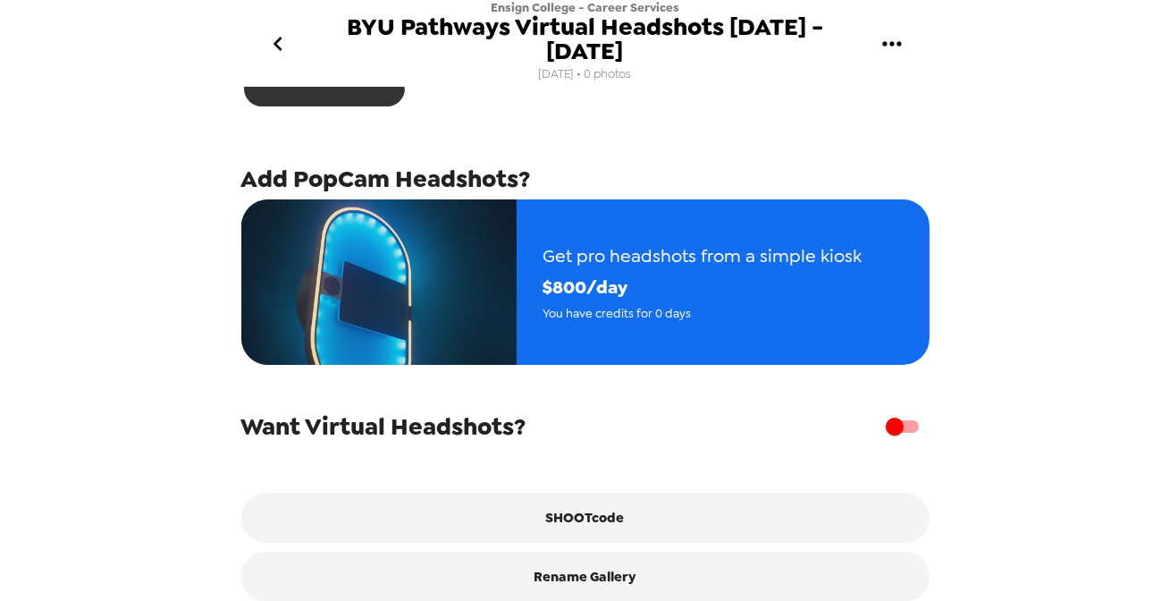
scroll to position [362, 0]
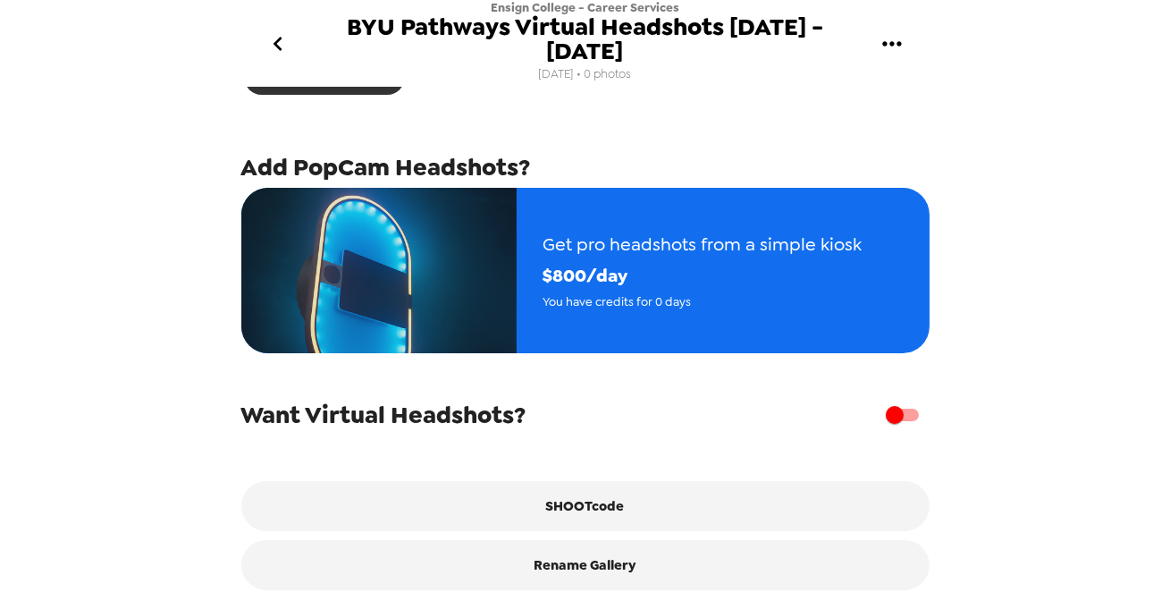
click at [865, 406] on div "Want Virtual Headshots?" at bounding box center [585, 415] width 688 height 34
click at [882, 398] on input "checkbox" at bounding box center [895, 415] width 102 height 34
checkbox input "true"
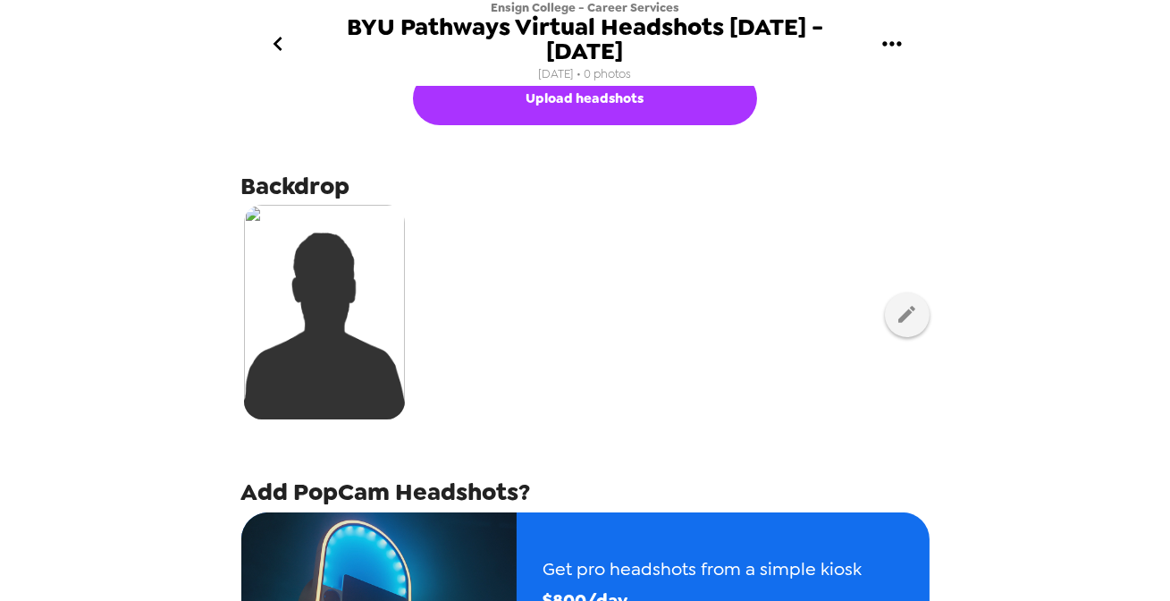
scroll to position [0, 0]
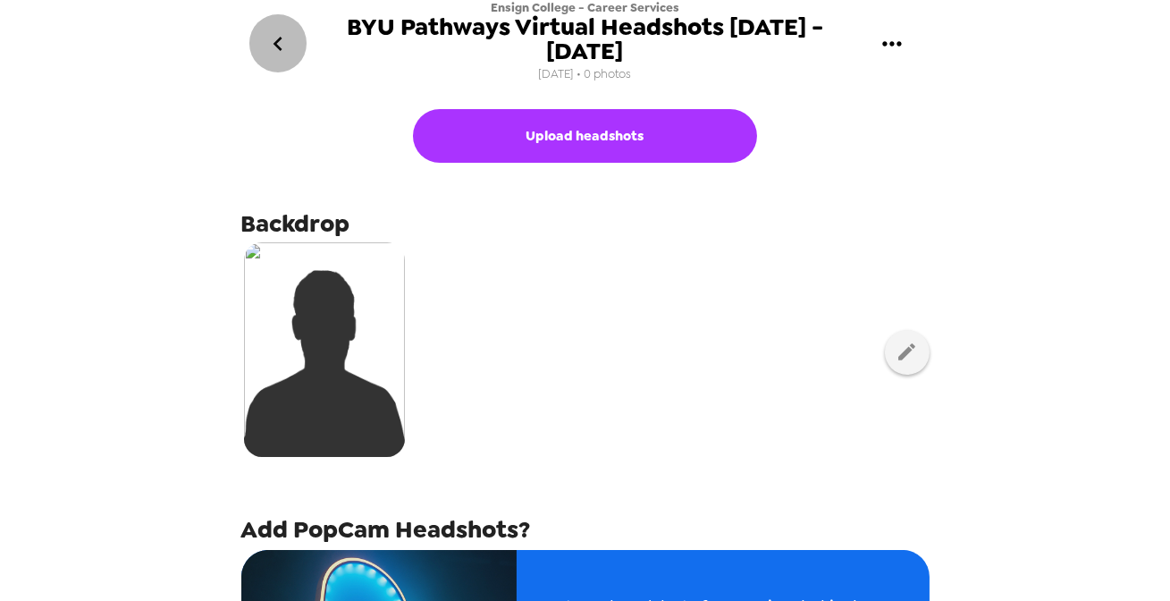
click at [281, 30] on icon "go back" at bounding box center [278, 44] width 29 height 29
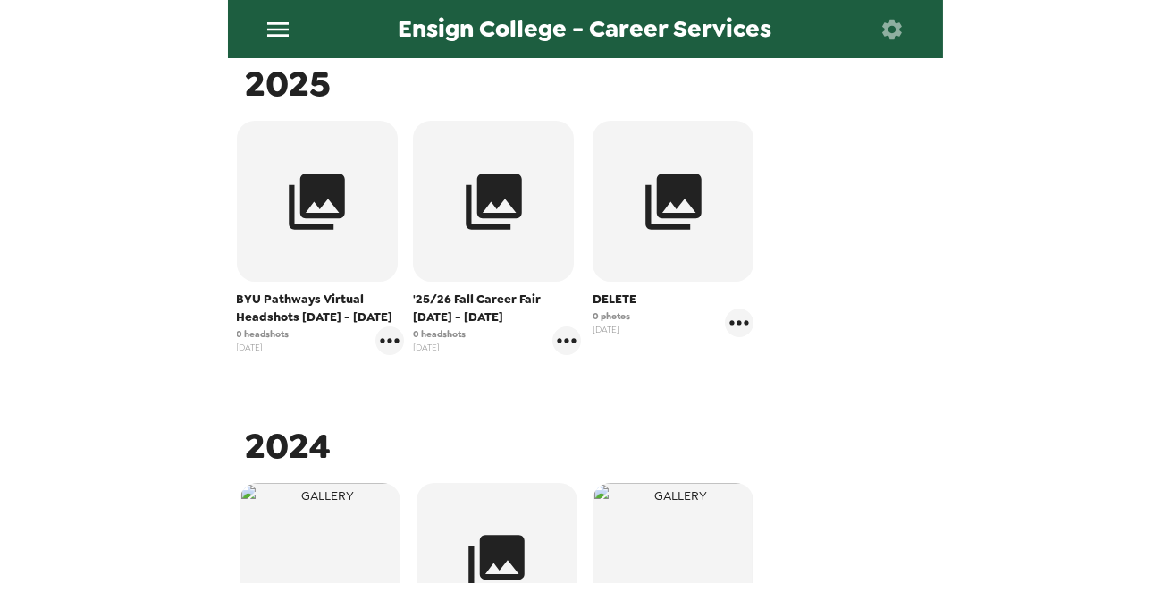
scroll to position [325, 0]
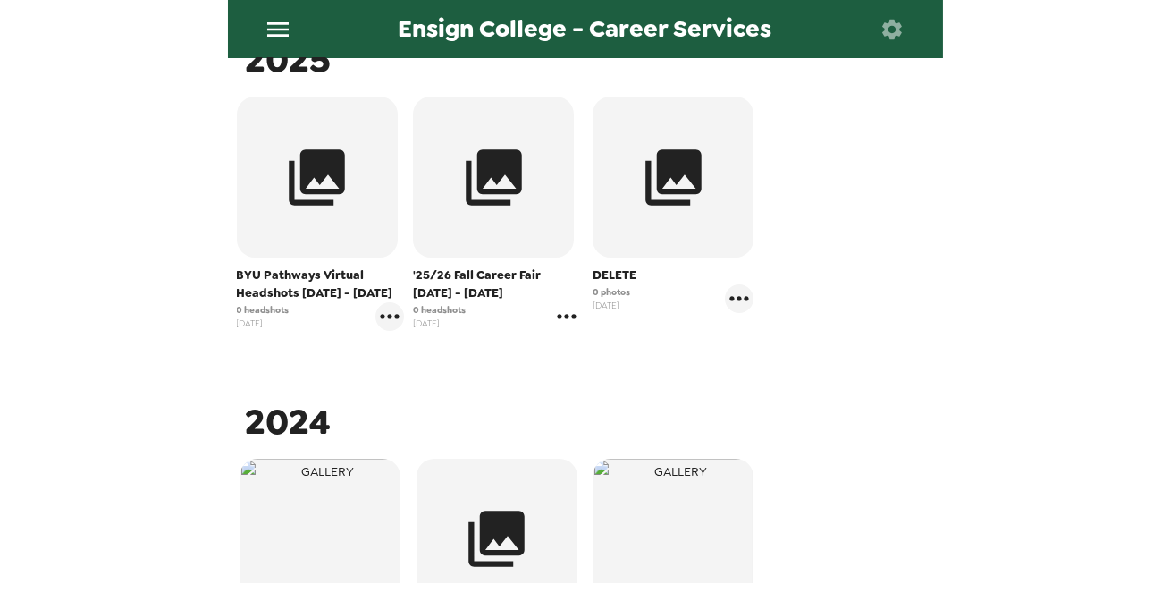
click at [562, 315] on icon "gallery menu" at bounding box center [566, 316] width 19 height 4
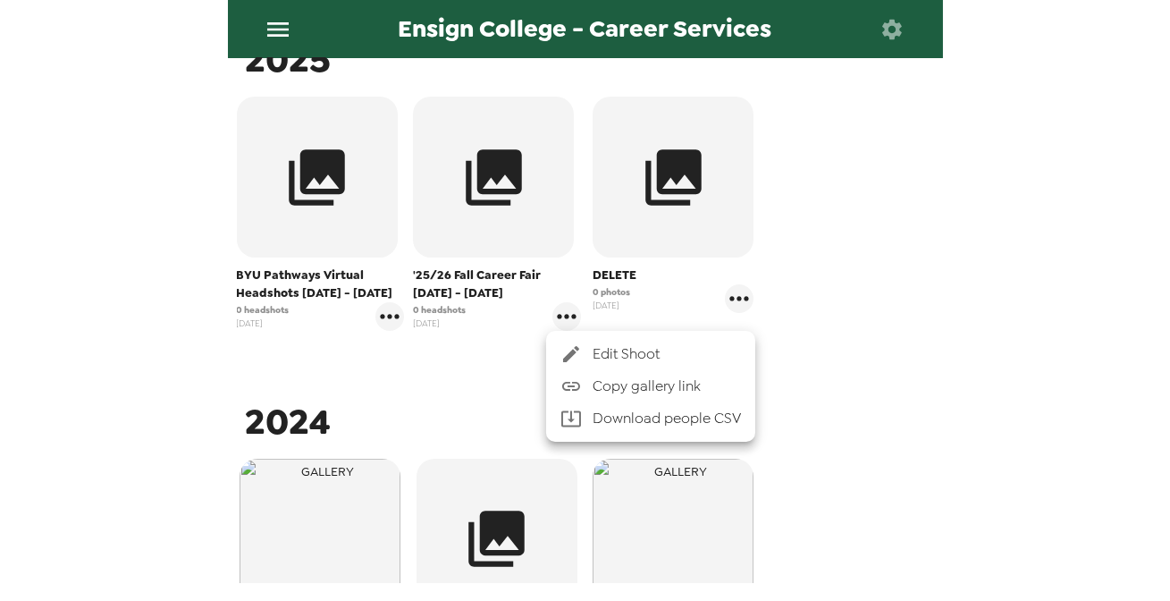
click at [888, 347] on div at bounding box center [585, 300] width 1170 height 601
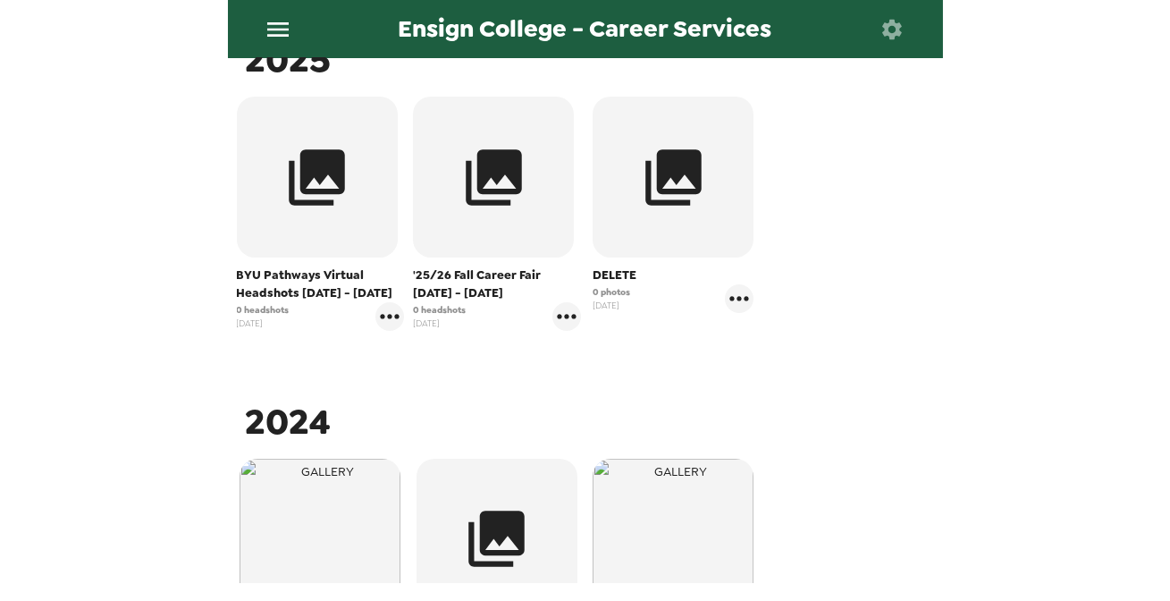
click at [900, 21] on icon "button" at bounding box center [892, 29] width 25 height 25
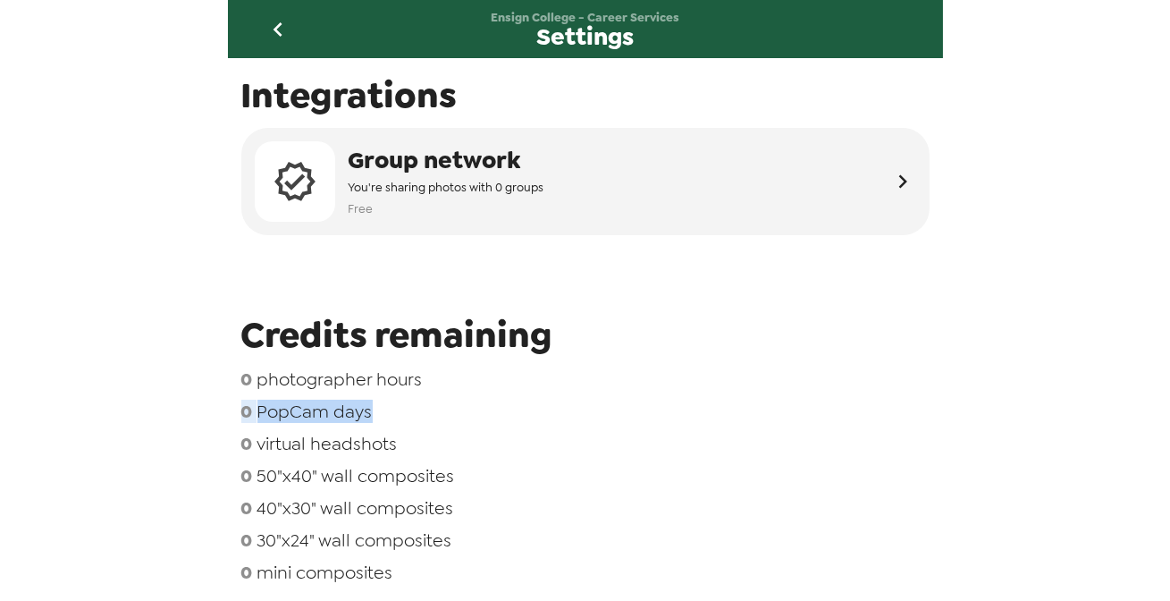
drag, startPoint x: 386, startPoint y: 410, endPoint x: 246, endPoint y: 412, distance: 140.4
click at [236, 412] on div "Integrations Group network You're sharing photos with 0 groups Free Credits rem…" at bounding box center [585, 320] width 715 height 525
click at [327, 413] on span "PopCam days" at bounding box center [315, 411] width 115 height 23
click at [286, 24] on icon "go back" at bounding box center [278, 29] width 29 height 29
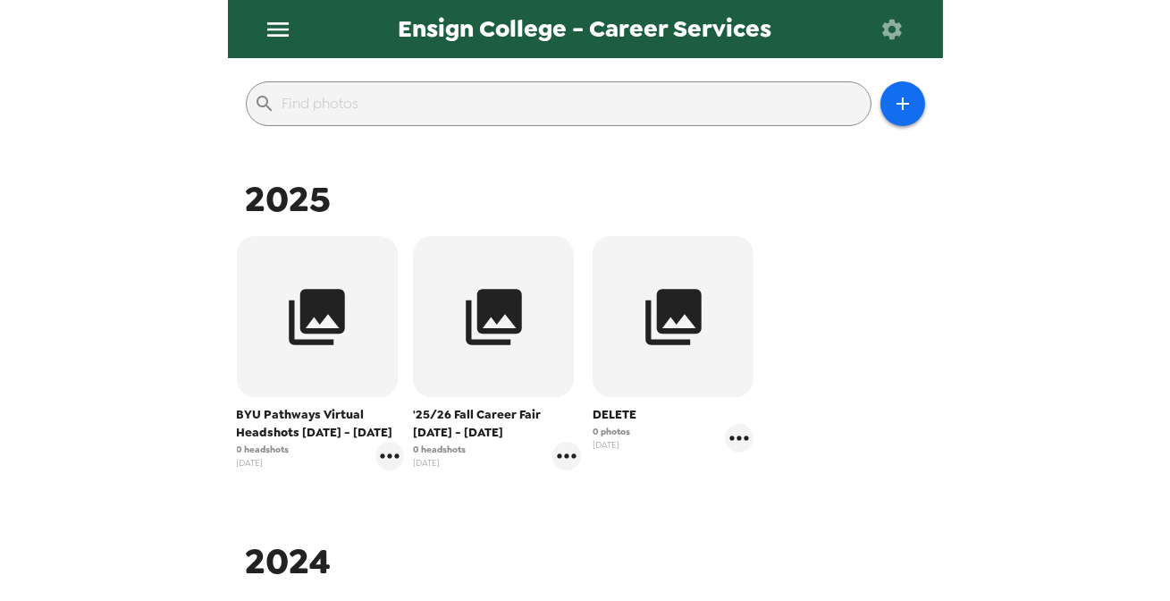
scroll to position [325, 0]
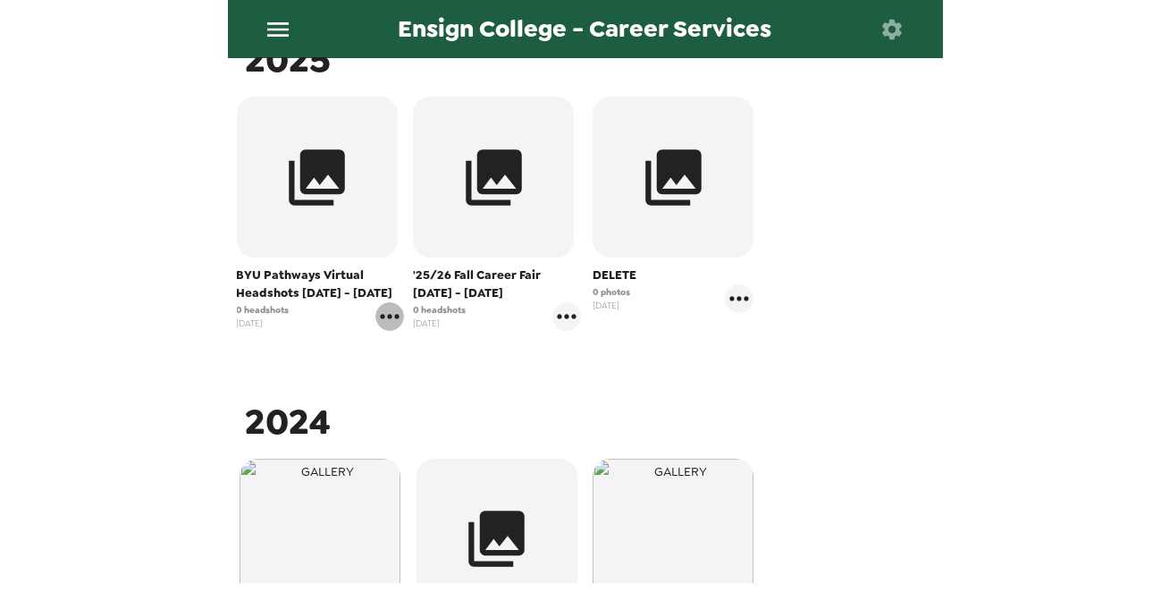
click at [390, 319] on icon "gallery menu" at bounding box center [390, 316] width 29 height 29
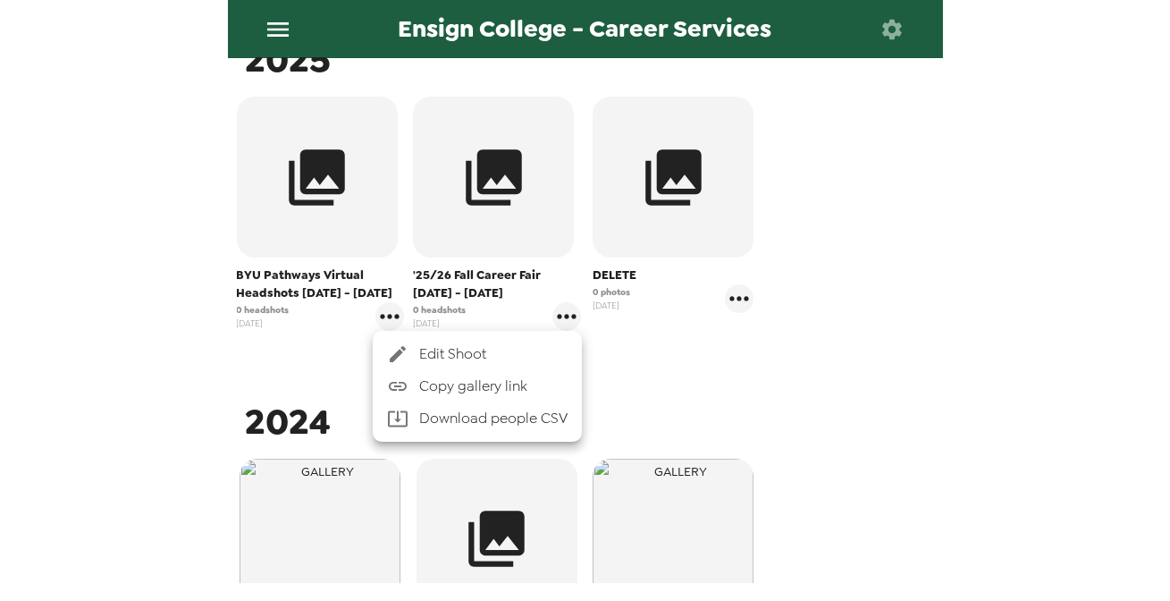
click at [450, 348] on span "Edit Shoot" at bounding box center [493, 353] width 148 height 21
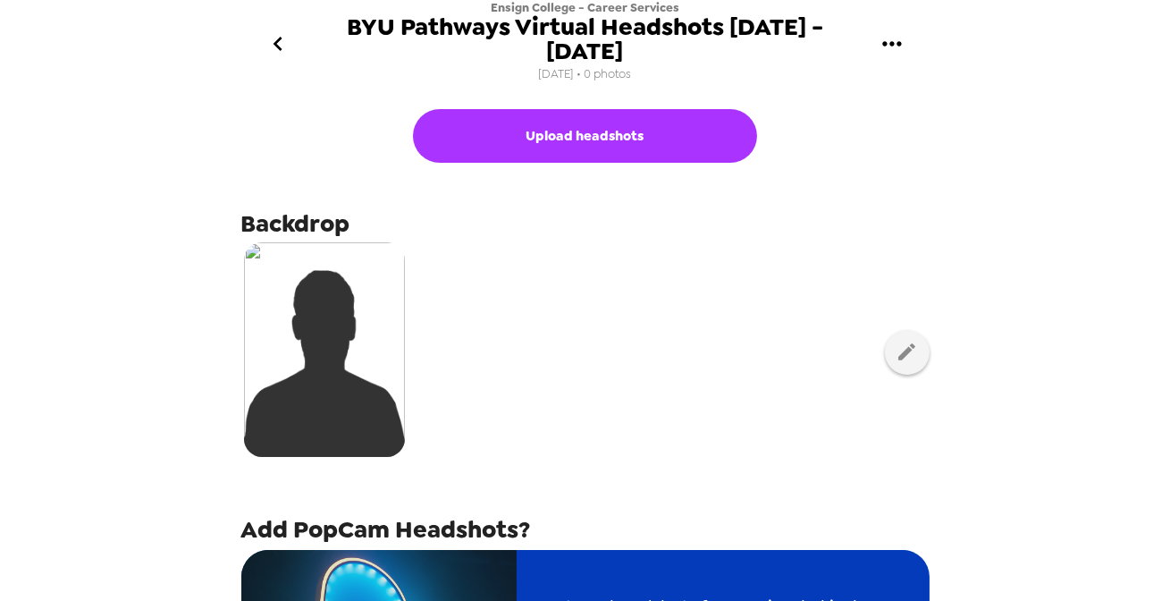
scroll to position [243, 0]
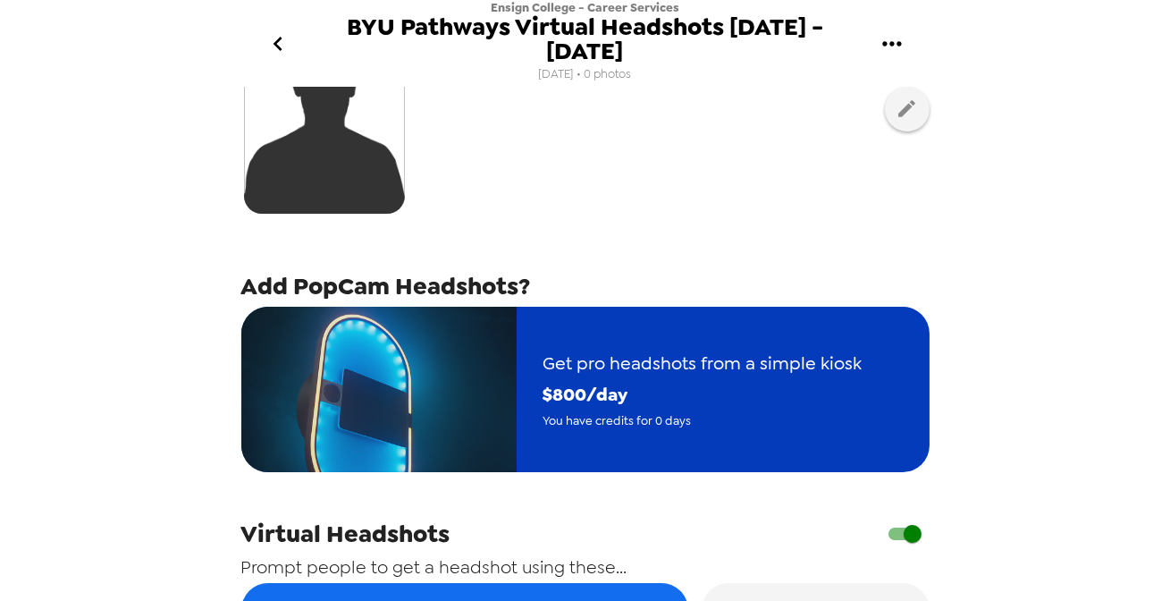
click at [561, 379] on span "$ 800 /day" at bounding box center [703, 394] width 319 height 31
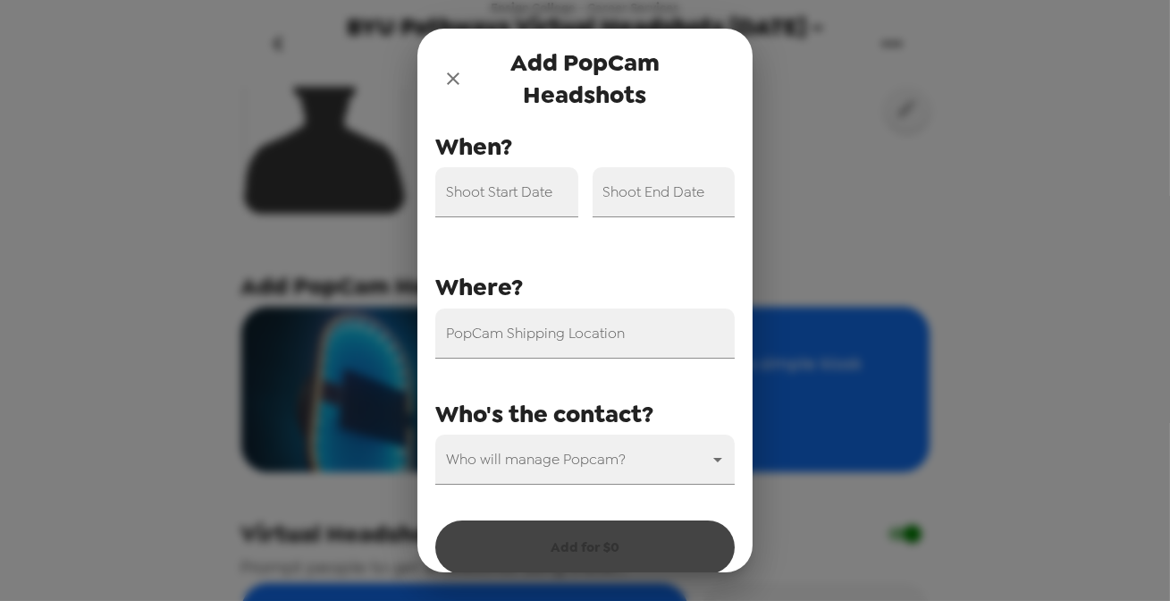
scroll to position [63, 0]
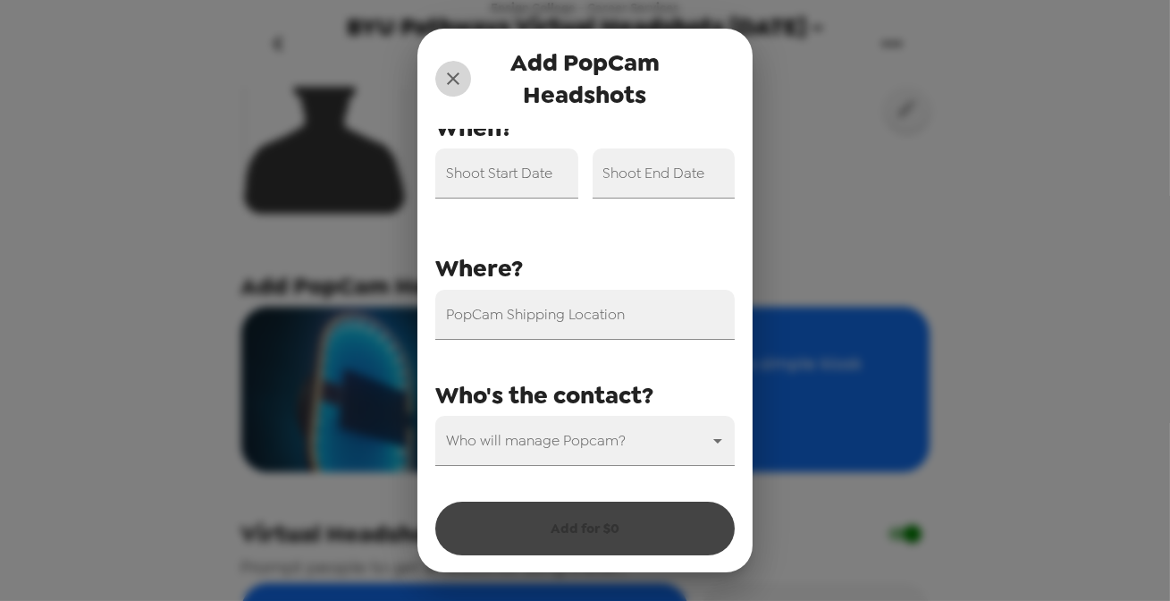
click at [452, 88] on icon "close" at bounding box center [453, 78] width 21 height 21
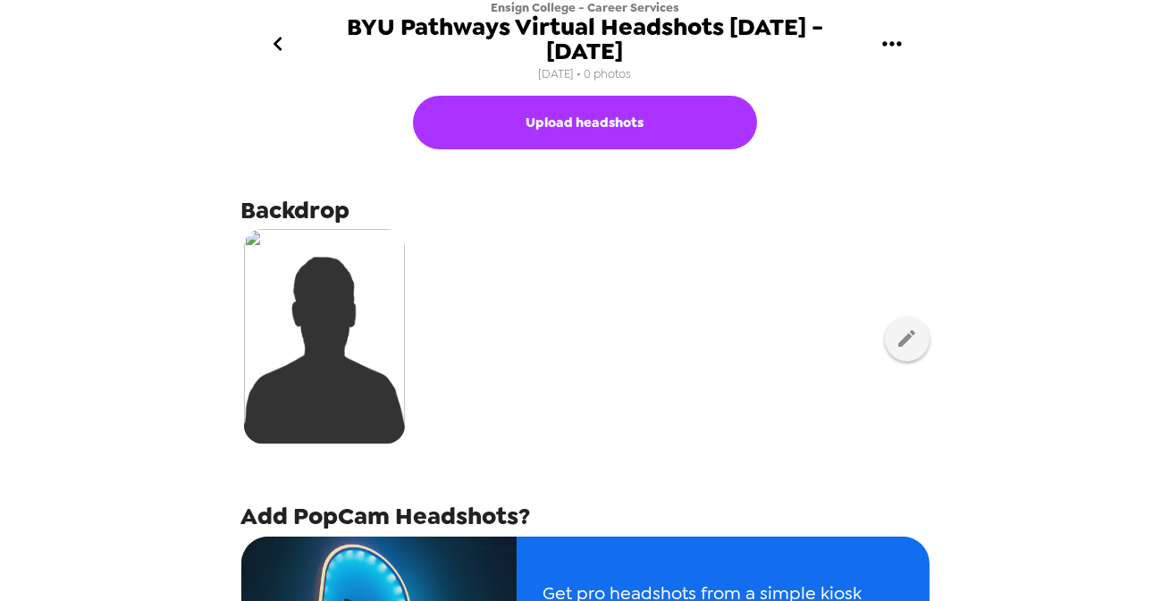
scroll to position [0, 0]
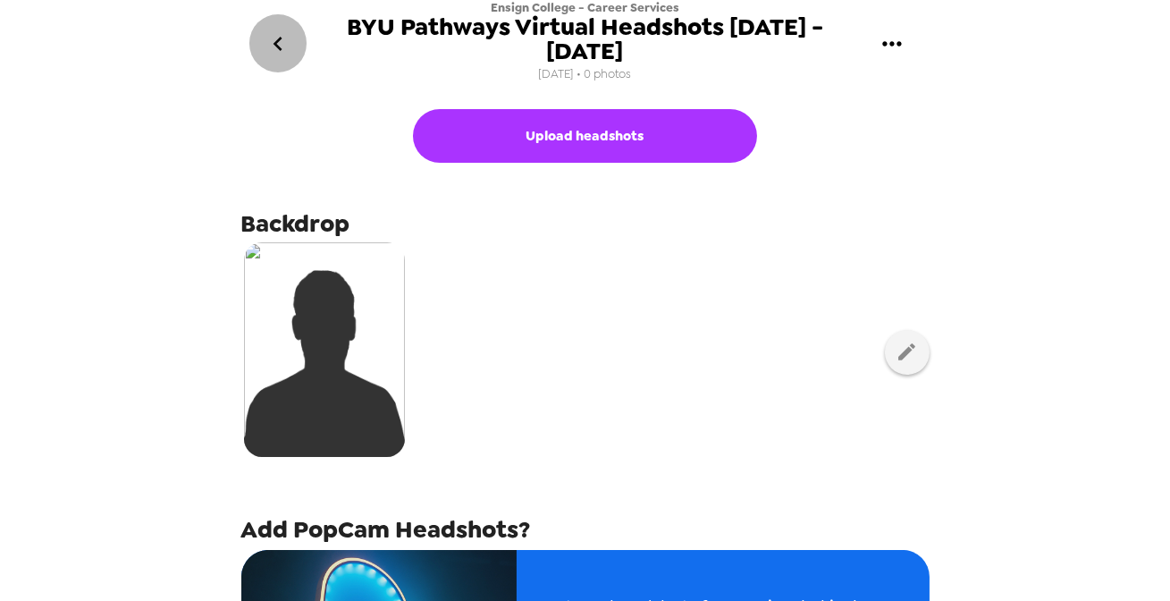
click at [283, 46] on icon "go back" at bounding box center [278, 44] width 29 height 29
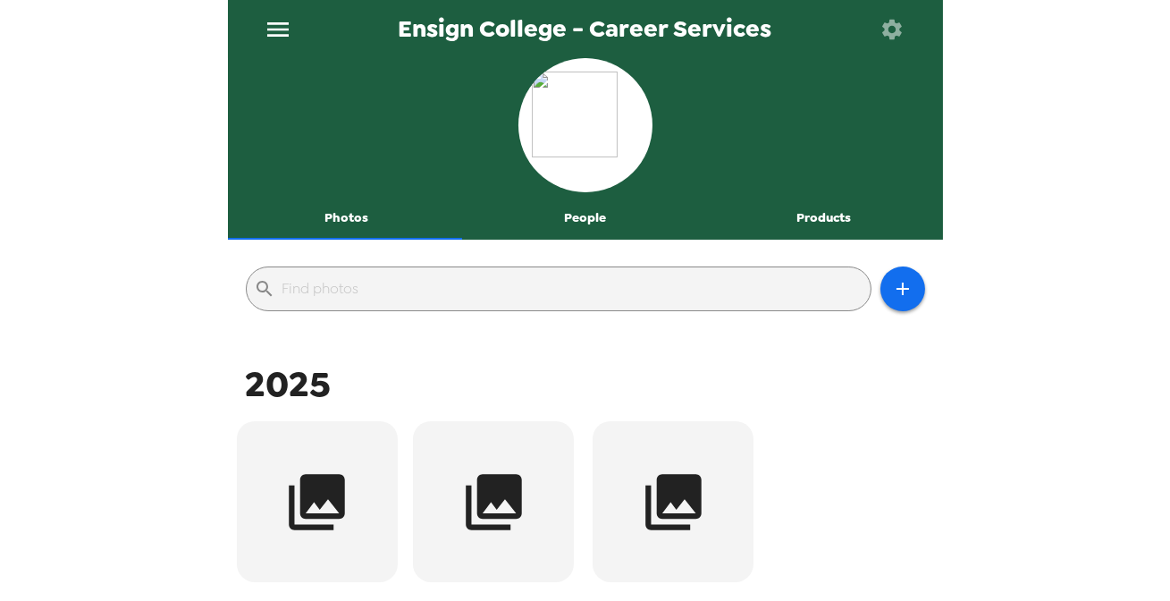
click at [277, 35] on icon "menu" at bounding box center [277, 29] width 21 height 14
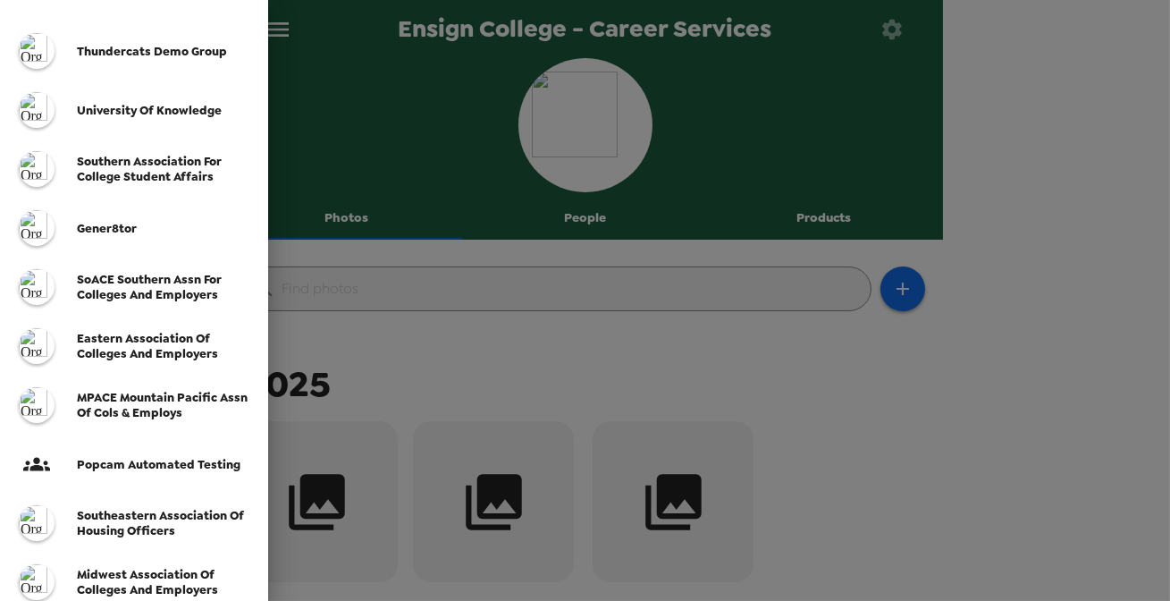
scroll to position [80, 0]
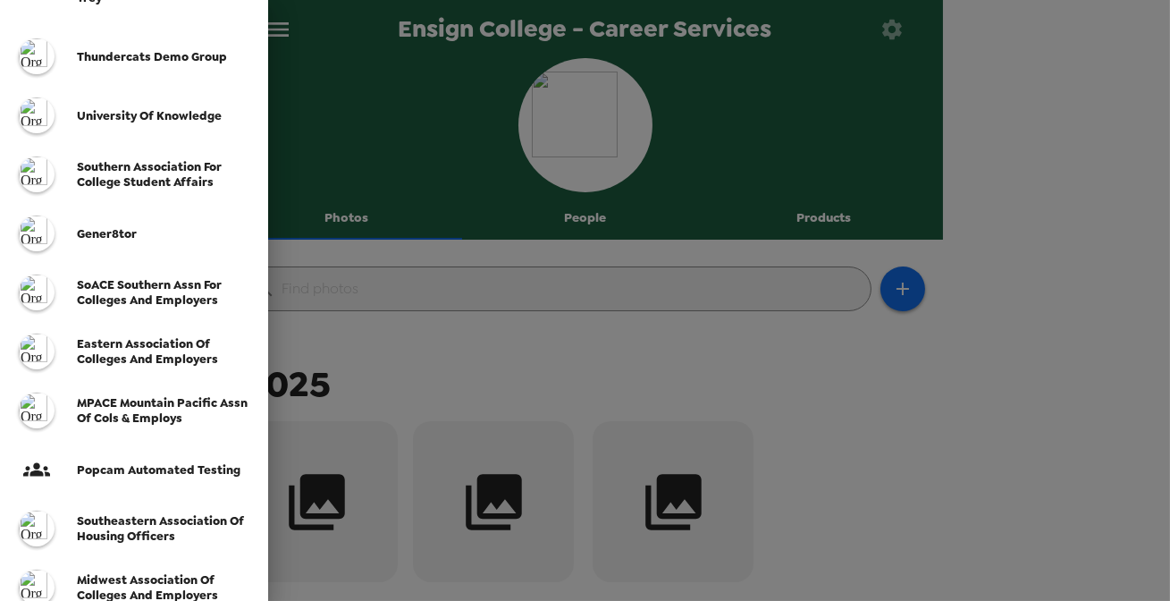
click at [401, 363] on div at bounding box center [585, 300] width 1170 height 601
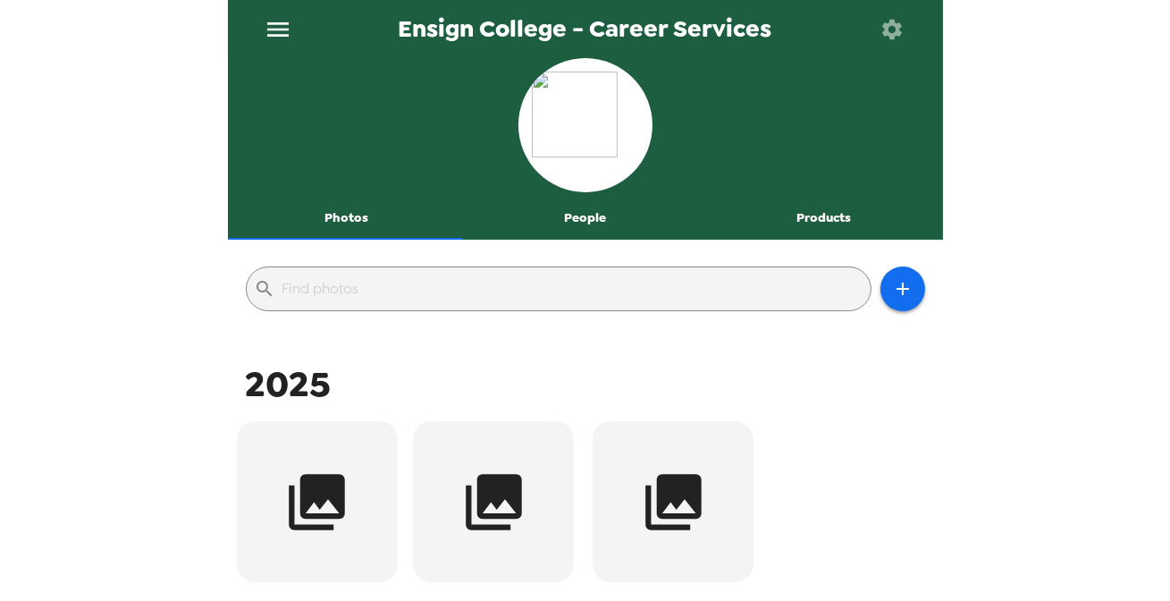
click at [251, 13] on div "Ensign College - Career Services" at bounding box center [585, 29] width 715 height 58
click at [267, 13] on button "menu" at bounding box center [278, 29] width 58 height 58
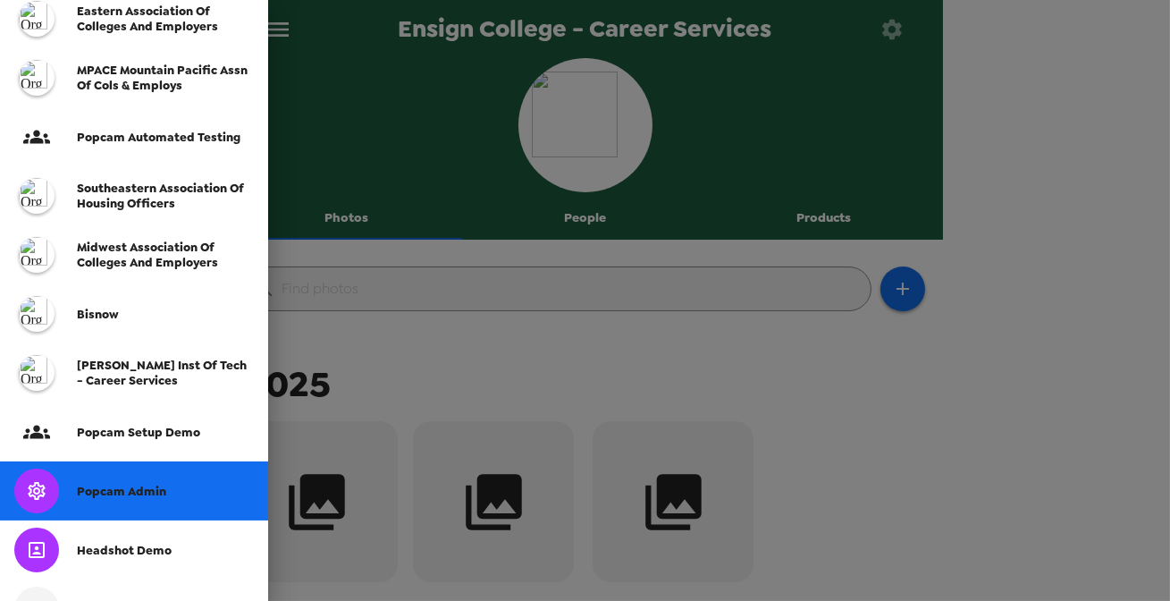
scroll to position [487, 0]
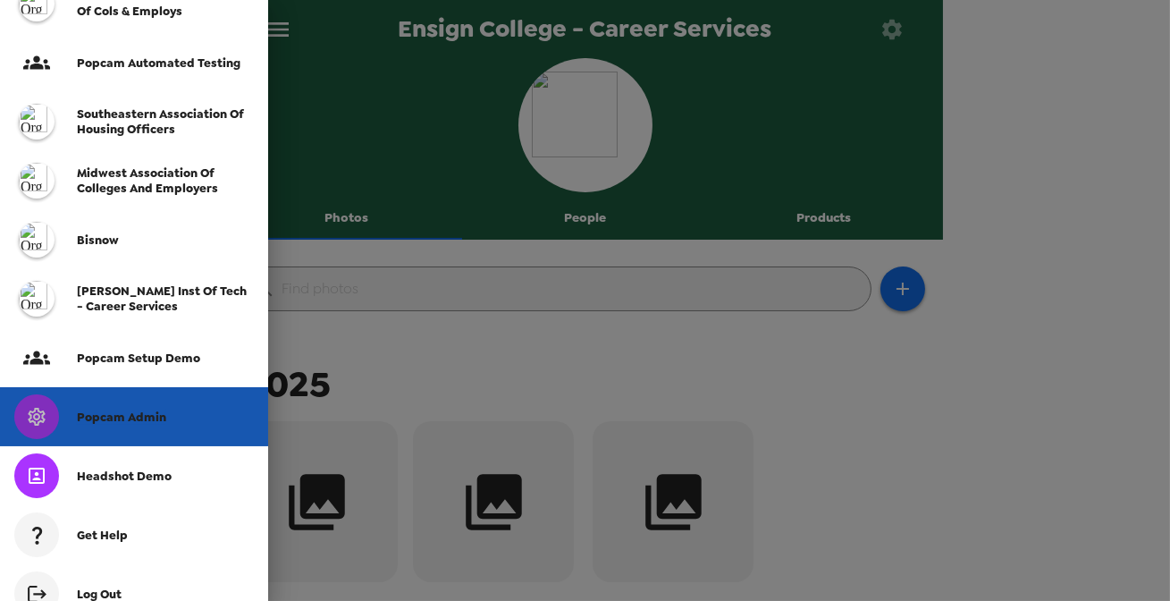
click at [143, 418] on span "Popcam Admin" at bounding box center [121, 417] width 89 height 15
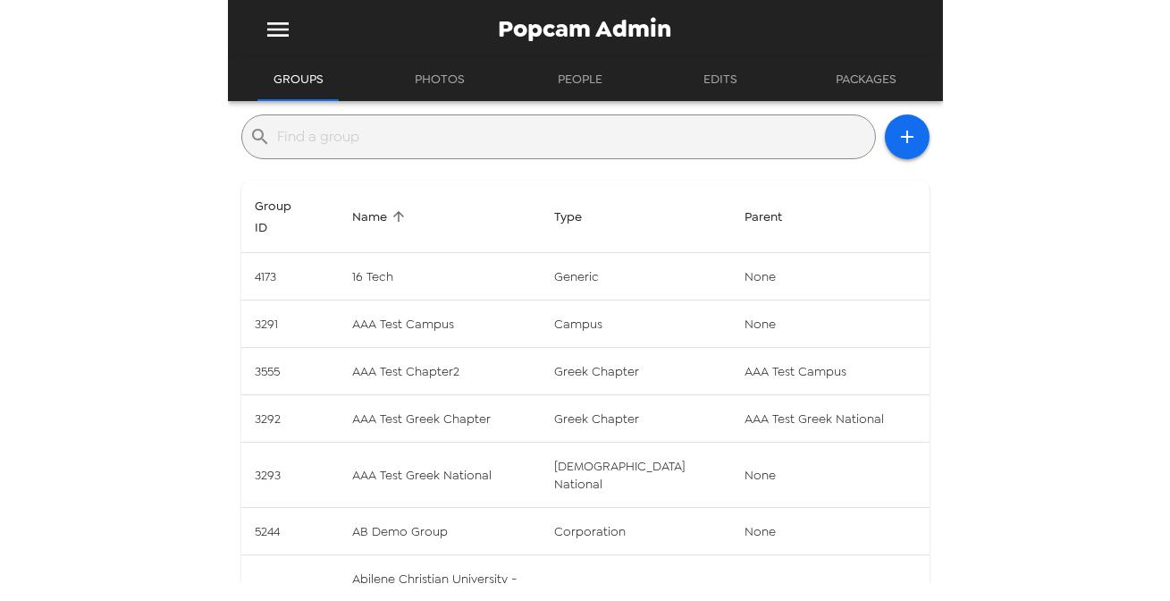
click at [368, 136] on input "text" at bounding box center [573, 136] width 590 height 29
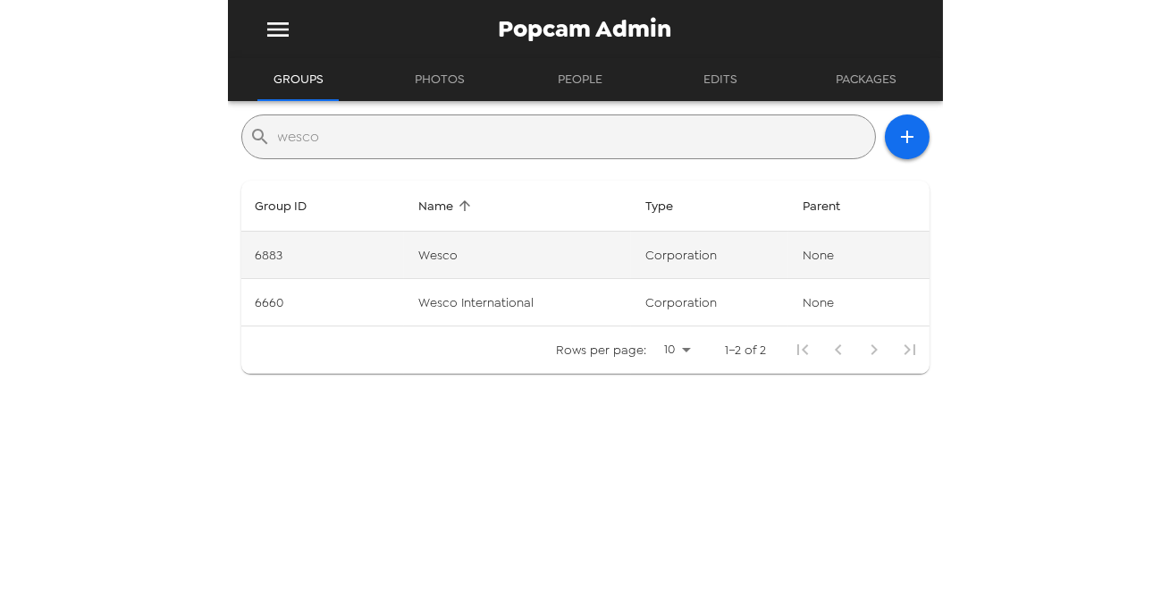
type input "wesco"
click at [423, 256] on td "Wesco" at bounding box center [517, 255] width 227 height 47
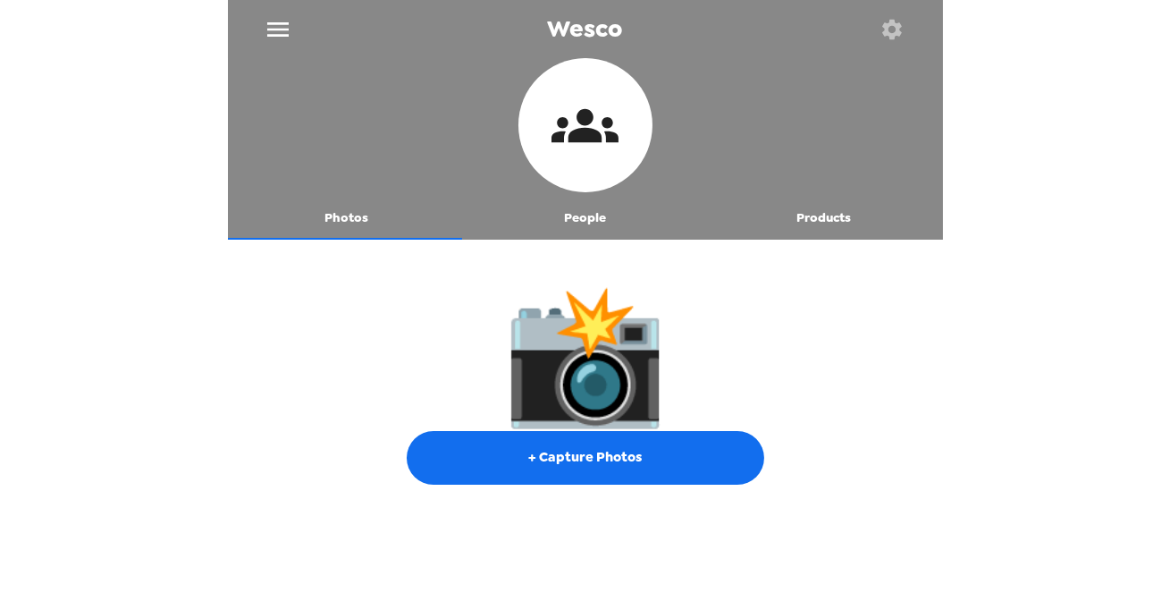
click at [282, 22] on icon "menu" at bounding box center [277, 29] width 21 height 14
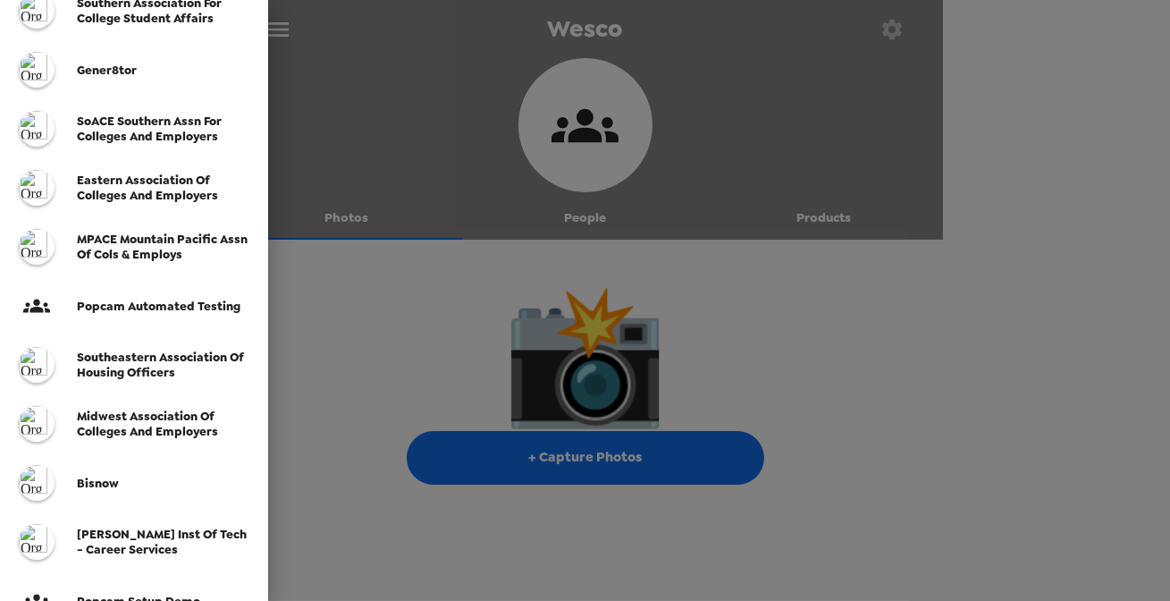
scroll to position [487, 0]
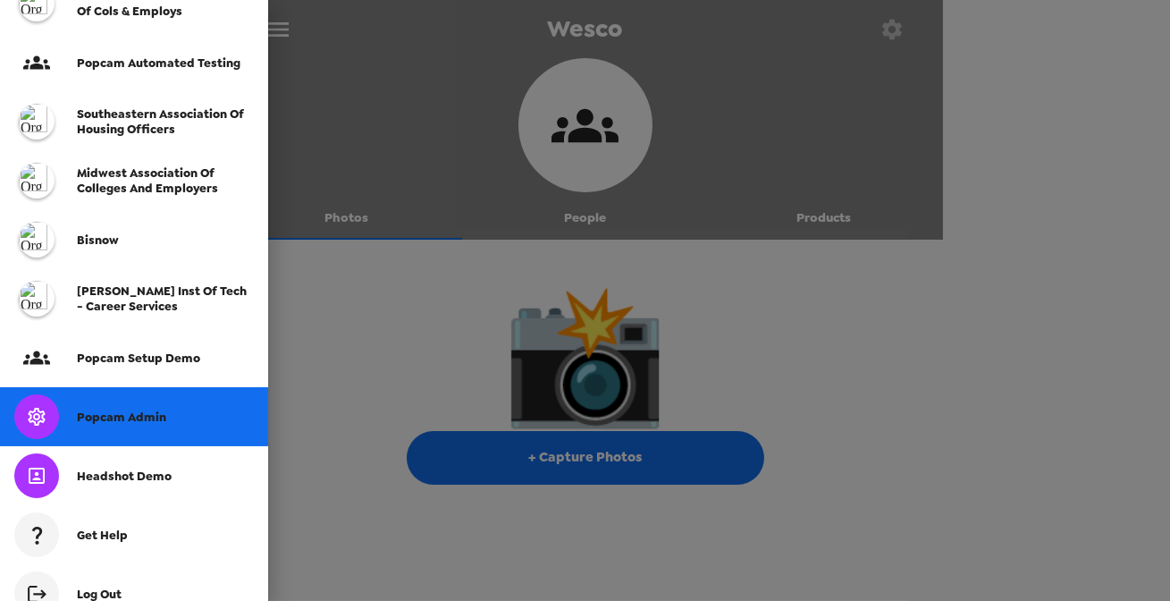
click at [174, 410] on div "Popcam Admin" at bounding box center [165, 417] width 177 height 15
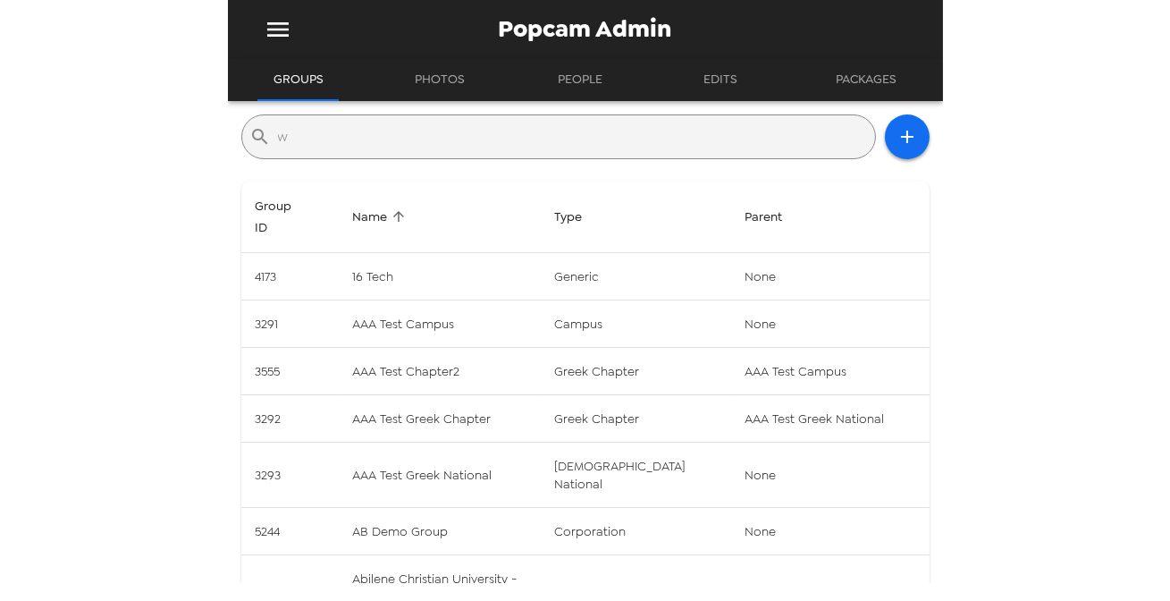
click at [424, 145] on input "w" at bounding box center [573, 136] width 590 height 29
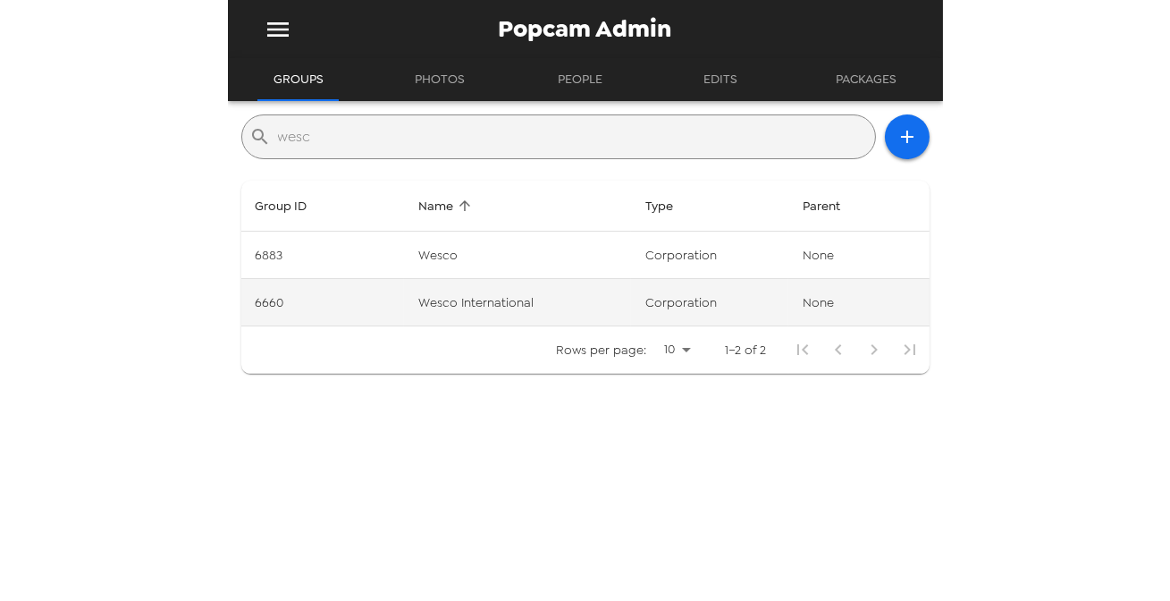
type input "wesc"
click at [460, 304] on td "Wesco International" at bounding box center [517, 302] width 227 height 47
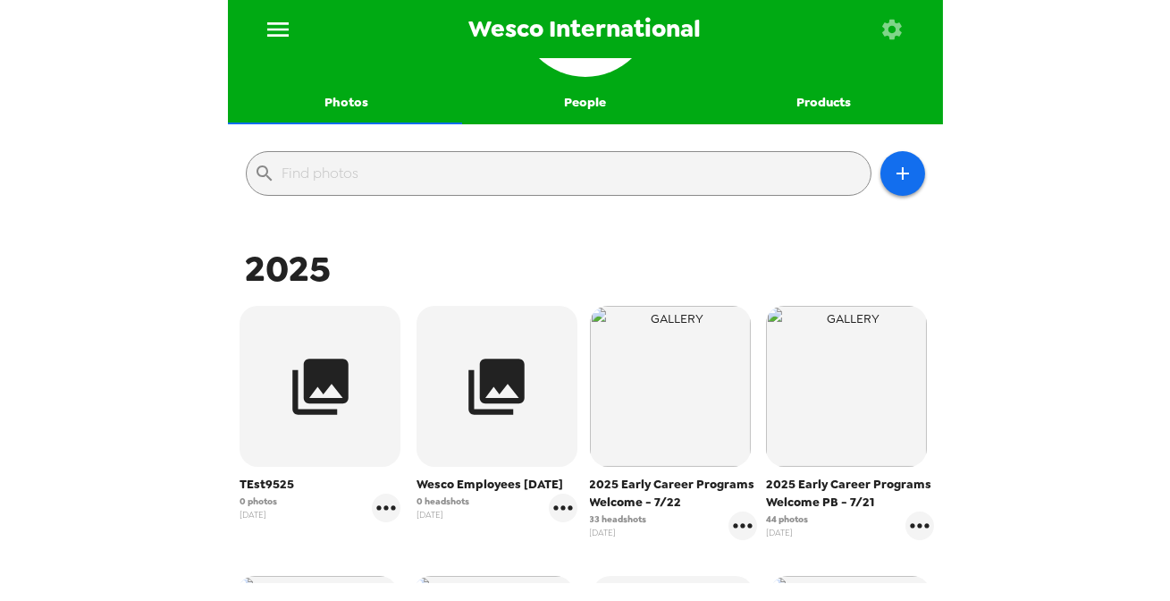
scroll to position [80, 0]
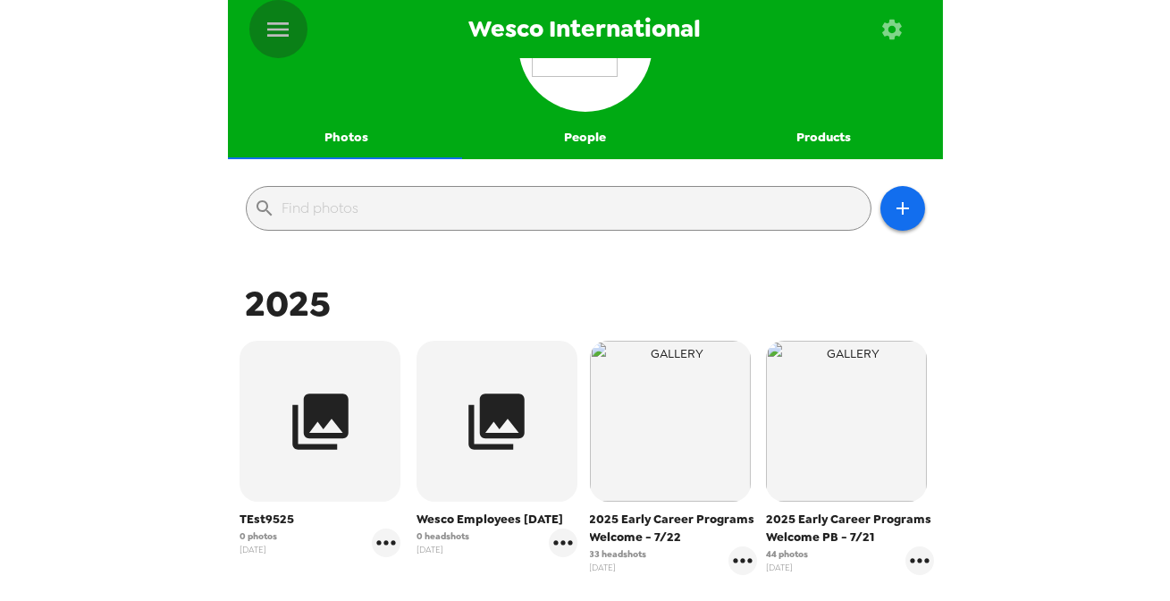
click at [280, 32] on icon "menu" at bounding box center [278, 29] width 29 height 29
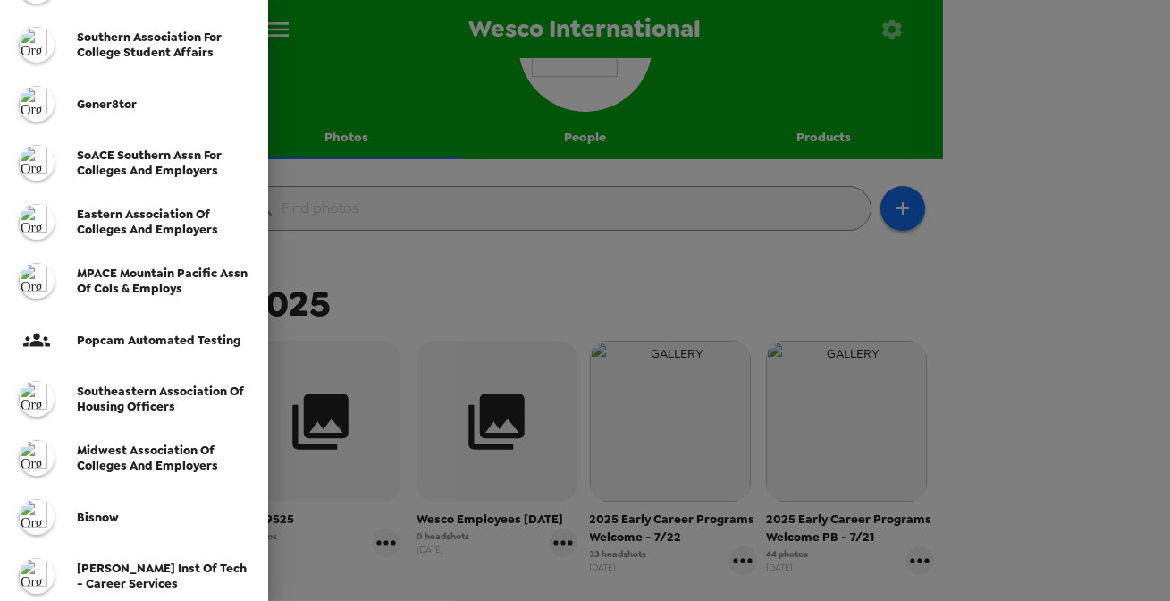
scroll to position [325, 0]
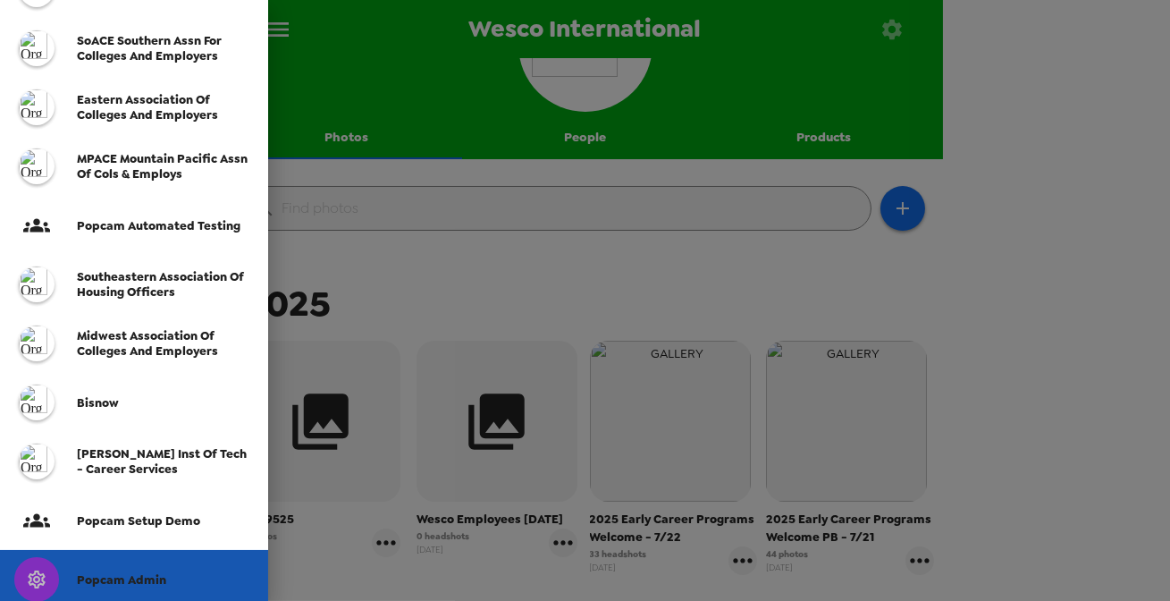
drag, startPoint x: 164, startPoint y: 577, endPoint x: 207, endPoint y: 505, distance: 83.4
click at [164, 576] on div "Popcam Admin" at bounding box center [165, 579] width 177 height 15
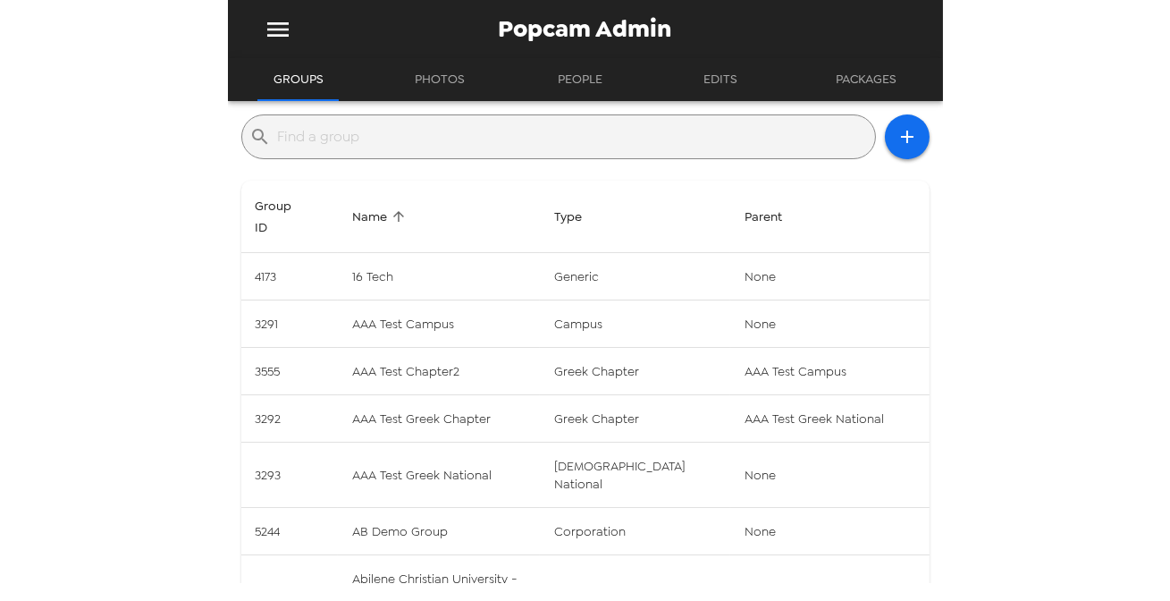
click at [395, 153] on div "​" at bounding box center [558, 136] width 635 height 45
click at [410, 134] on input "text" at bounding box center [573, 136] width 590 height 29
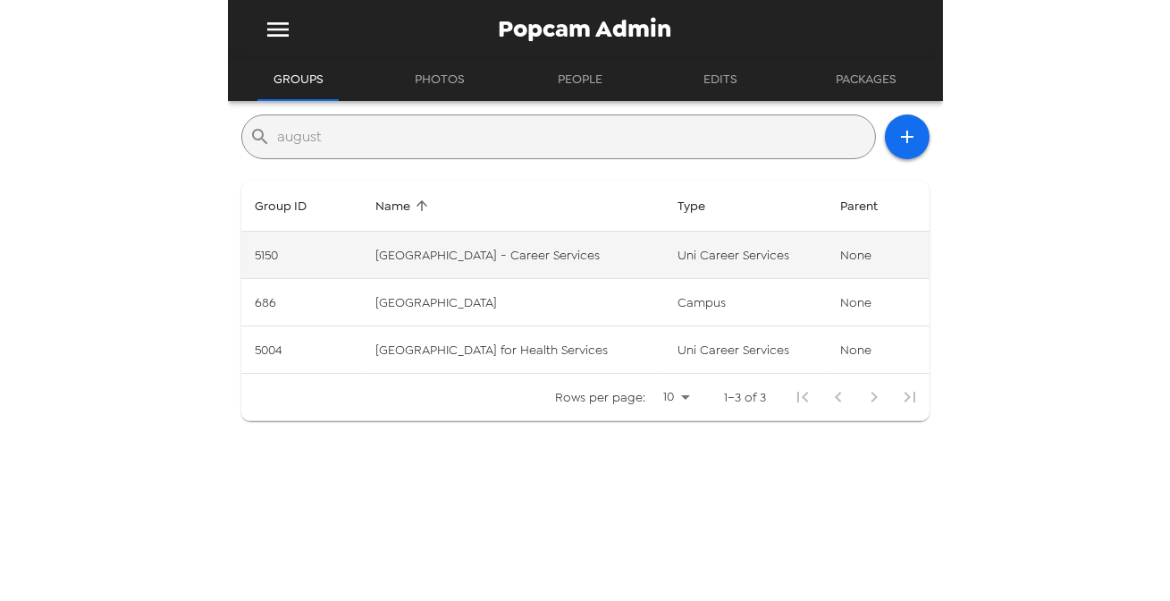
type input "august"
click at [572, 255] on td "[GEOGRAPHIC_DATA] - Career Services" at bounding box center [512, 255] width 302 height 47
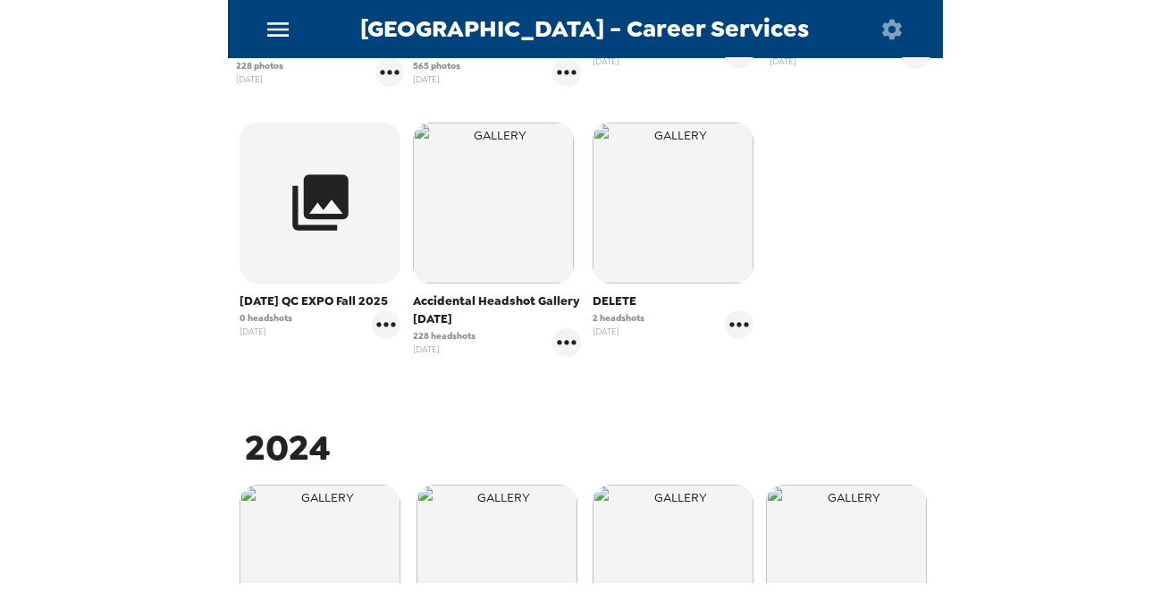
scroll to position [813, 0]
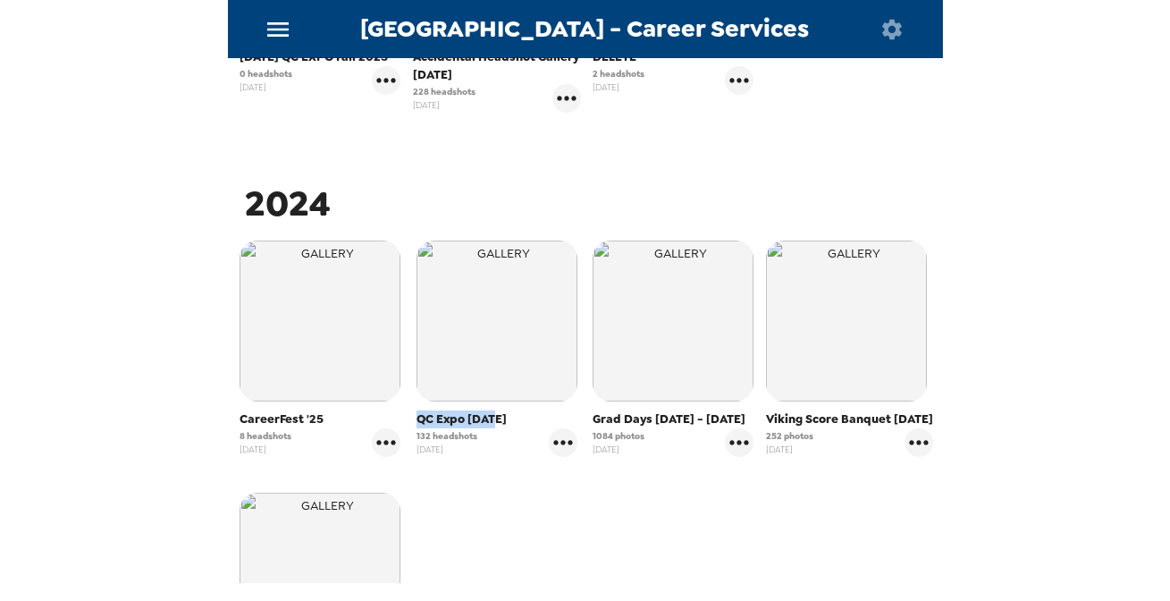
drag, startPoint x: 411, startPoint y: 426, endPoint x: 492, endPoint y: 422, distance: 80.6
click at [492, 422] on div "QC Expo [DATE] 132 headshots [DATE]" at bounding box center [497, 348] width 177 height 225
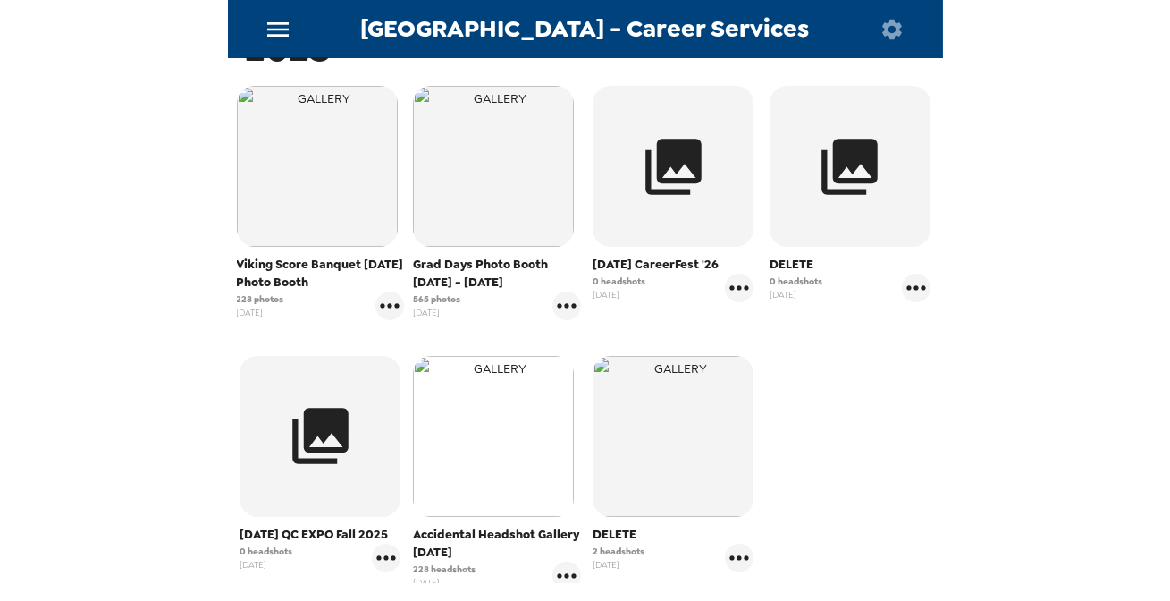
scroll to position [243, 0]
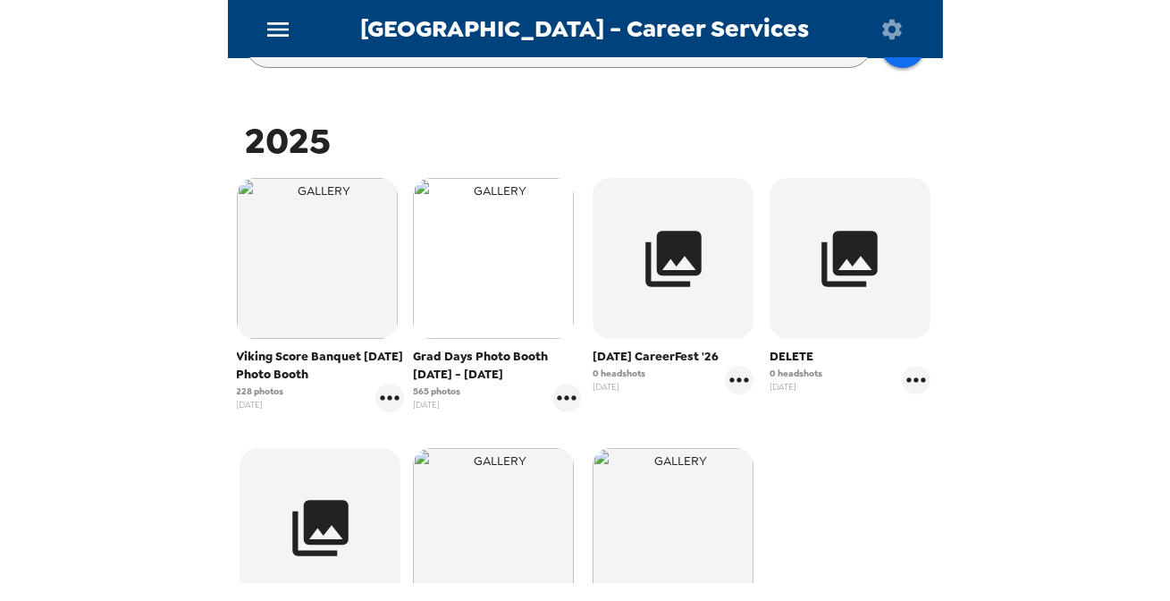
click at [492, 255] on img "button" at bounding box center [493, 258] width 161 height 161
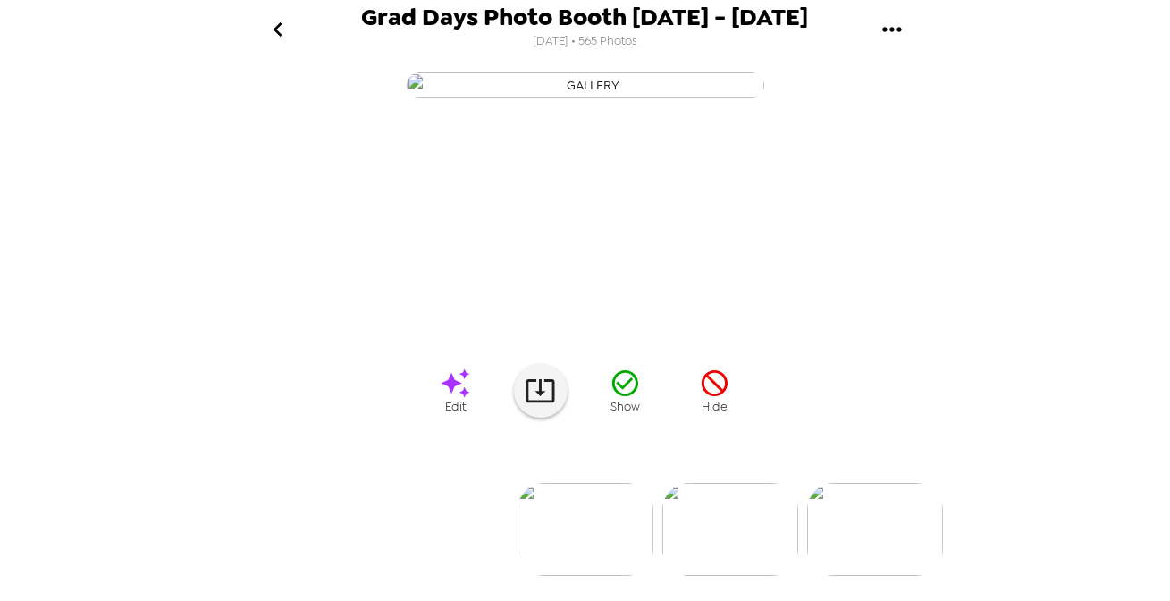
scroll to position [164, 0]
click at [736, 520] on img at bounding box center [731, 529] width 136 height 93
click at [619, 529] on img at bounding box center [616, 529] width 136 height 93
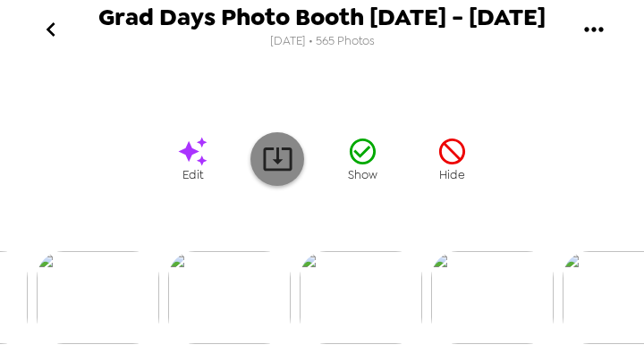
scroll to position [268, 0]
click at [283, 174] on icon at bounding box center [277, 158] width 31 height 31
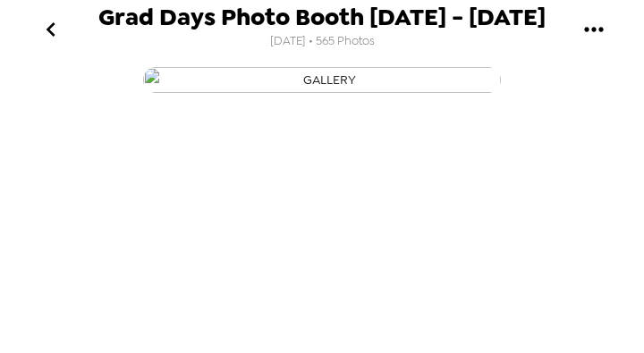
scroll to position [0, 0]
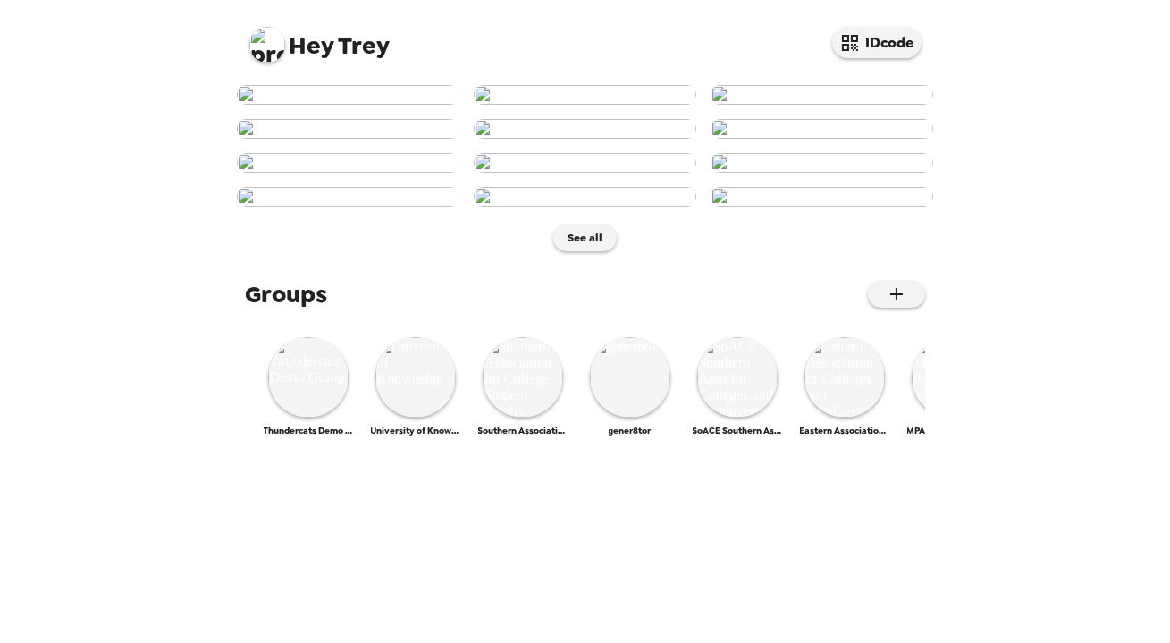
scroll to position [610, 0]
click at [259, 45] on img at bounding box center [267, 45] width 36 height 36
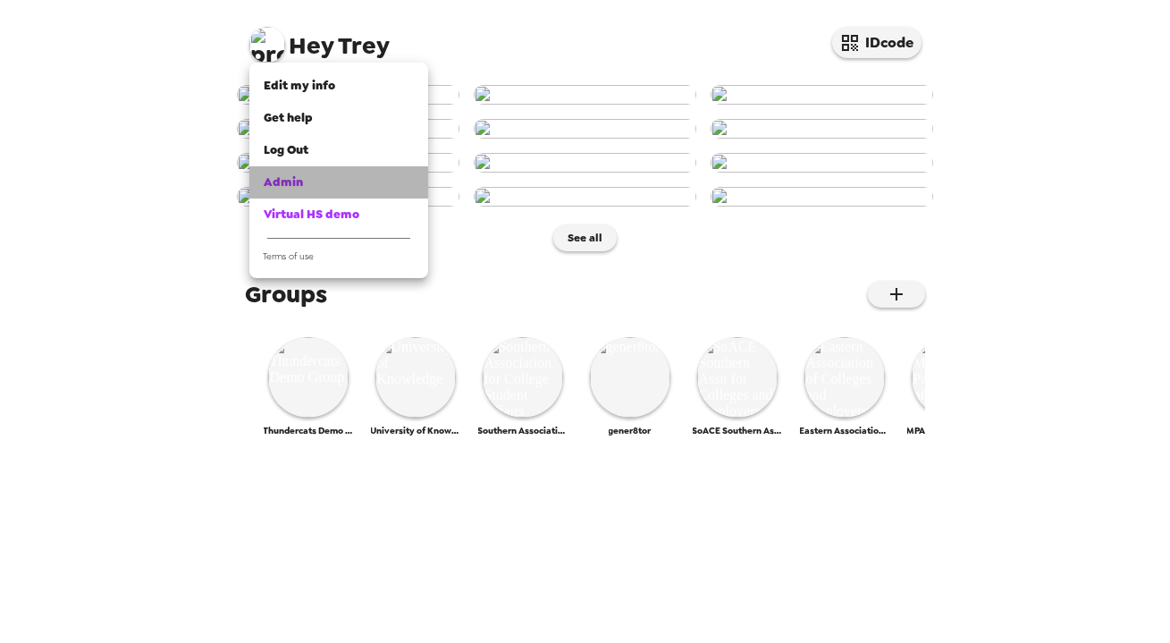
click at [311, 182] on div "Admin" at bounding box center [339, 182] width 150 height 18
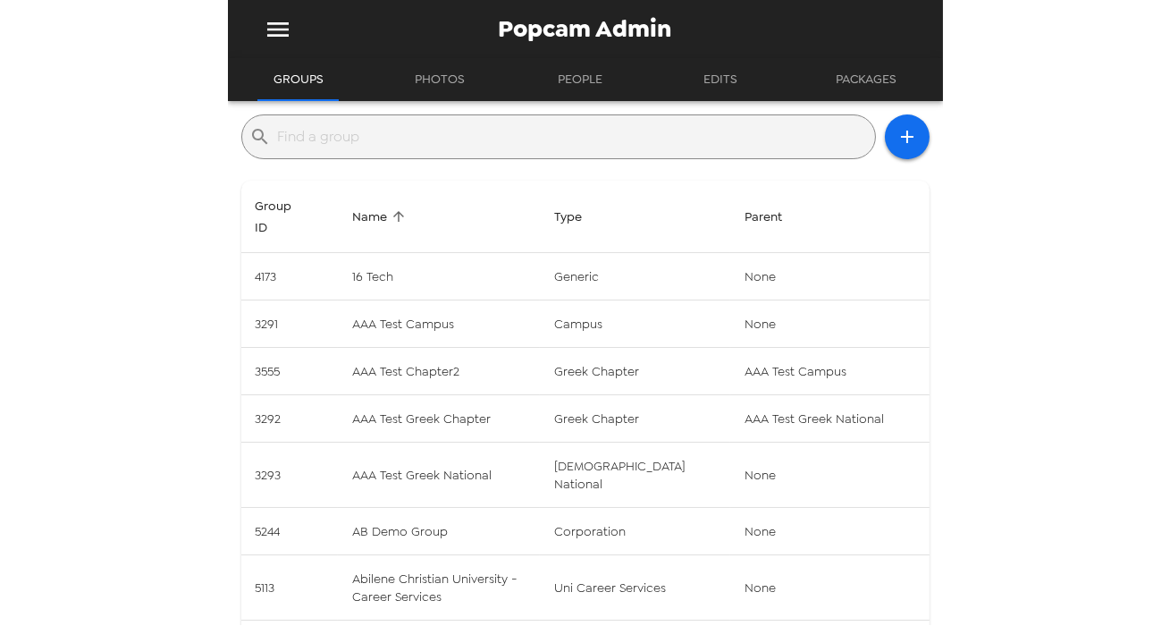
click at [473, 148] on input "text" at bounding box center [573, 136] width 590 height 29
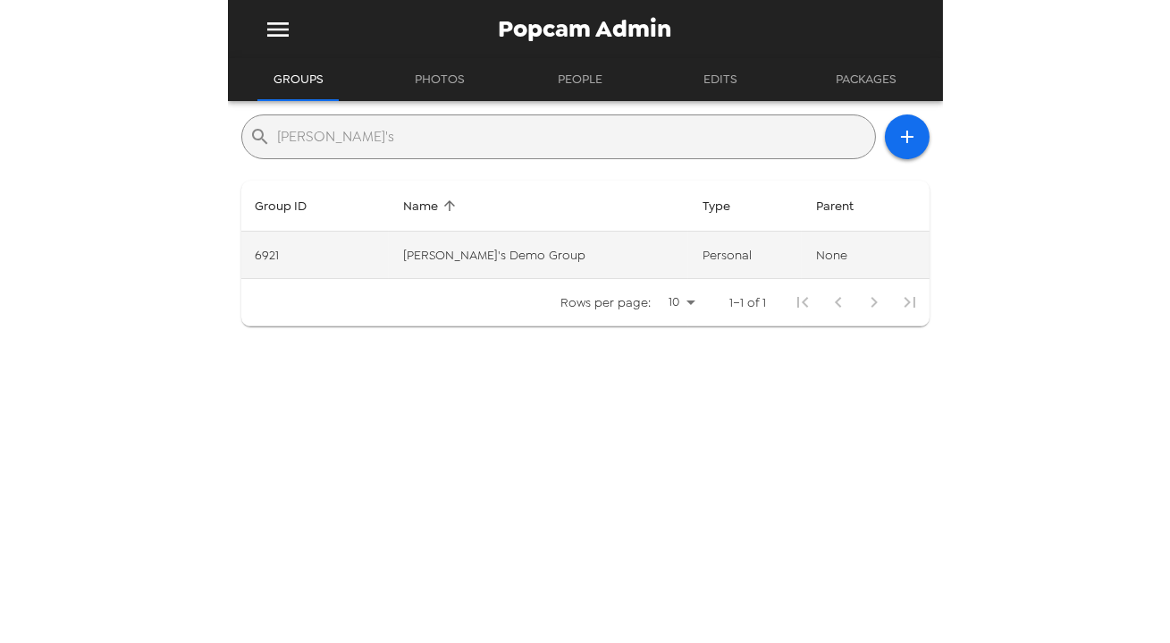
type input "[PERSON_NAME]'s"
click at [602, 253] on td "[PERSON_NAME]'s Demo Group" at bounding box center [539, 255] width 300 height 47
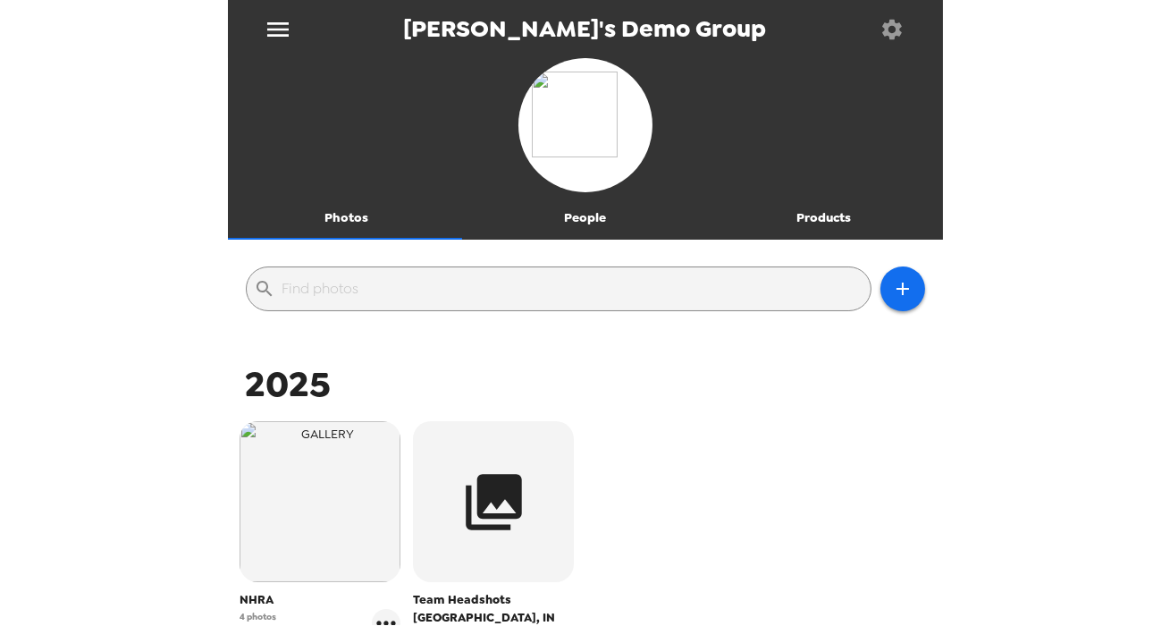
click at [581, 217] on button "People" at bounding box center [585, 218] width 239 height 43
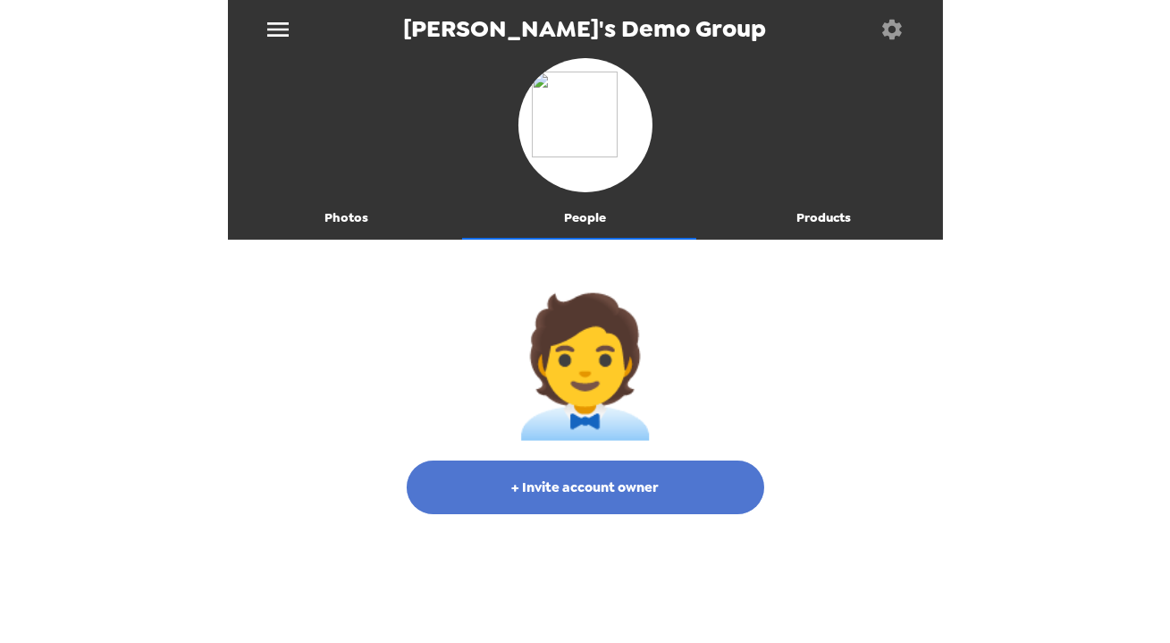
click at [608, 488] on button "+ Invite account owner" at bounding box center [586, 487] width 358 height 54
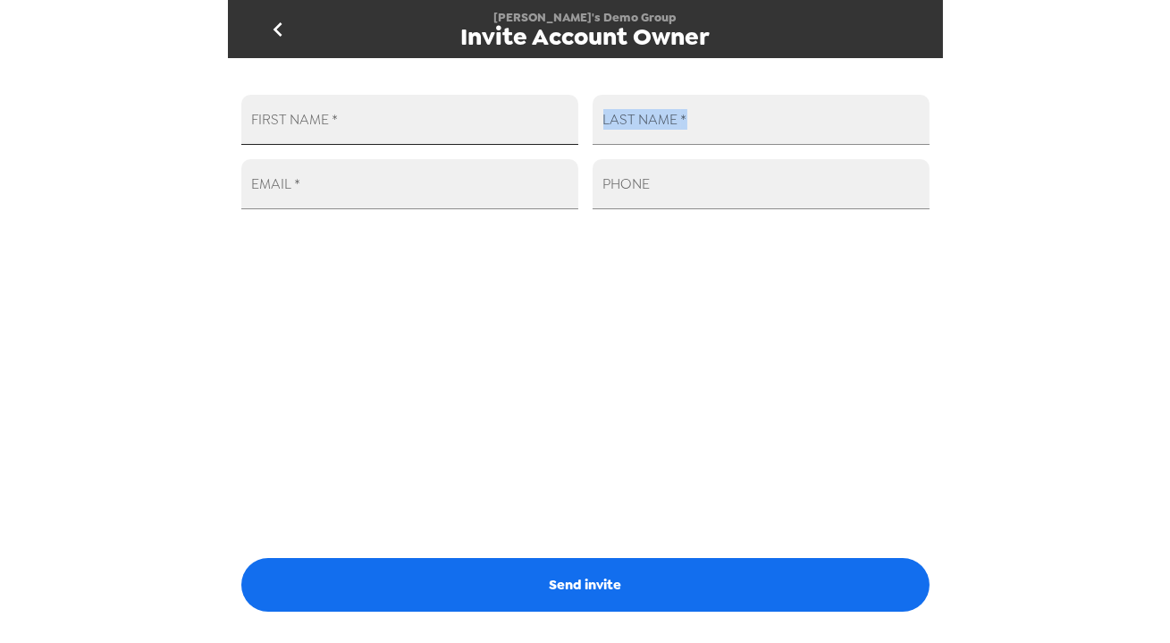
click at [413, 141] on div "FIRST NAME   * LAST NAME   * EMAIL   * PHONE" at bounding box center [578, 144] width 703 height 129
drag, startPoint x: 418, startPoint y: 129, endPoint x: 556, endPoint y: 173, distance: 145.4
click at [417, 129] on input "FIRST NAME   *" at bounding box center [409, 120] width 337 height 50
click at [403, 130] on input "FIRST NAME   *" at bounding box center [409, 120] width 337 height 50
type input "[PERSON_NAME]"
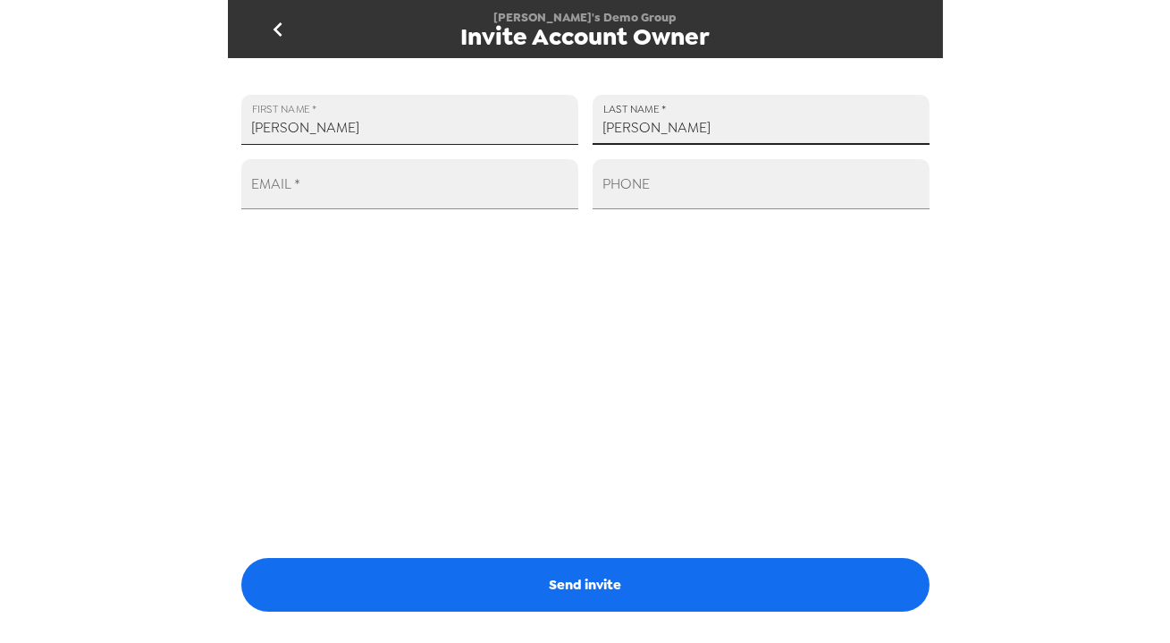
type input "[PERSON_NAME]"
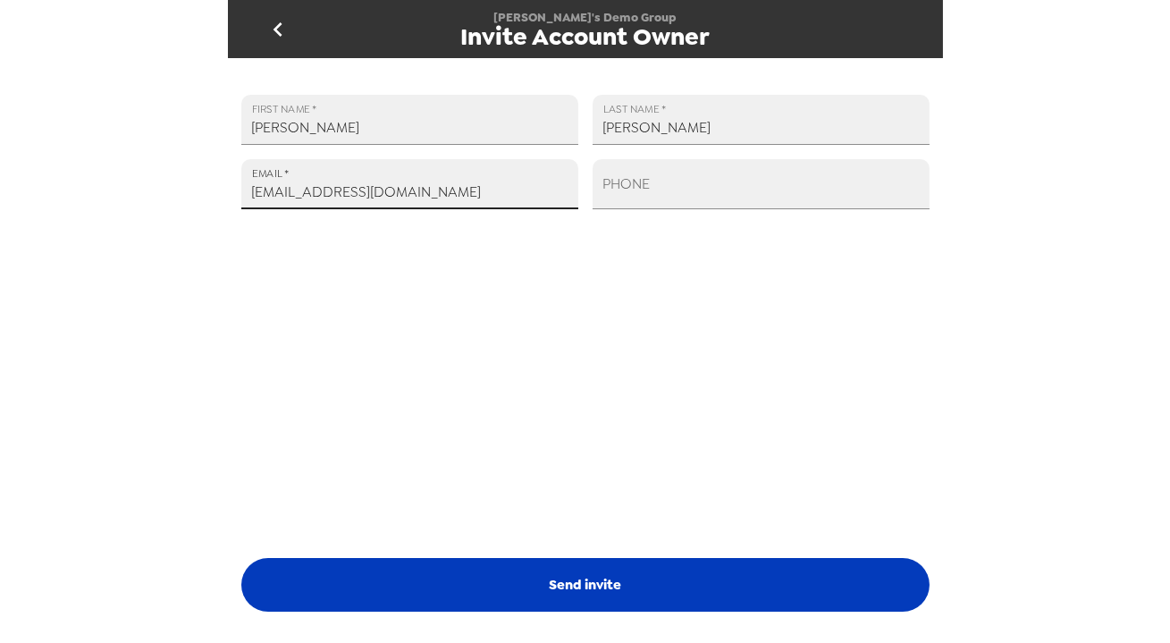
type input "[EMAIL_ADDRESS][DOMAIN_NAME]"
click at [690, 582] on button "Send invite" at bounding box center [585, 585] width 688 height 54
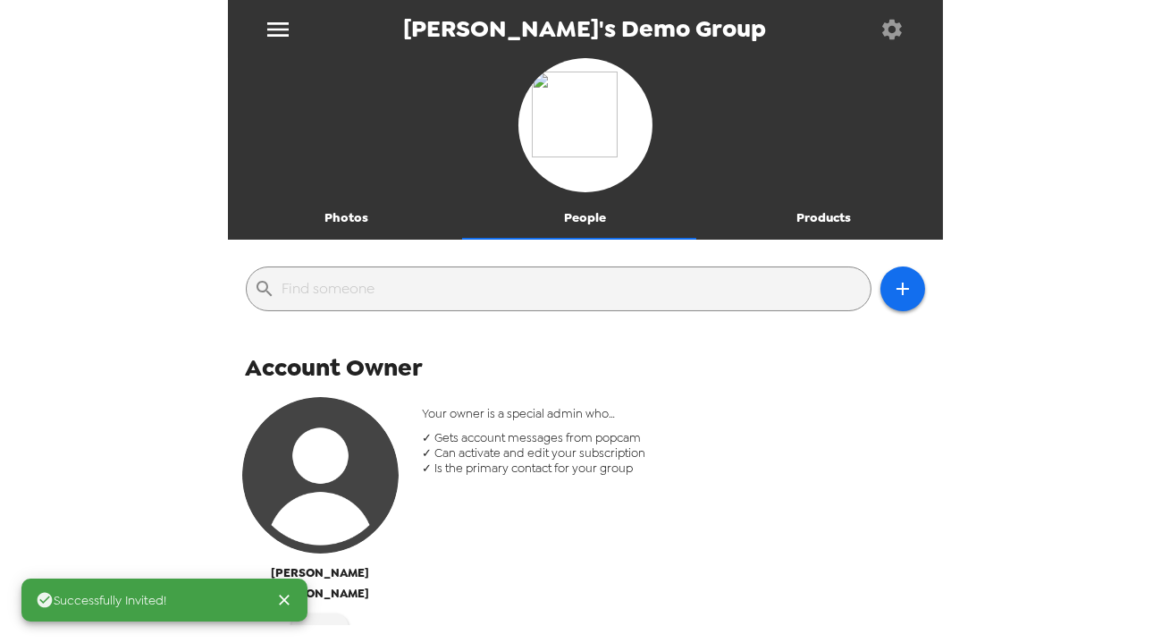
click at [345, 217] on button "Photos" at bounding box center [347, 218] width 239 height 43
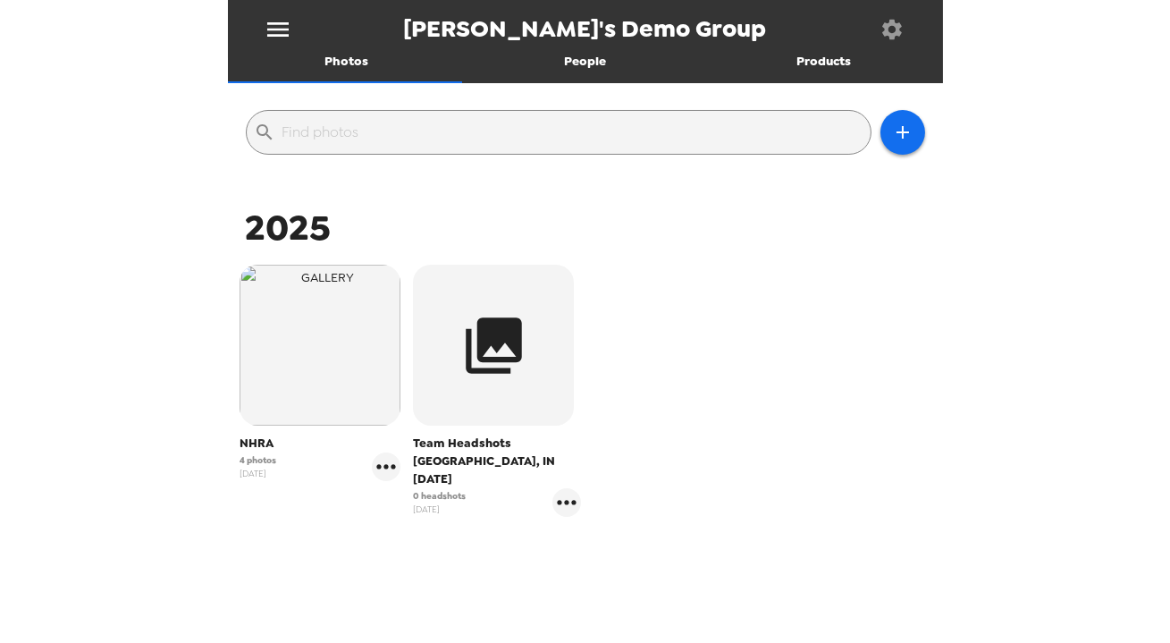
scroll to position [209, 0]
